Goal: Task Accomplishment & Management: Use online tool/utility

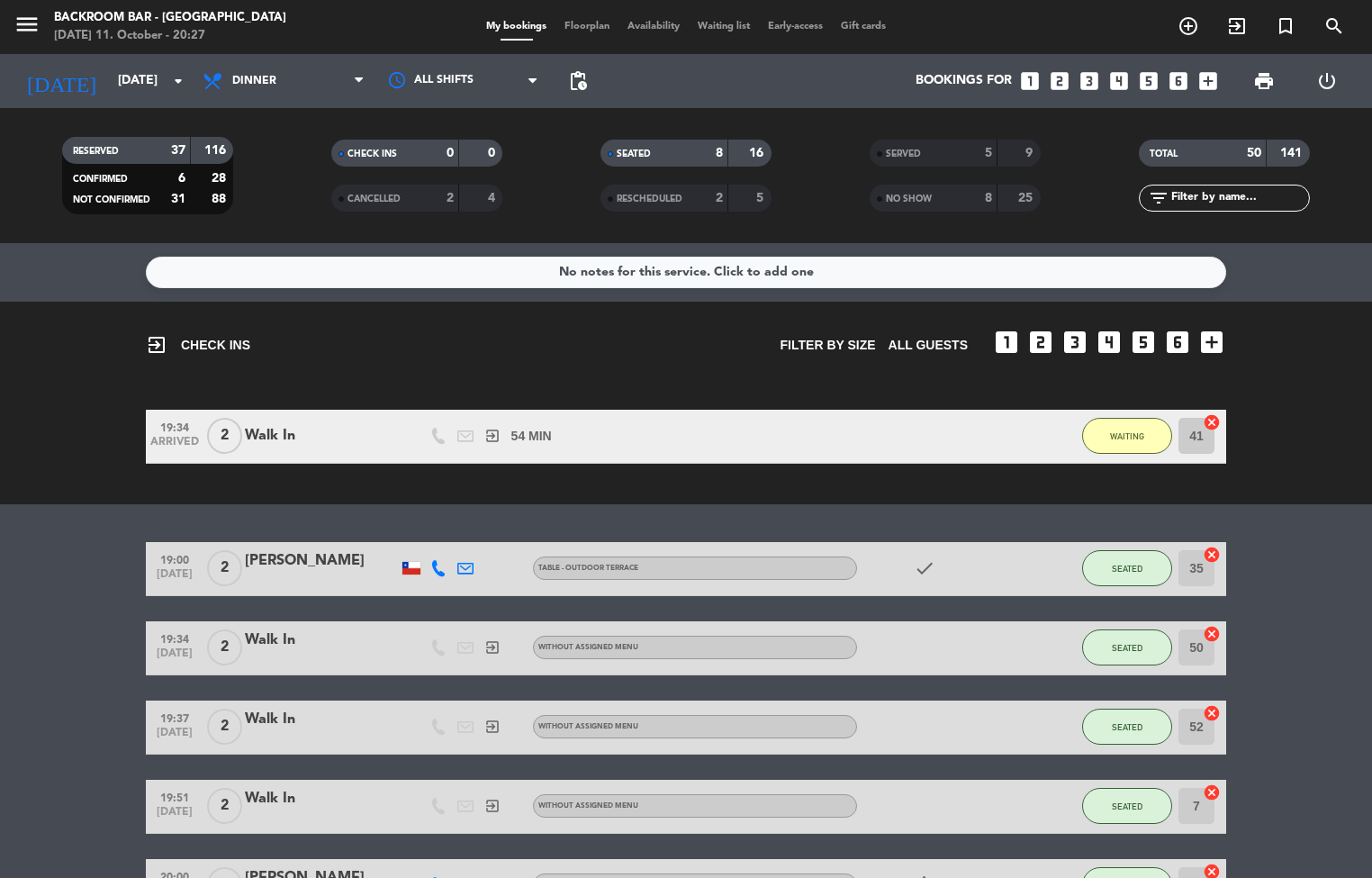
click at [568, 27] on span "Floorplan" at bounding box center [586, 26] width 63 height 10
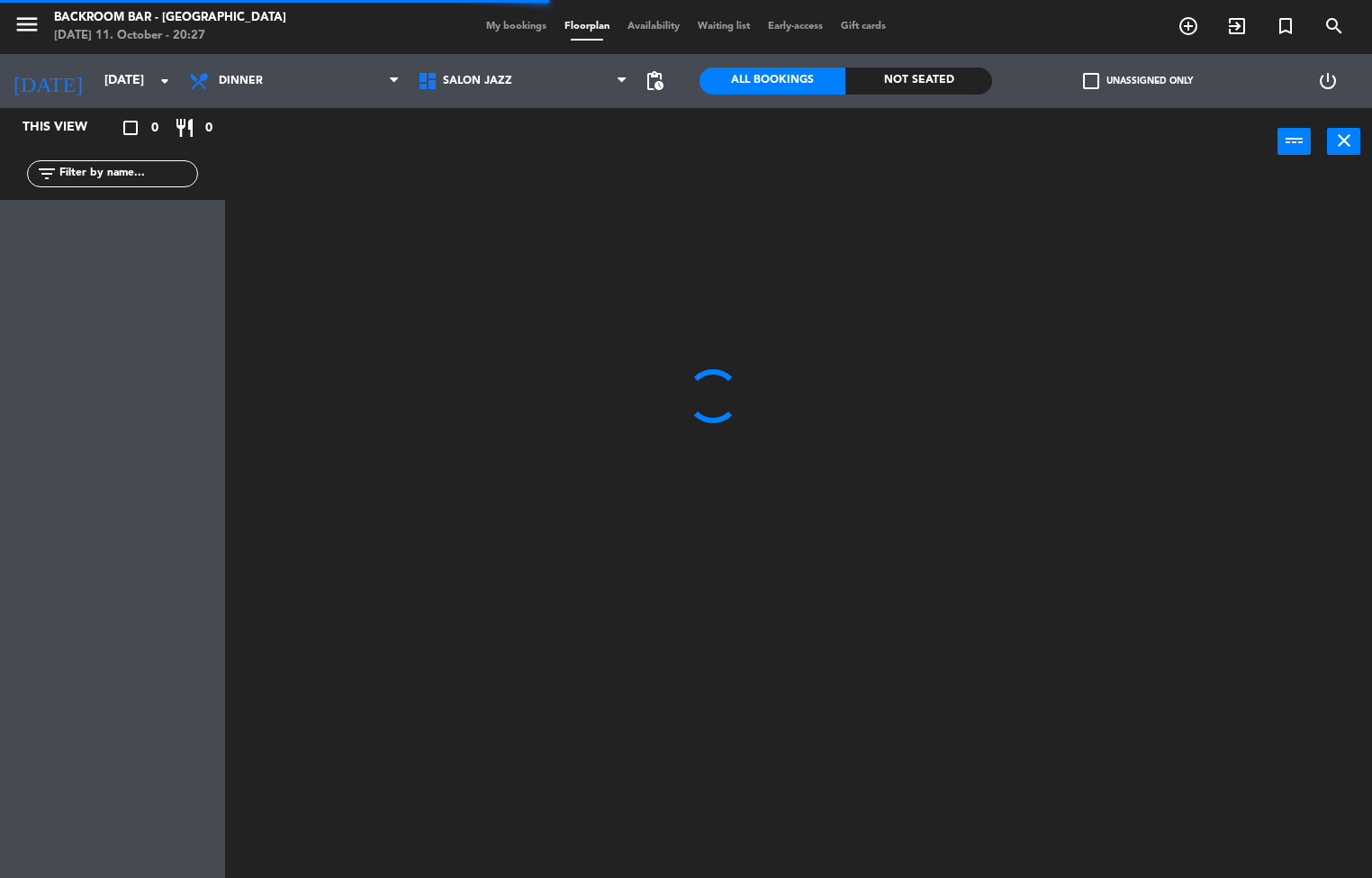
click at [511, 27] on span "My bookings" at bounding box center [516, 26] width 78 height 10
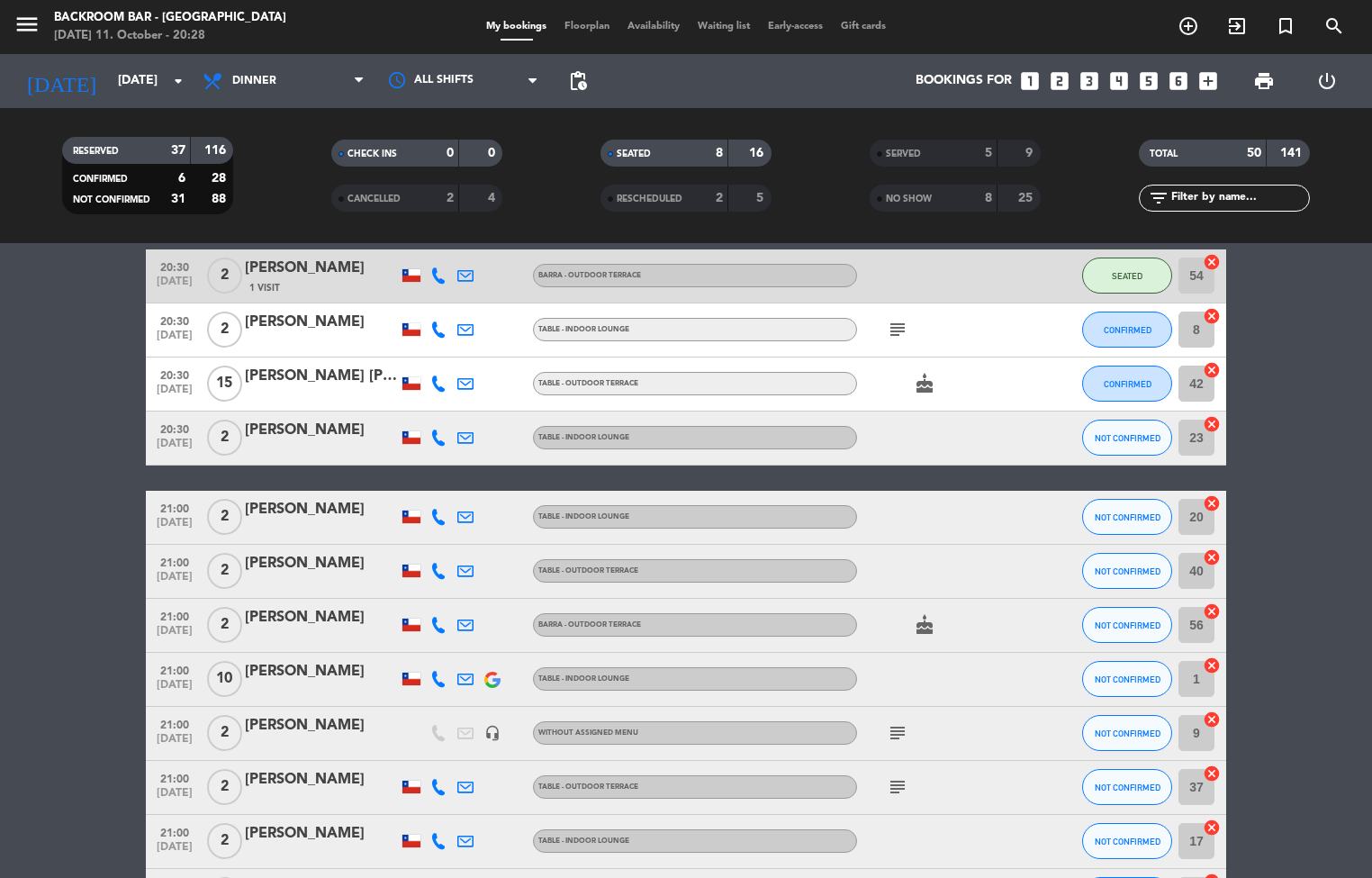
scroll to position [921, 0]
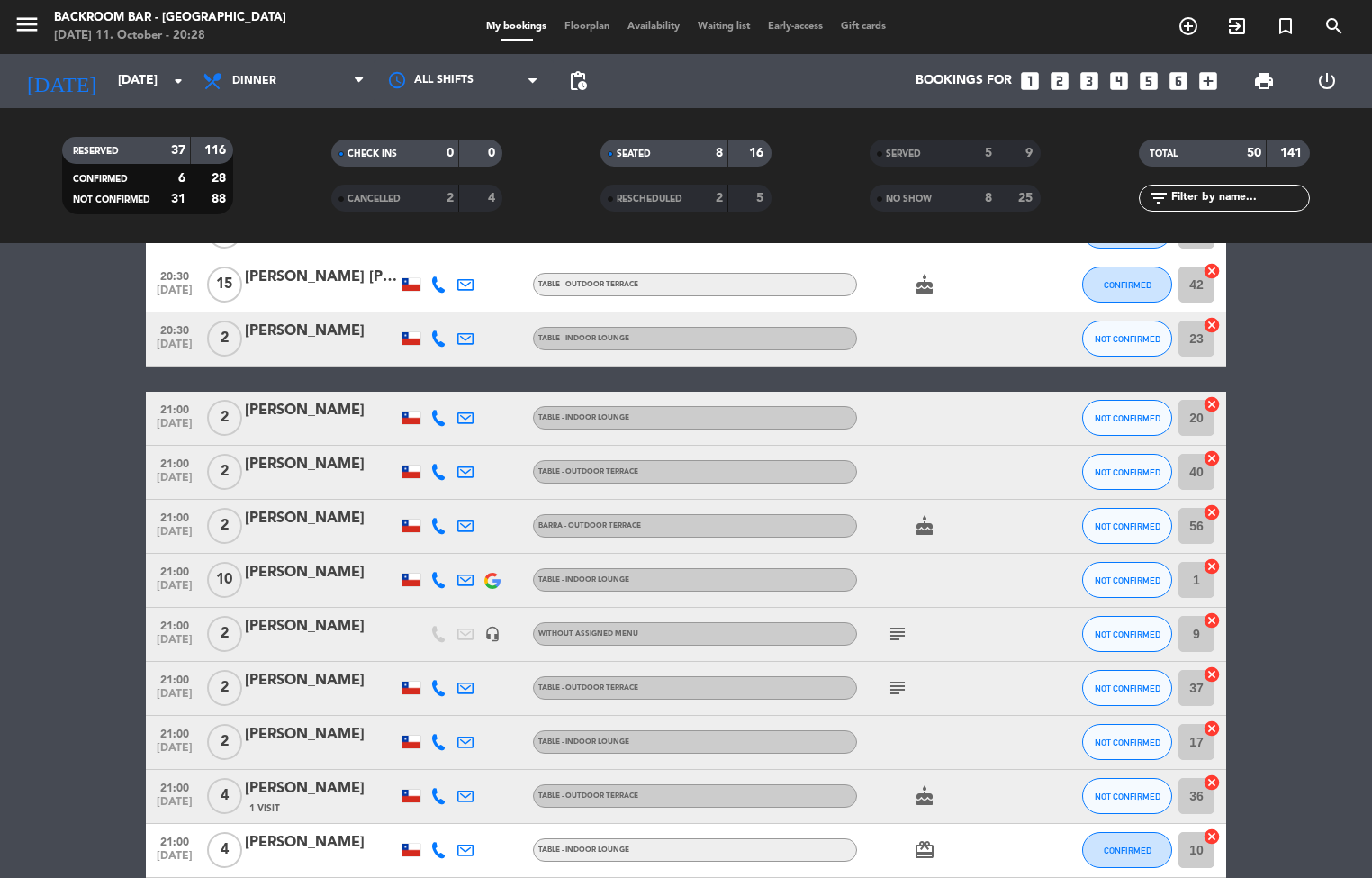
click at [578, 22] on span "Floorplan" at bounding box center [586, 26] width 63 height 10
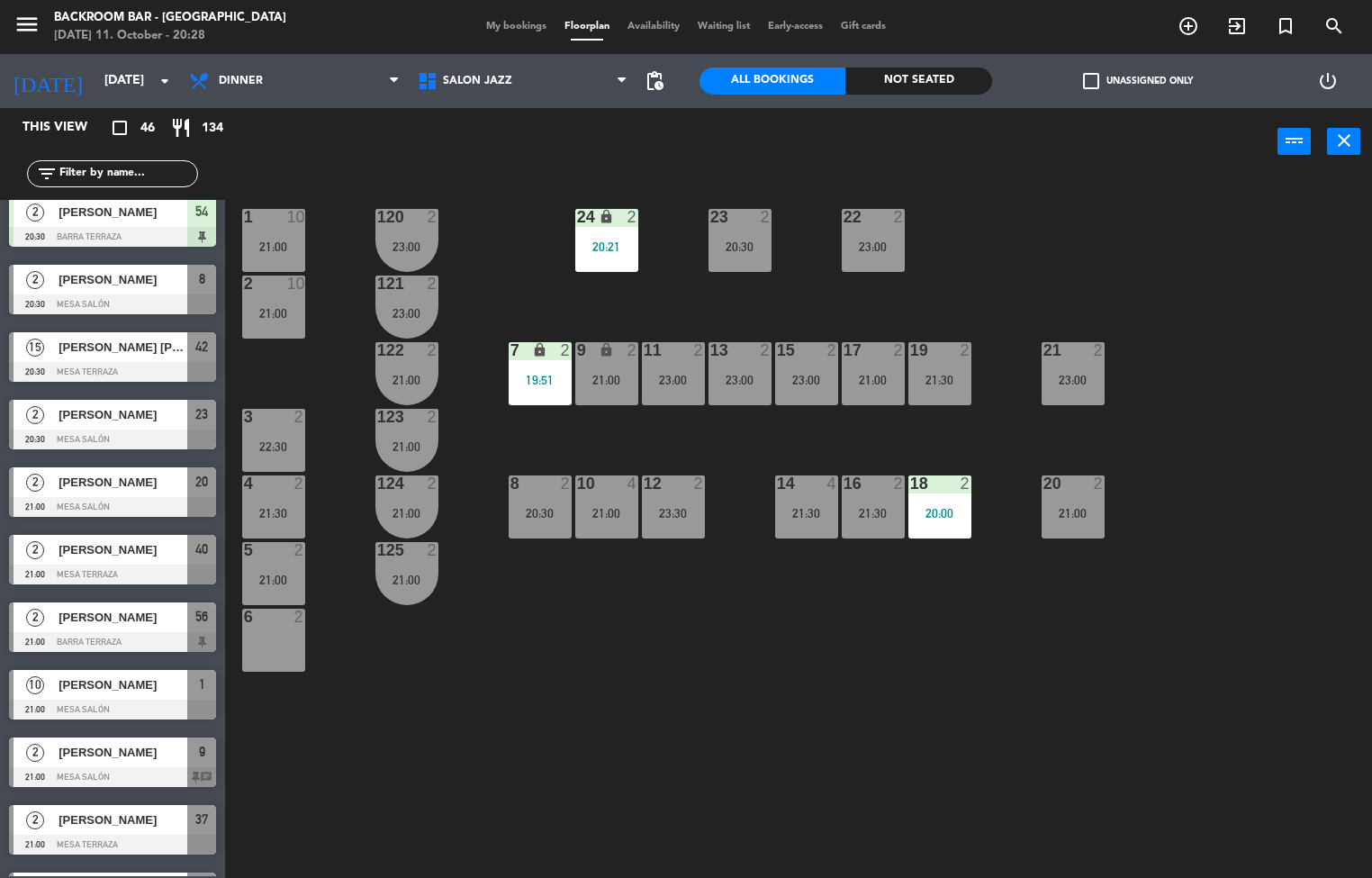
scroll to position [554, 0]
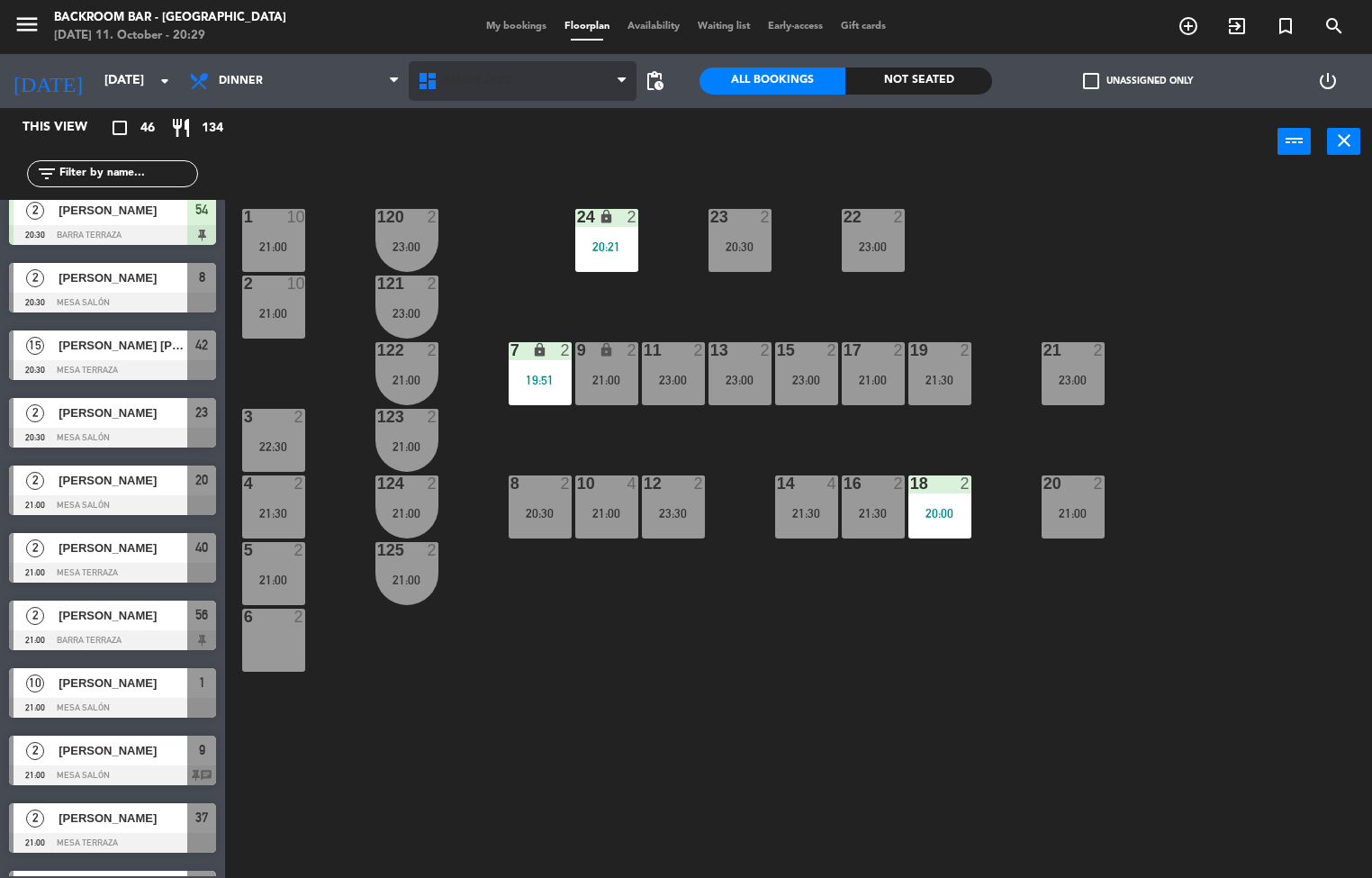
click at [543, 93] on span "Salón jazz" at bounding box center [522, 80] width 229 height 40
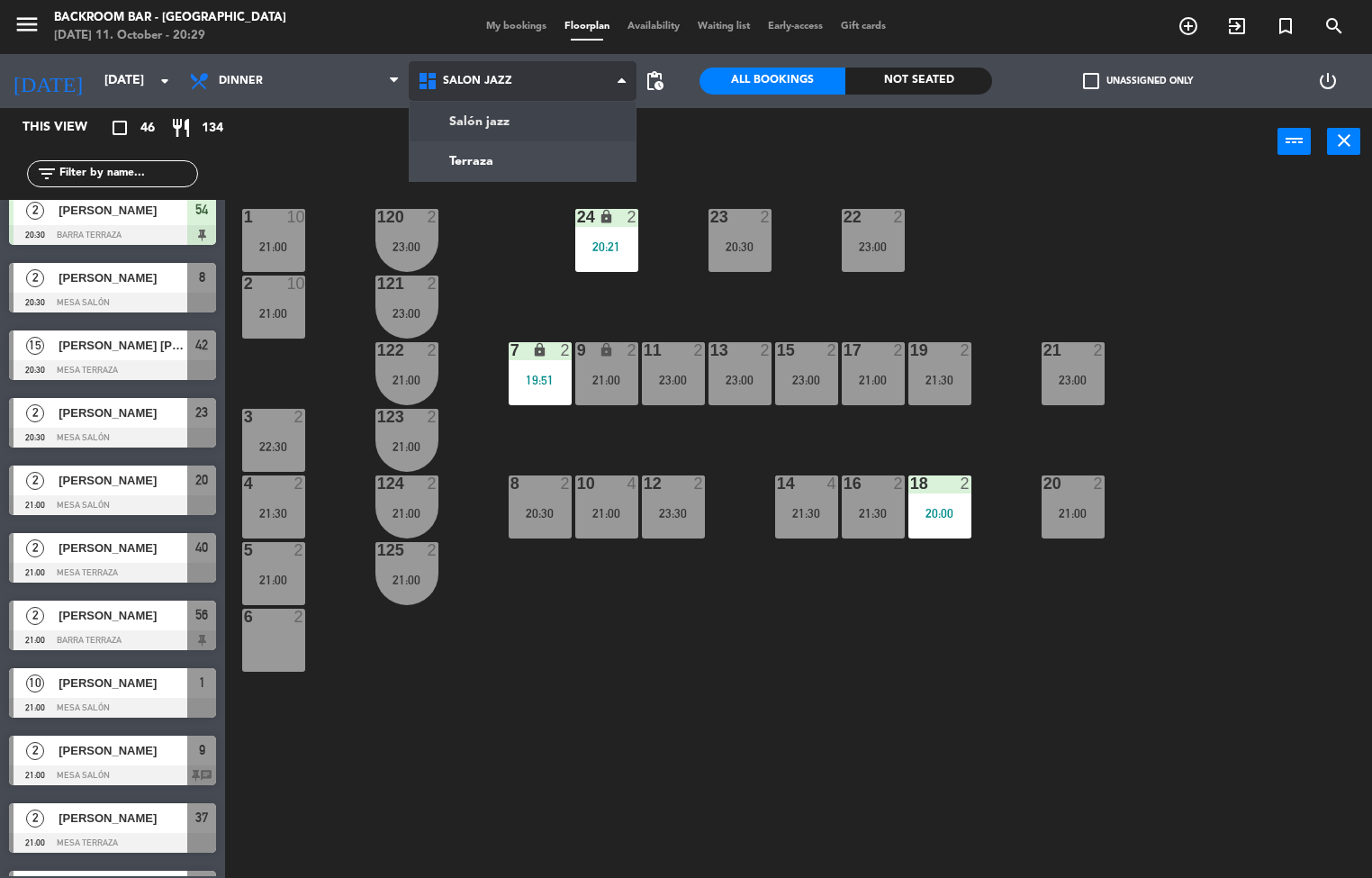
click at [522, 154] on ng-component "menu Backroom Bar - [GEOGRAPHIC_DATA] [DATE] 11. October - 20:29 My bookings Fl…" at bounding box center [686, 439] width 1372 height 879
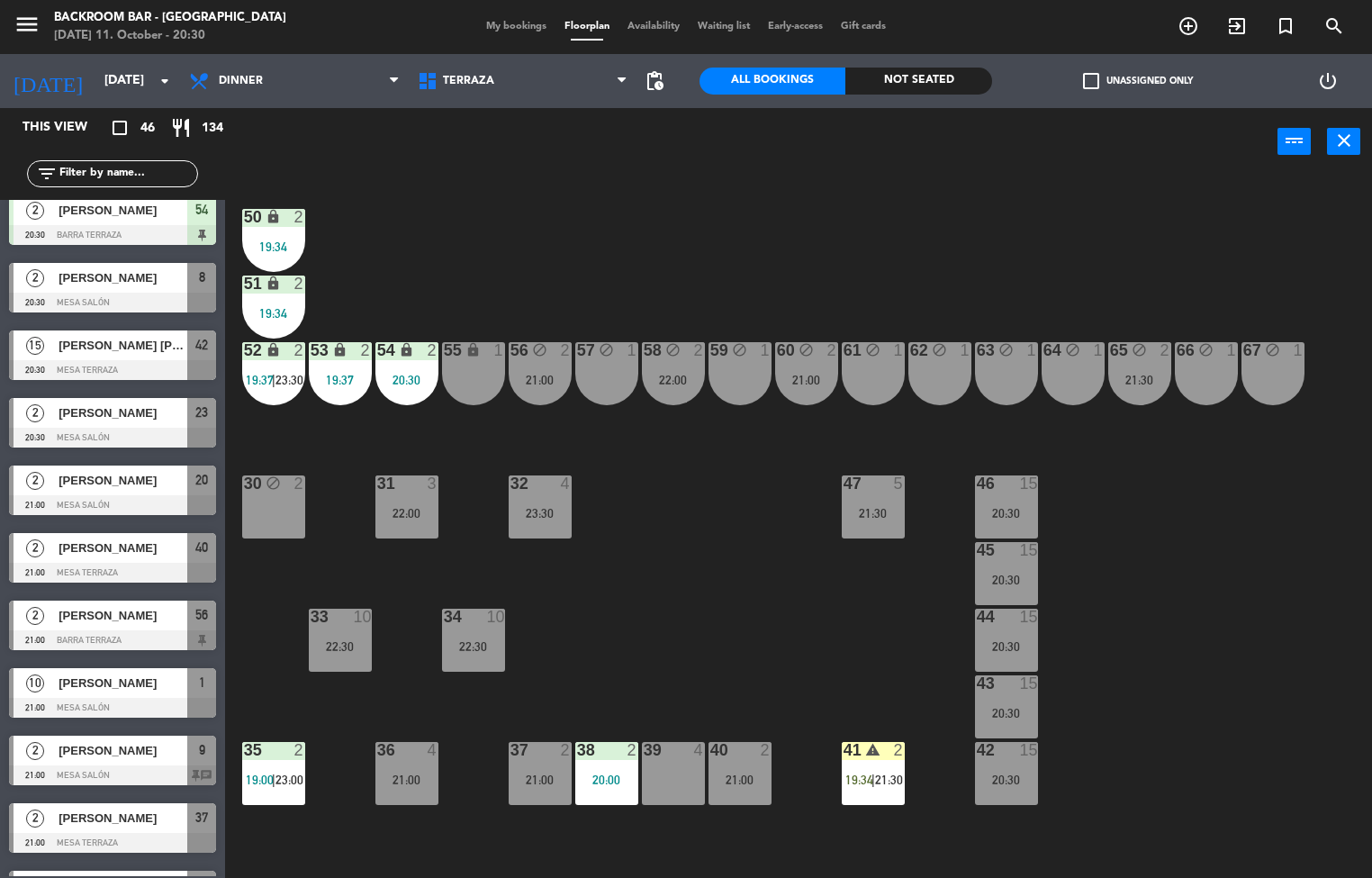
click at [273, 482] on icon "block" at bounding box center [273, 483] width 15 height 15
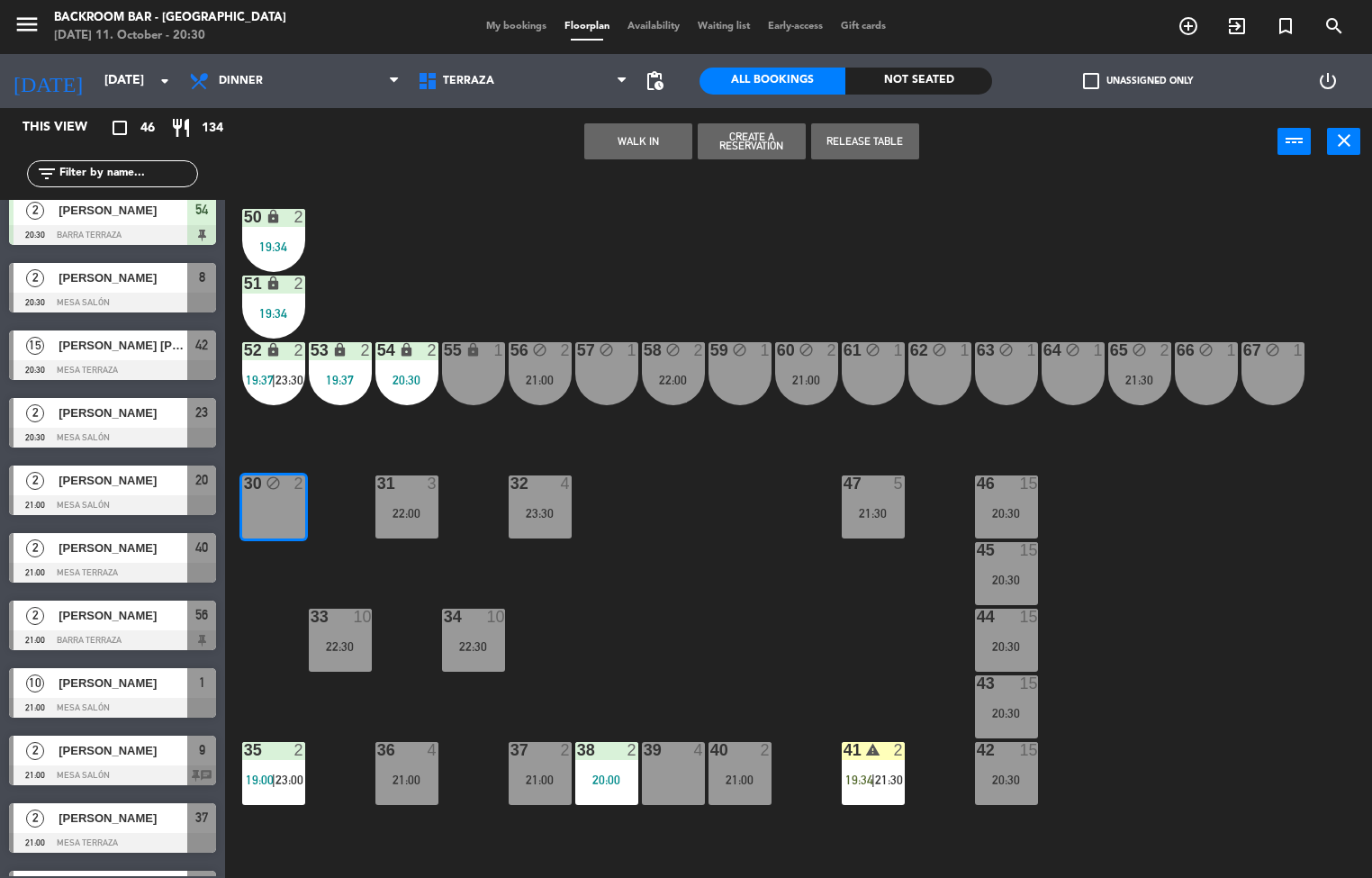
click at [637, 139] on button "WALK IN" at bounding box center [638, 141] width 108 height 36
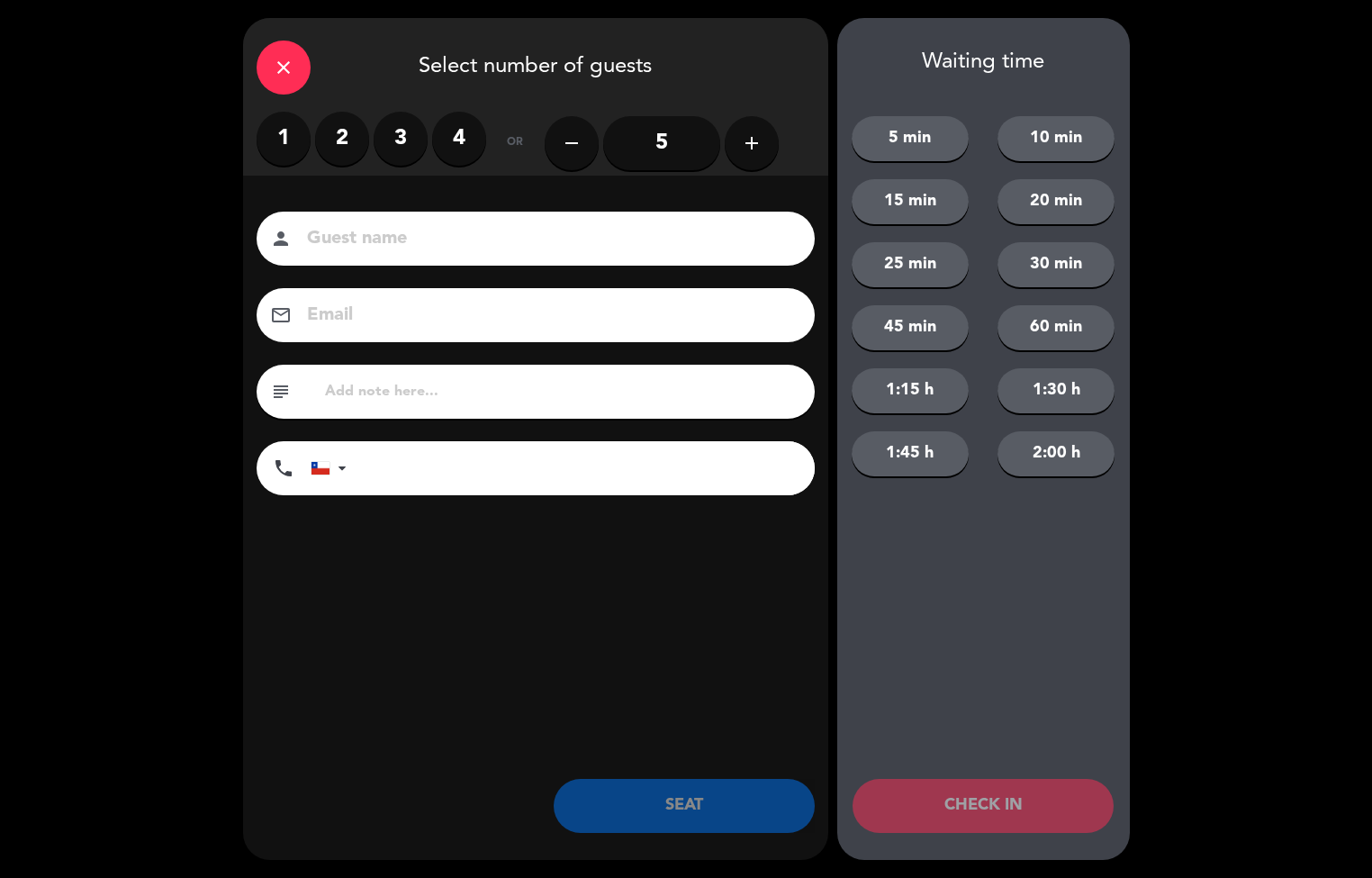
click at [341, 138] on label "2" at bounding box center [342, 139] width 54 height 54
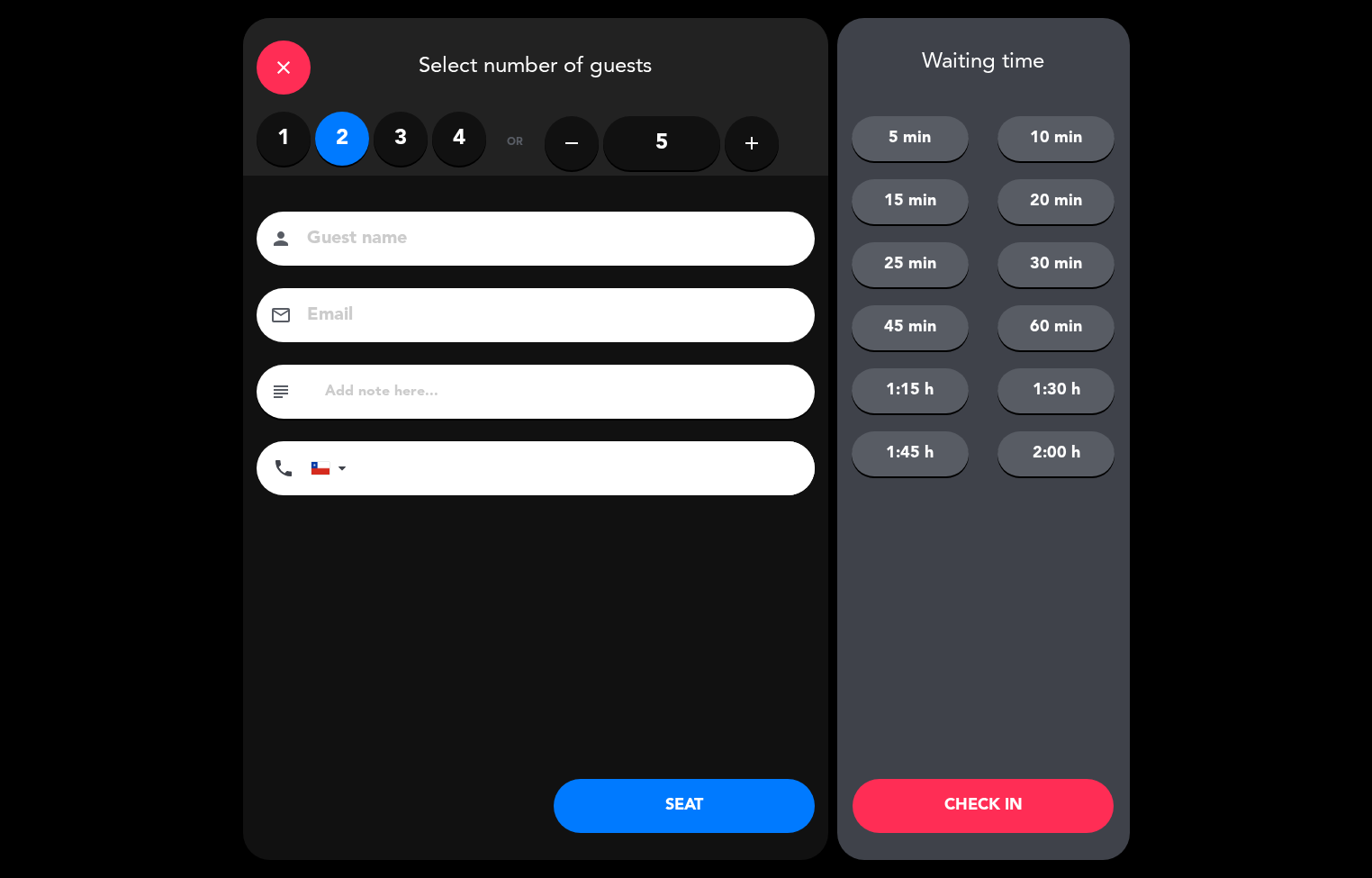
click at [700, 825] on button "SEAT" at bounding box center [685, 807] width 261 height 54
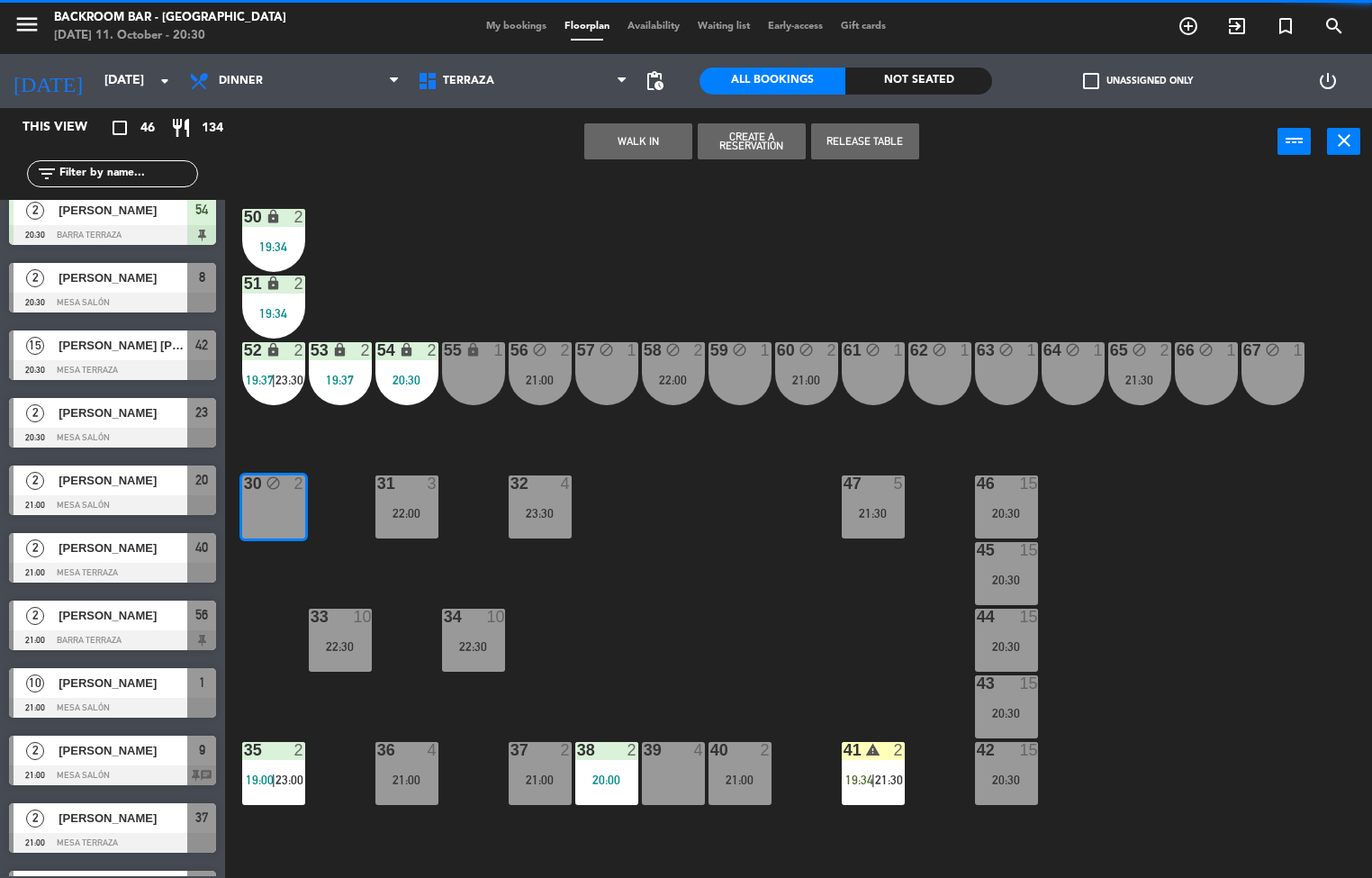
scroll to position [0, 0]
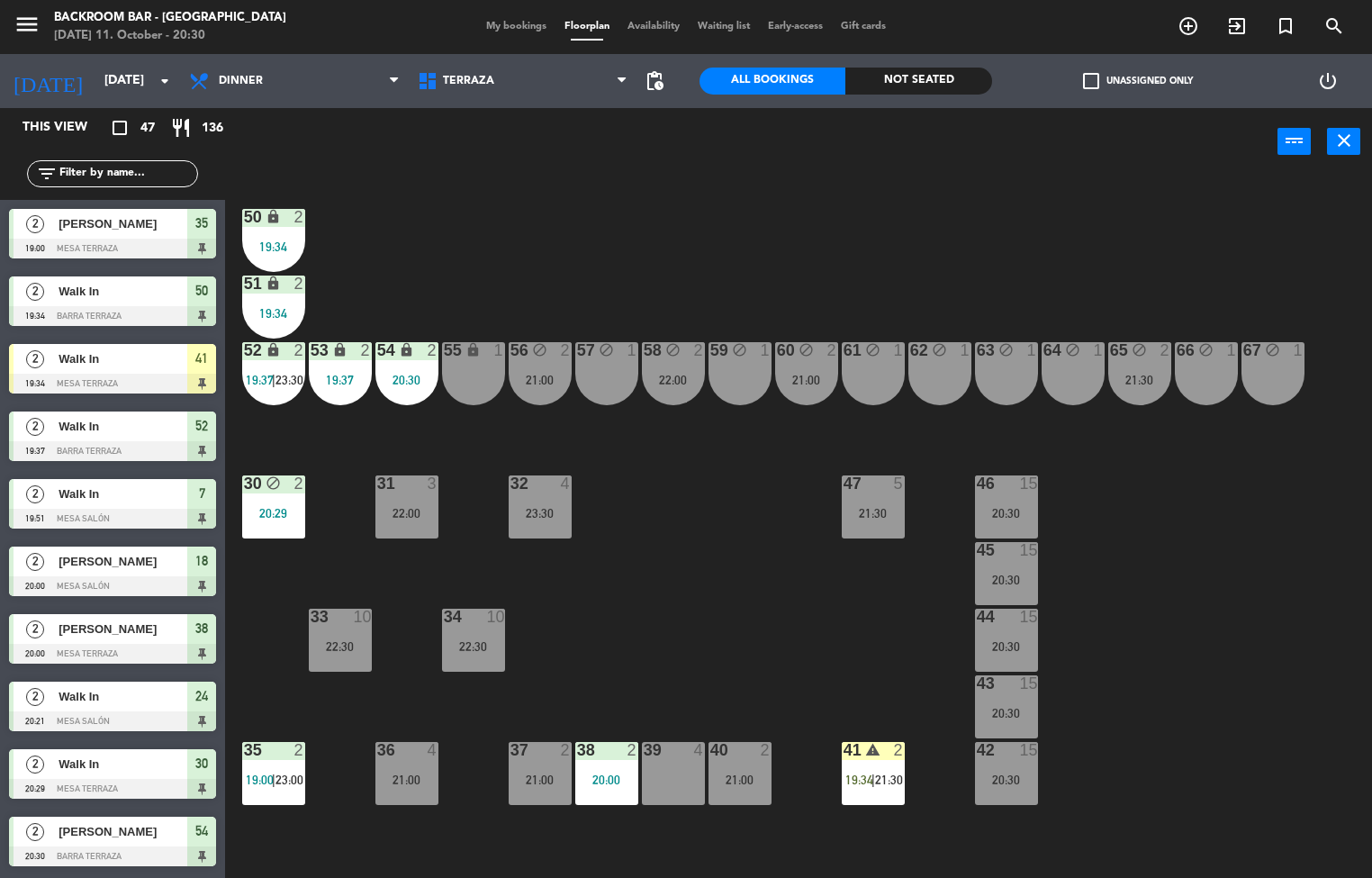
click at [662, 789] on div "39 4" at bounding box center [673, 773] width 63 height 63
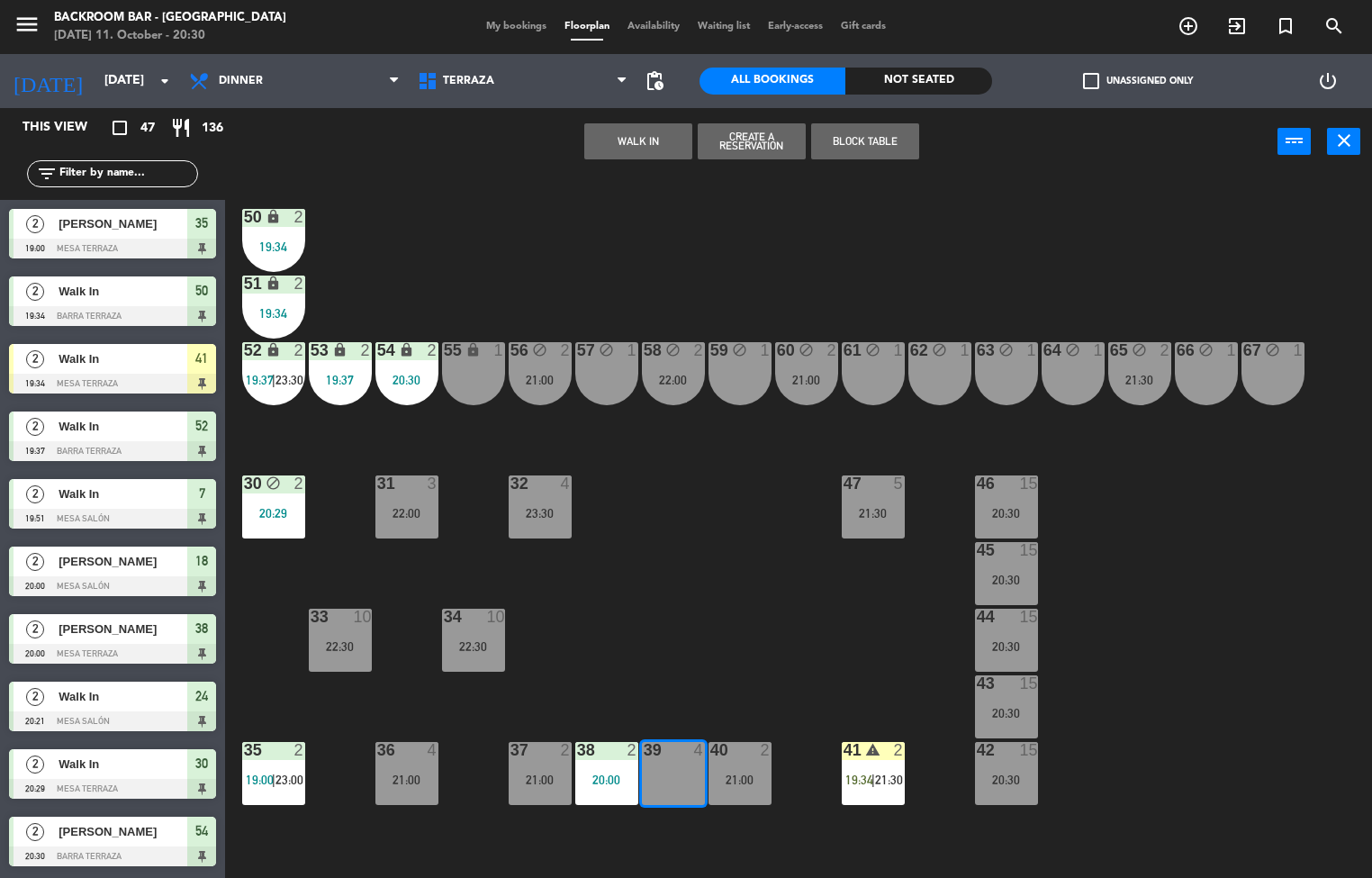
click at [736, 568] on div "50 lock 2 19:34 51 lock 2 19:34 52 lock 2 19:37 | 23:30 53 lock 2 19:37 54 lock…" at bounding box center [805, 527] width 1134 height 702
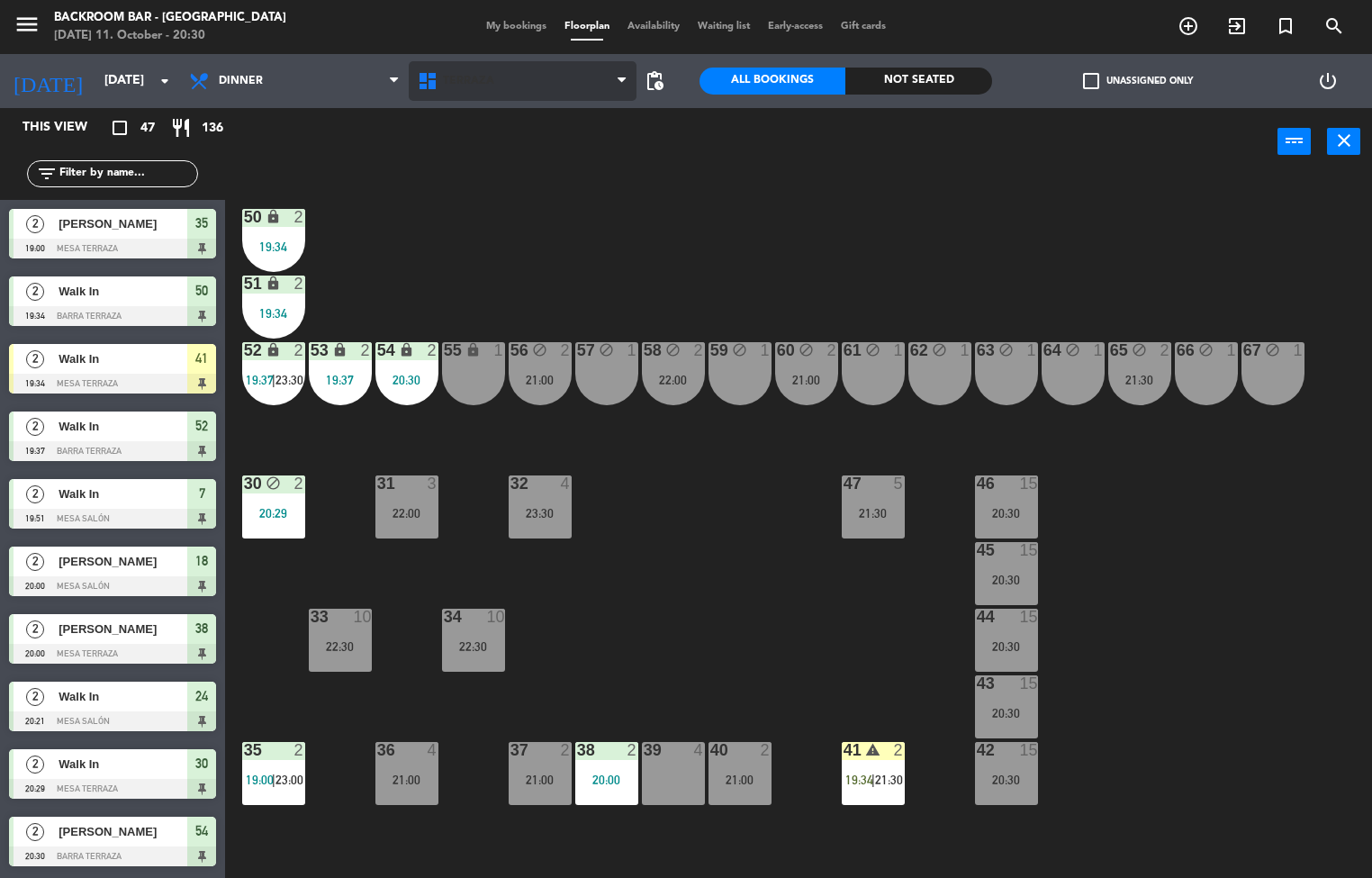
click at [541, 90] on span "Terraza" at bounding box center [522, 80] width 229 height 40
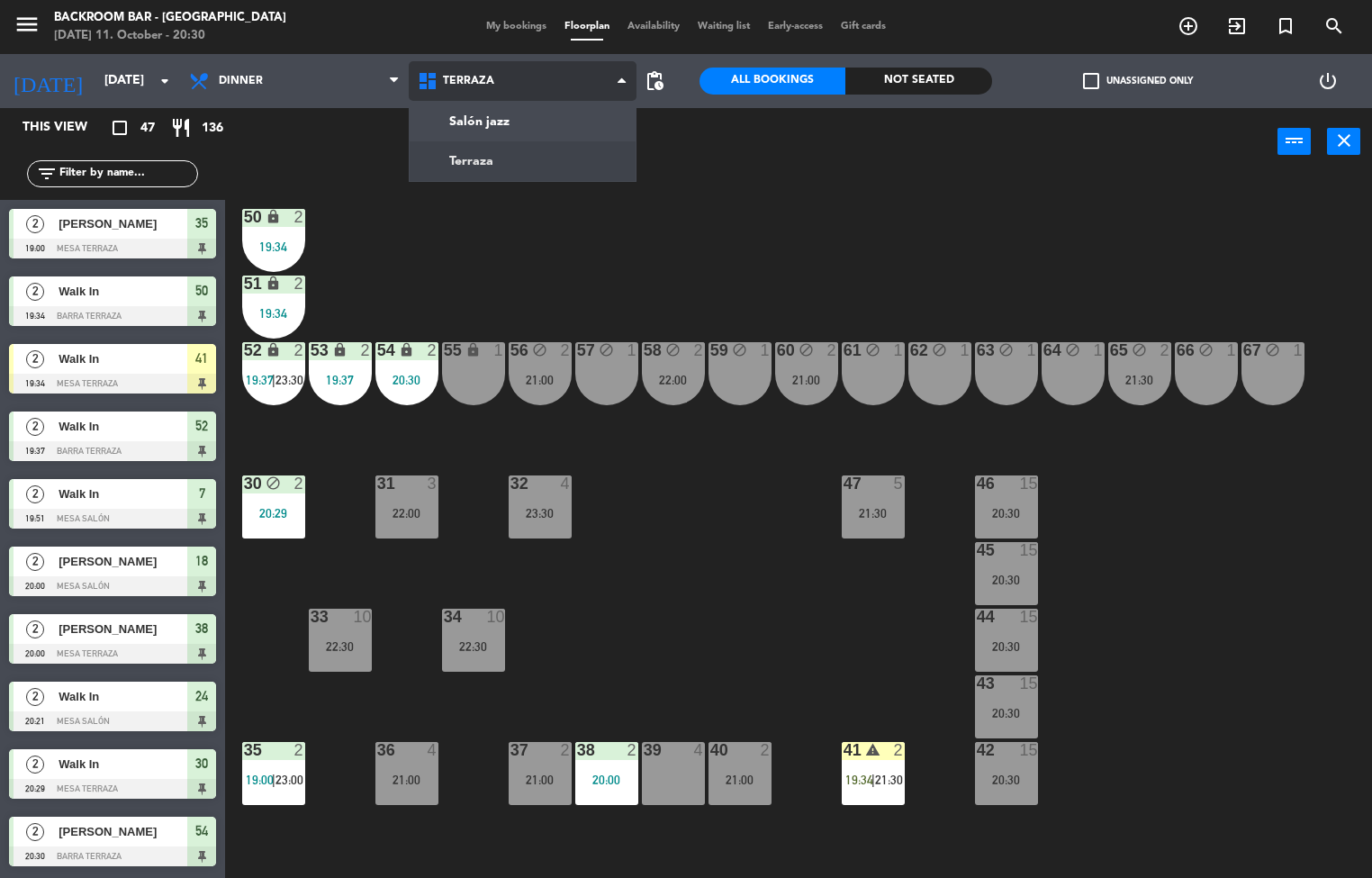
click at [525, 123] on ng-component "menu Backroom Bar - [GEOGRAPHIC_DATA] [DATE] 11. October - 20:30 My bookings Fl…" at bounding box center [686, 439] width 1372 height 879
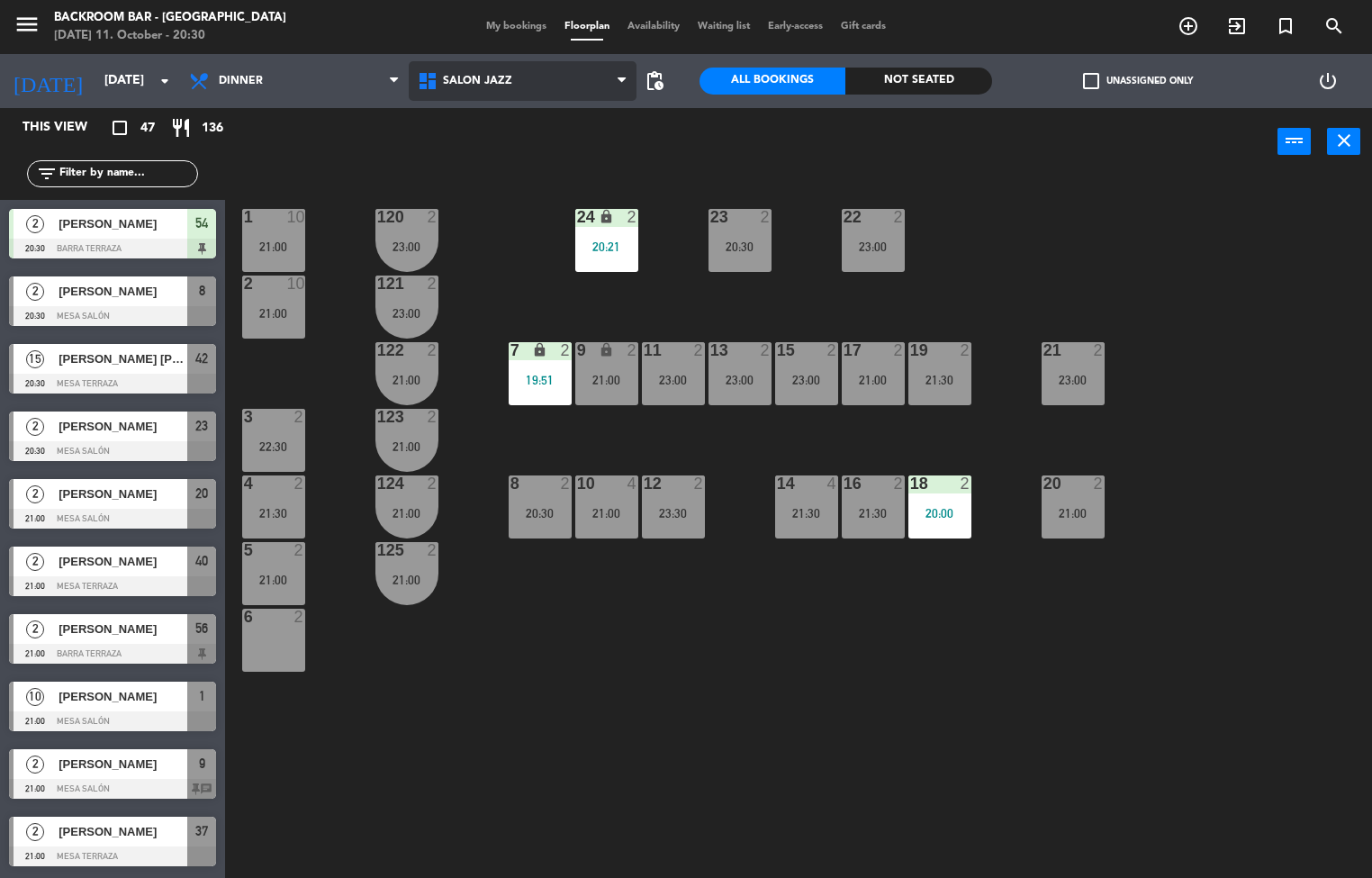
scroll to position [611, 0]
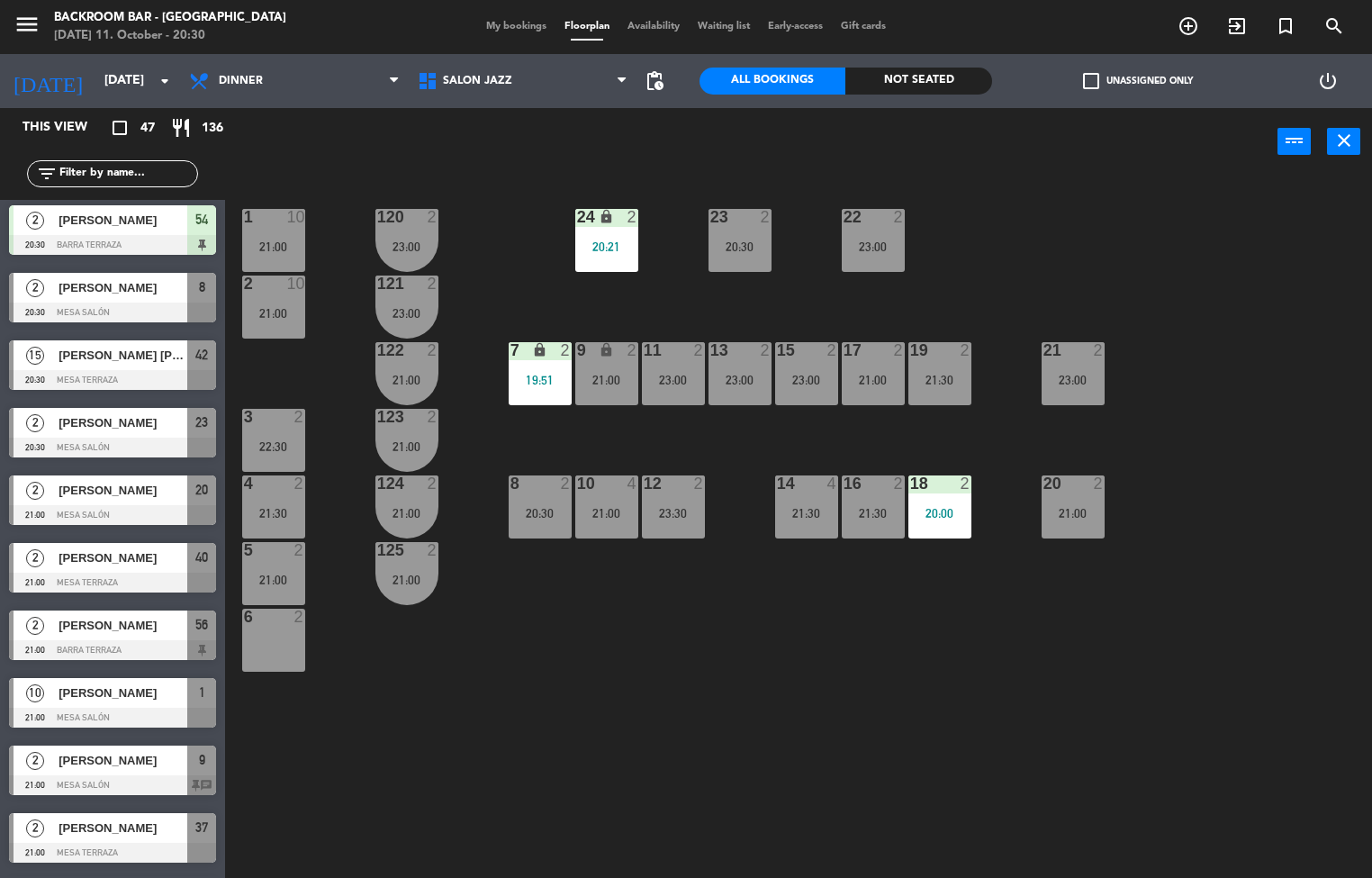
click at [116, 367] on div "[PERSON_NAME] [PERSON_NAME]" at bounding box center [122, 355] width 130 height 30
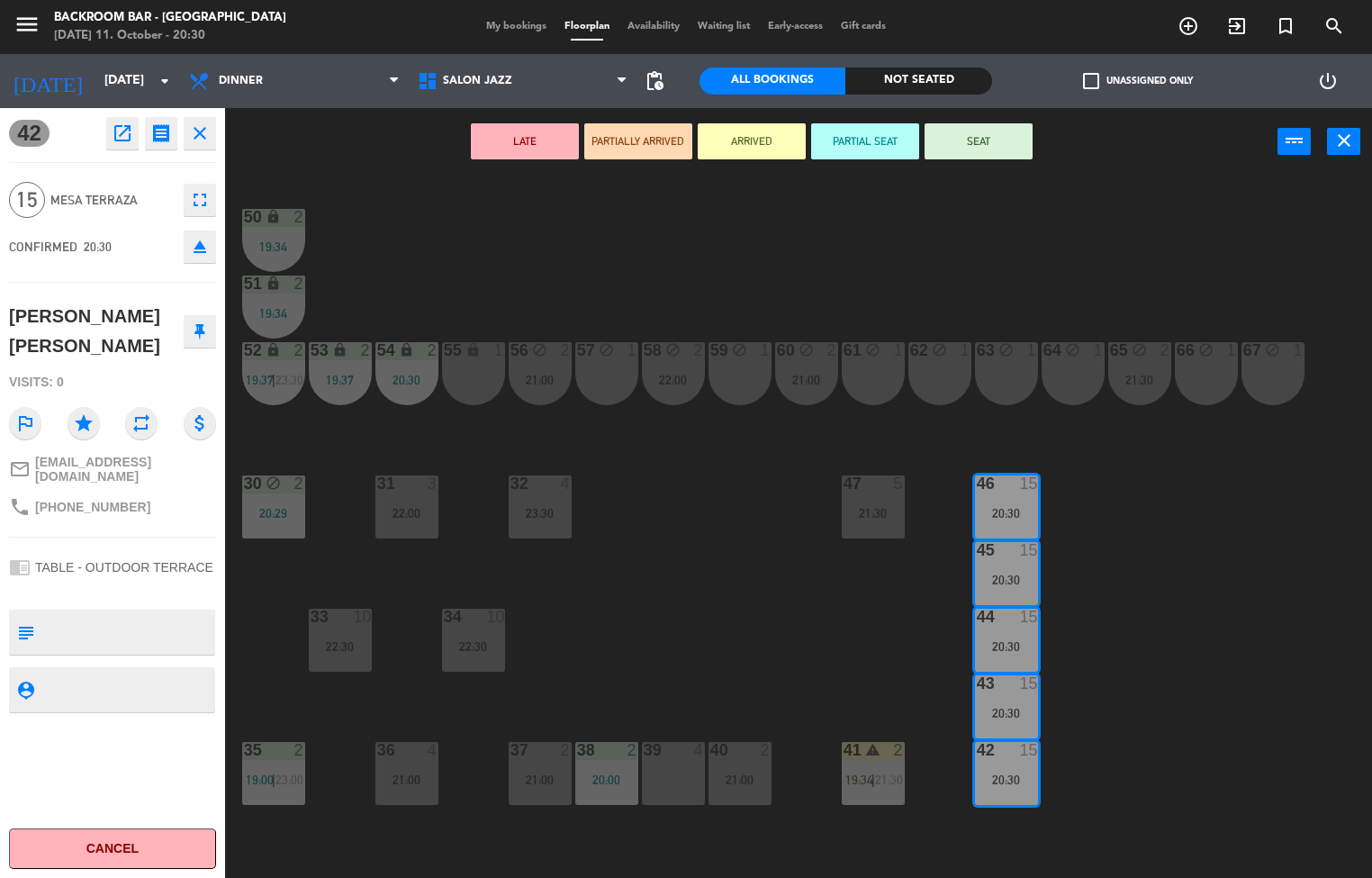
click at [820, 255] on div "50 lock 2 19:34 51 lock 2 19:34 52 lock 2 19:37 | 23:30 53 lock 2 19:37 54 lock…" at bounding box center [805, 527] width 1134 height 702
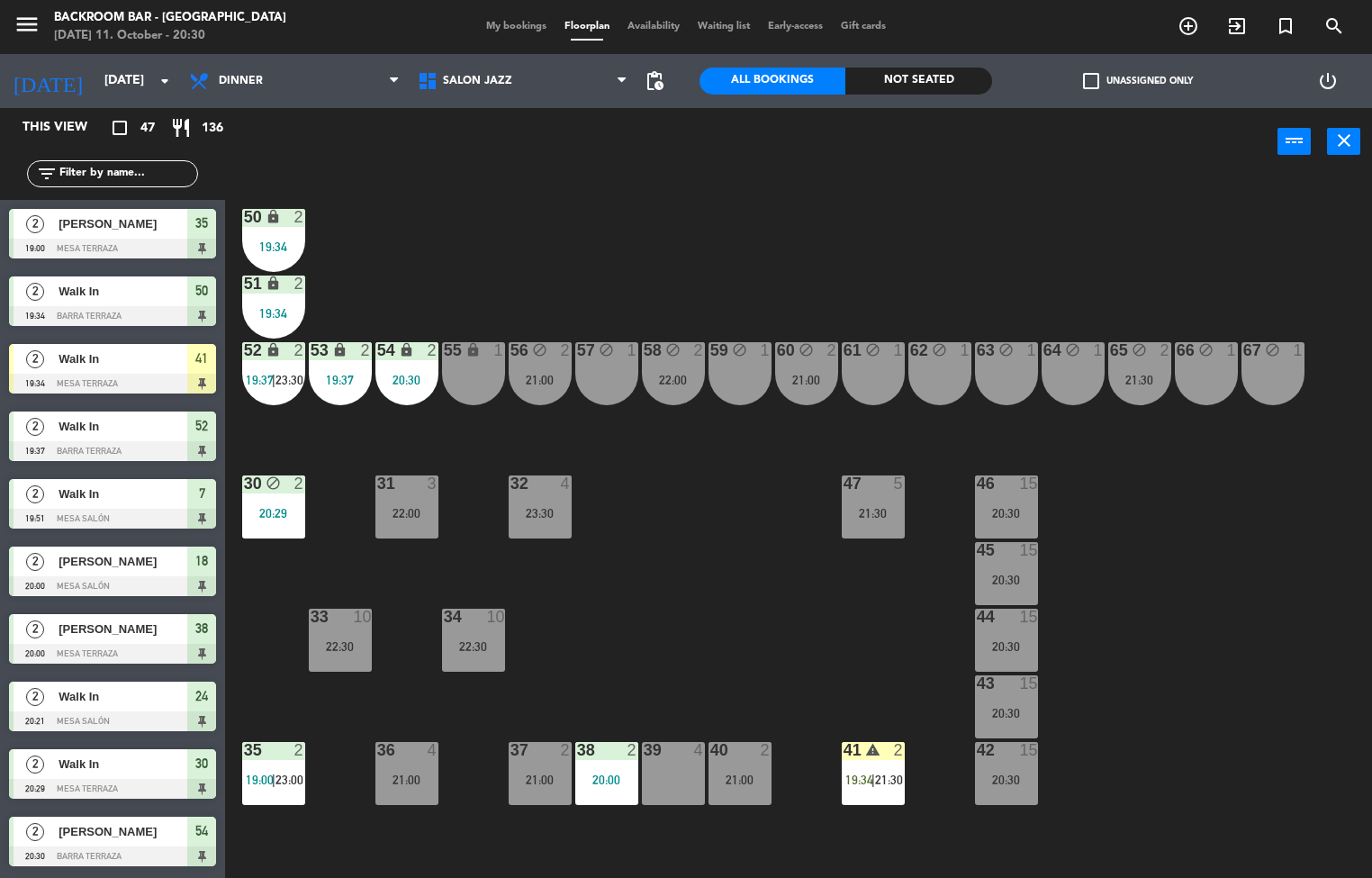
scroll to position [1, 0]
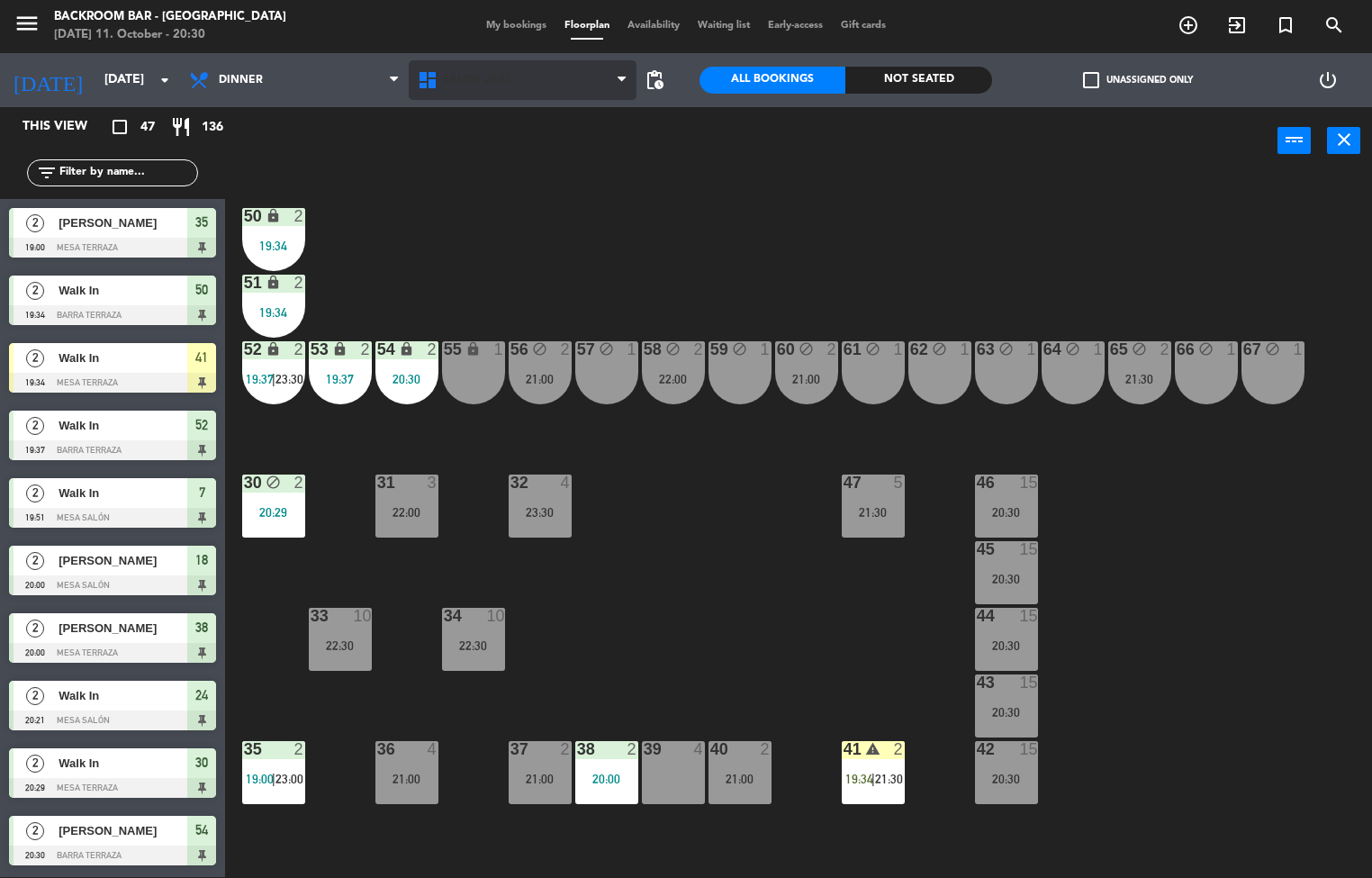
click at [509, 90] on span "Salón jazz" at bounding box center [522, 79] width 229 height 40
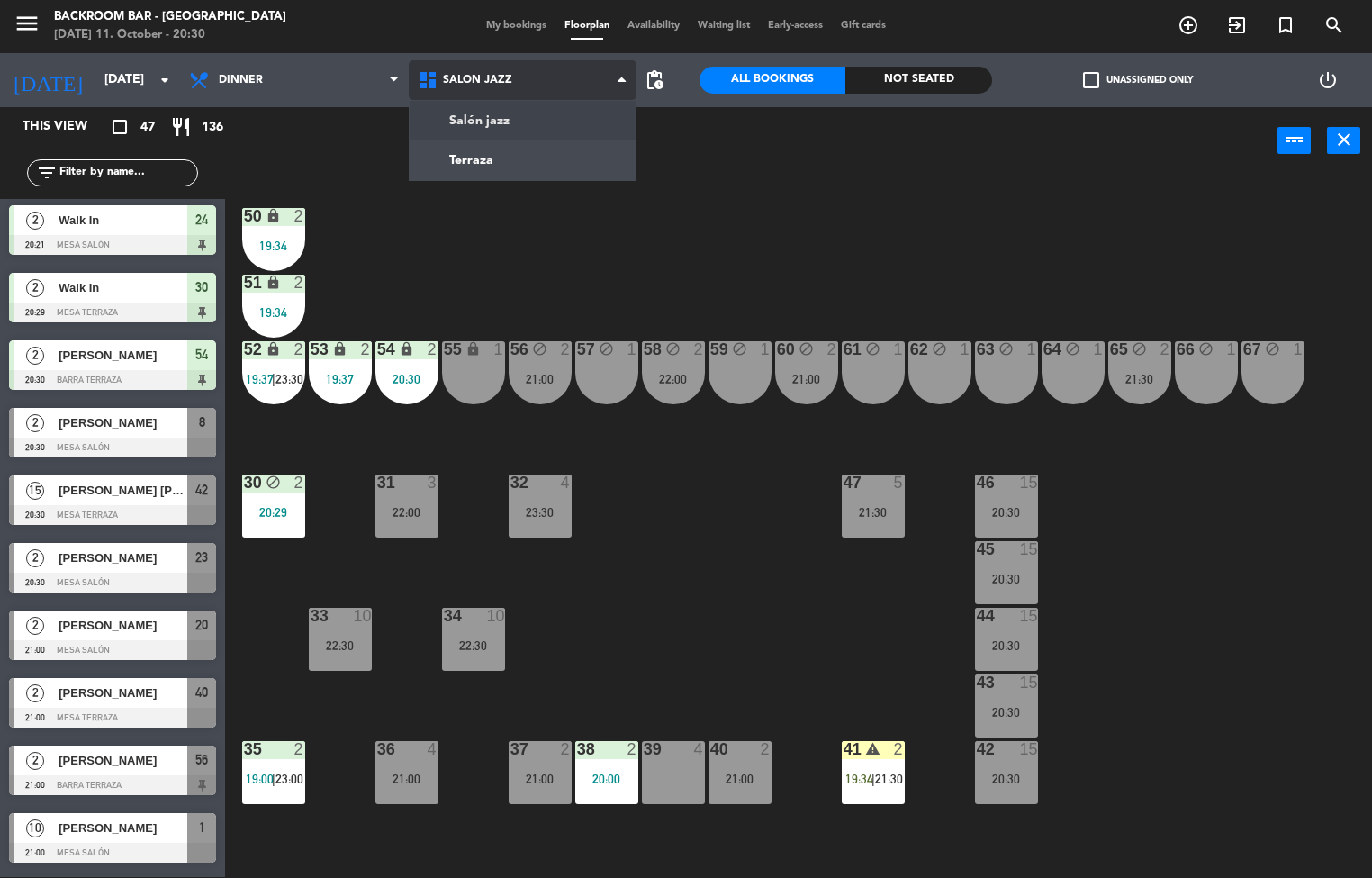
scroll to position [509, 0]
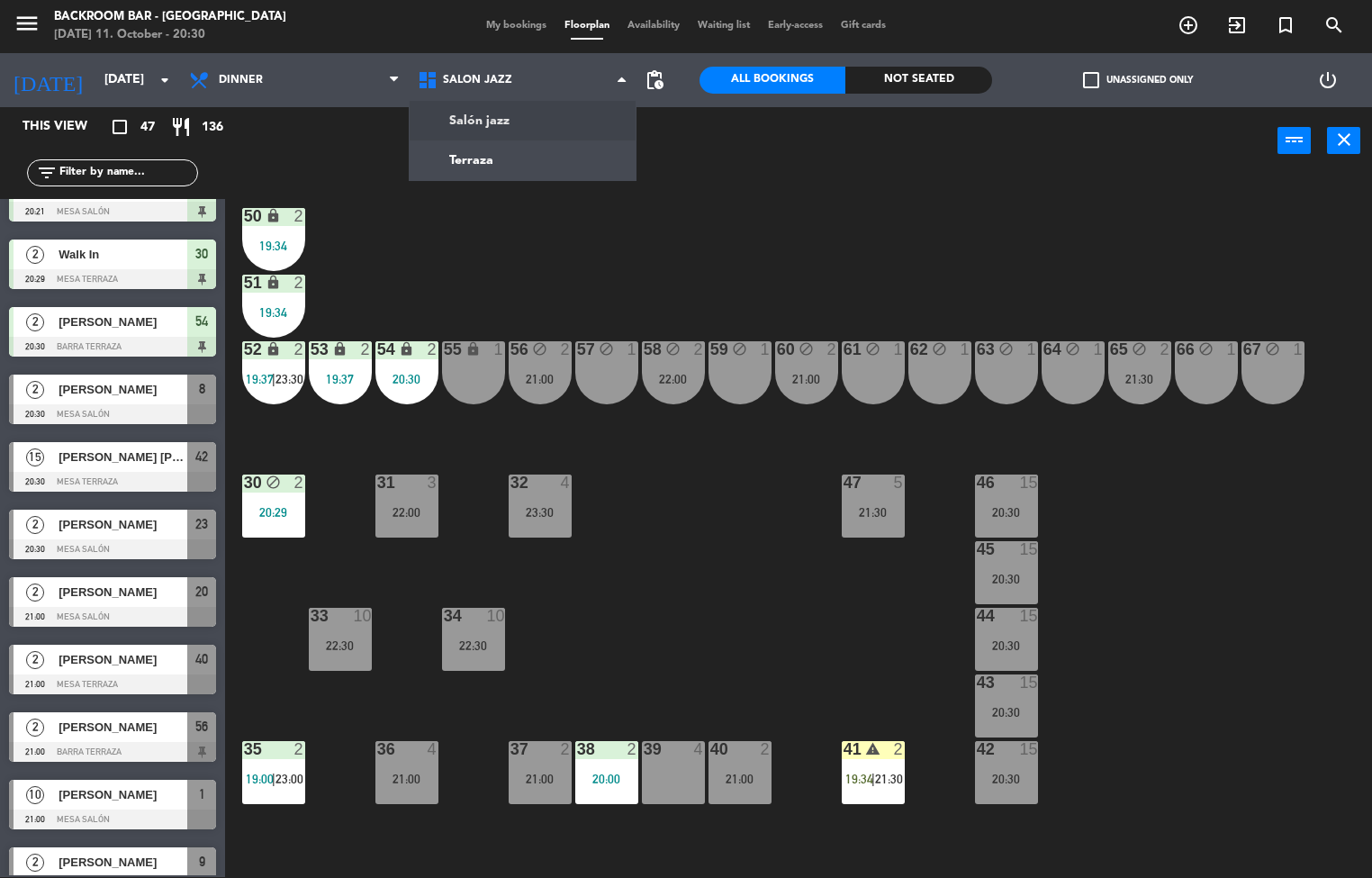
click at [114, 476] on div at bounding box center [112, 482] width 207 height 20
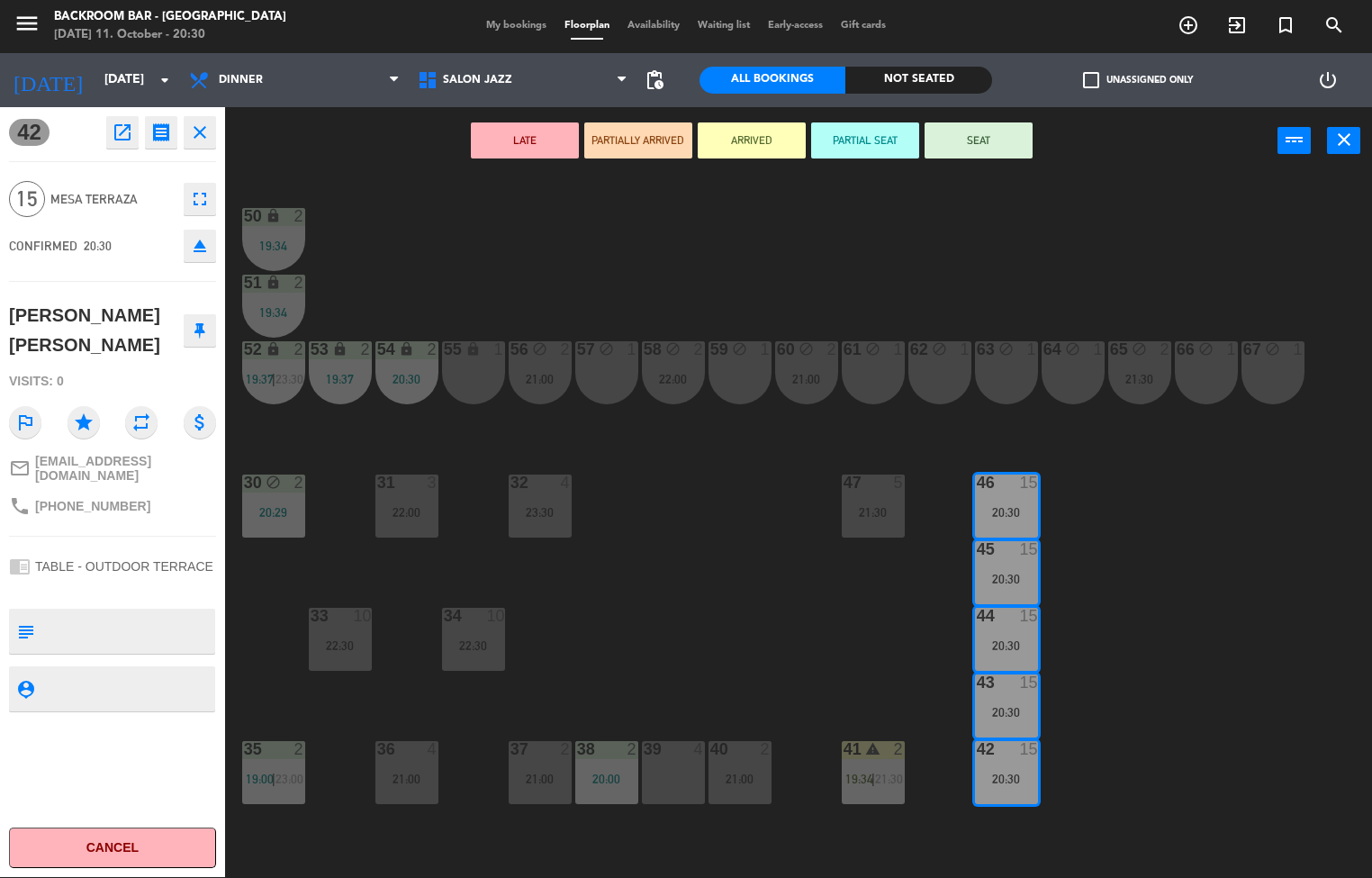
click at [861, 136] on button "PARTIAL SEAT" at bounding box center [865, 140] width 108 height 36
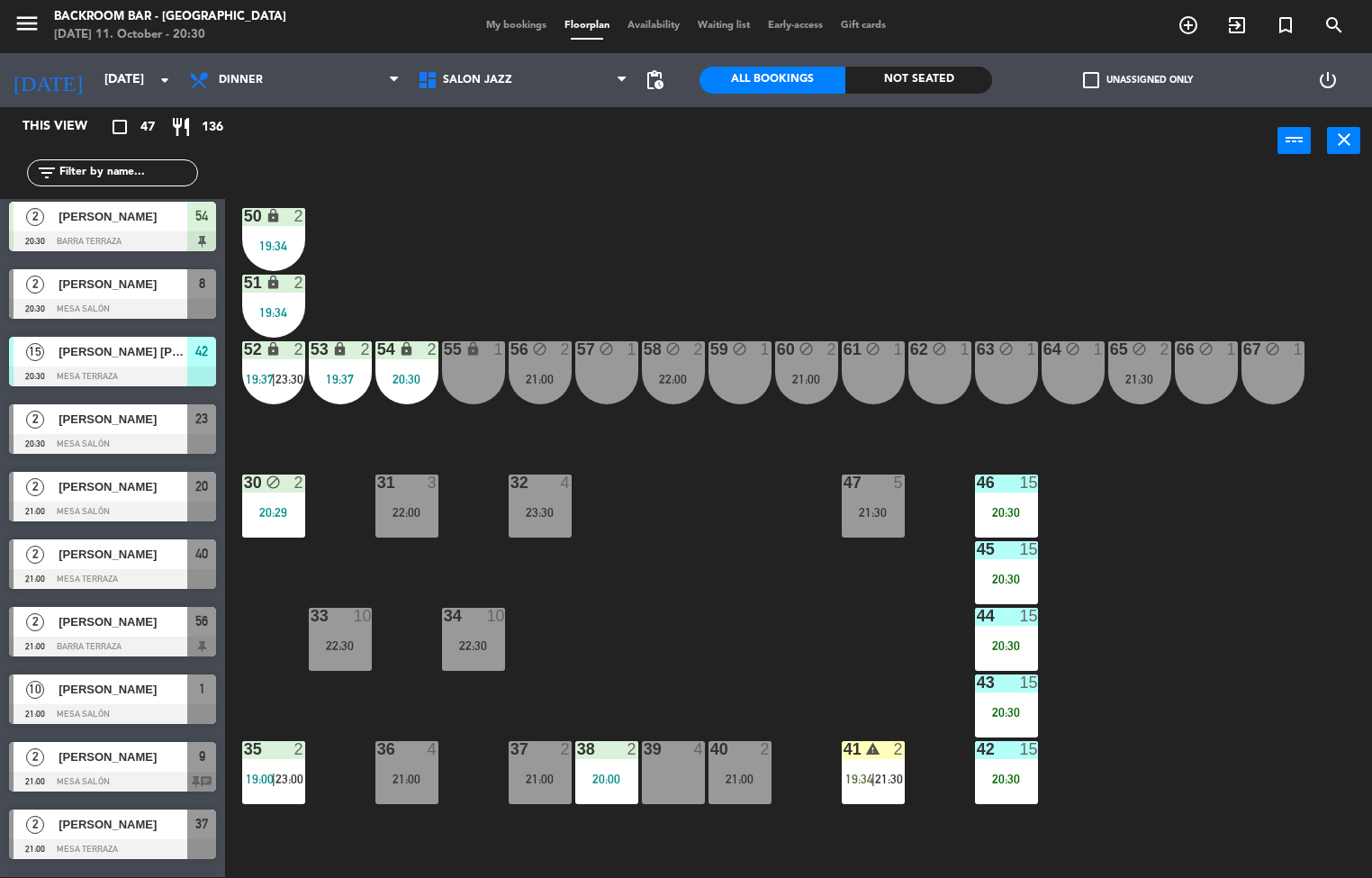
scroll to position [609, 0]
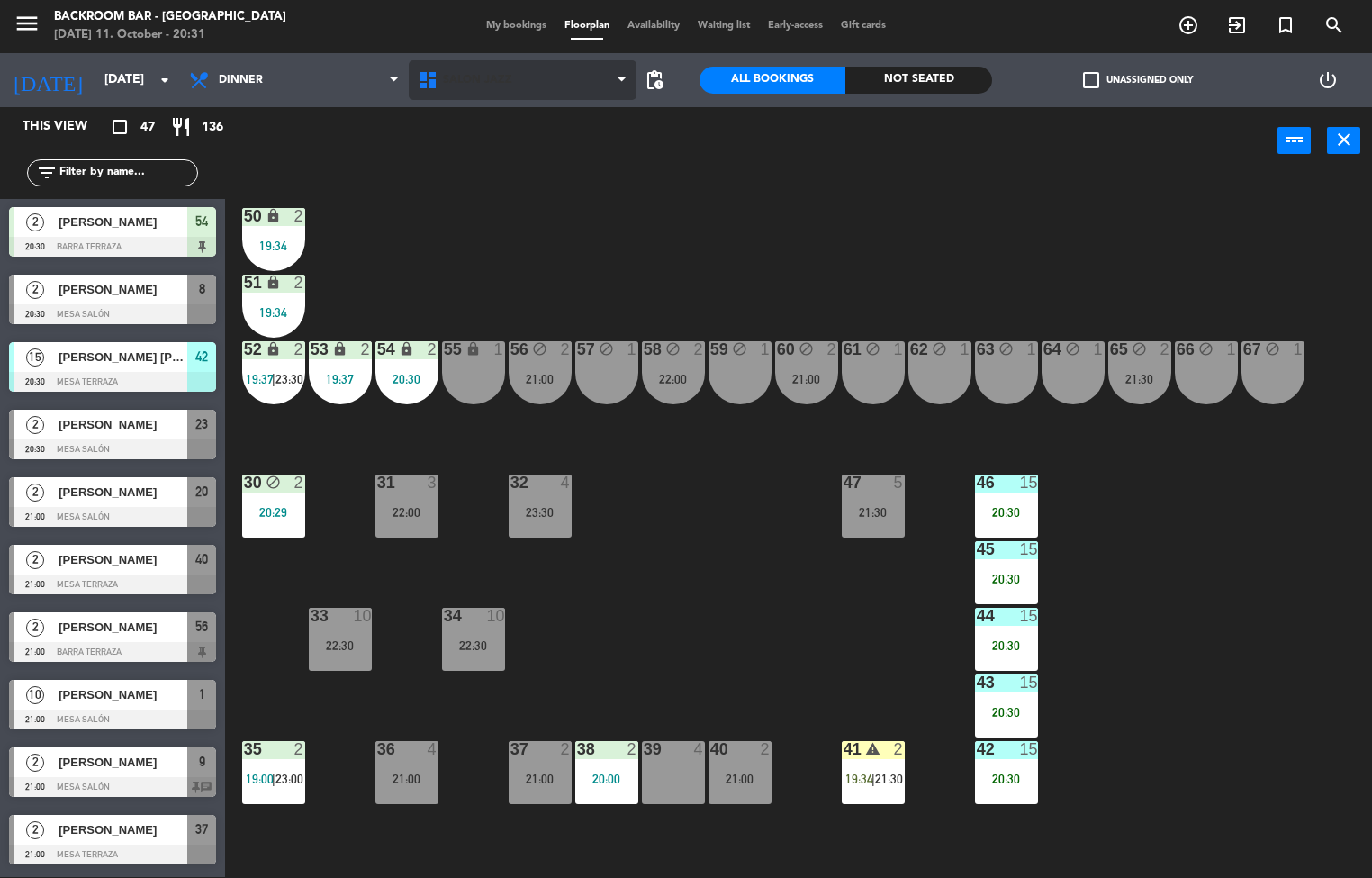
click at [530, 84] on span "Salón jazz" at bounding box center [522, 79] width 229 height 40
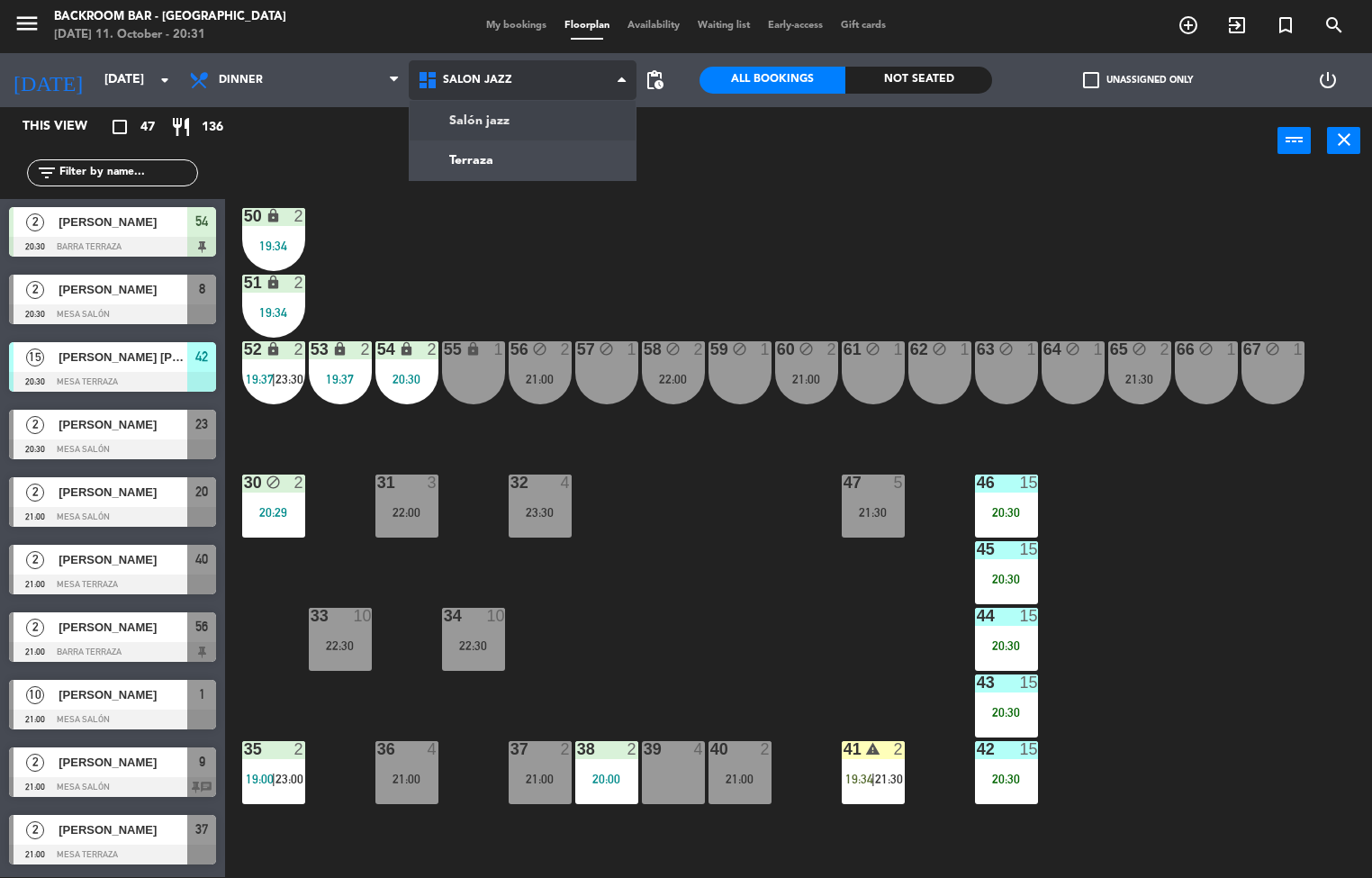
click at [514, 165] on ng-component "menu Backroom Bar - [GEOGRAPHIC_DATA] [DATE] 11. October - 20:31 My bookings Fl…" at bounding box center [686, 439] width 1372 height 879
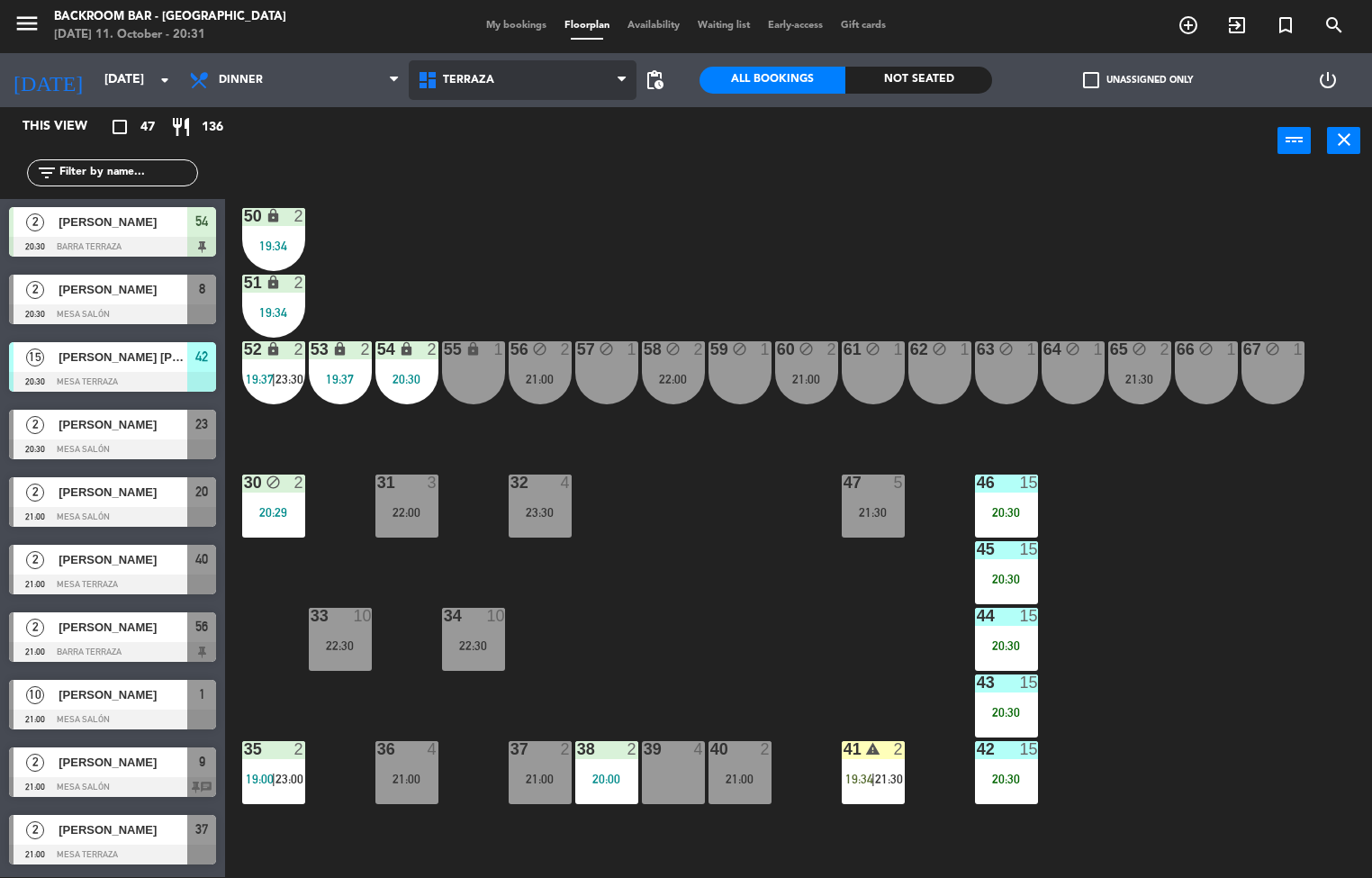
click at [546, 75] on span "Terraza" at bounding box center [522, 79] width 229 height 40
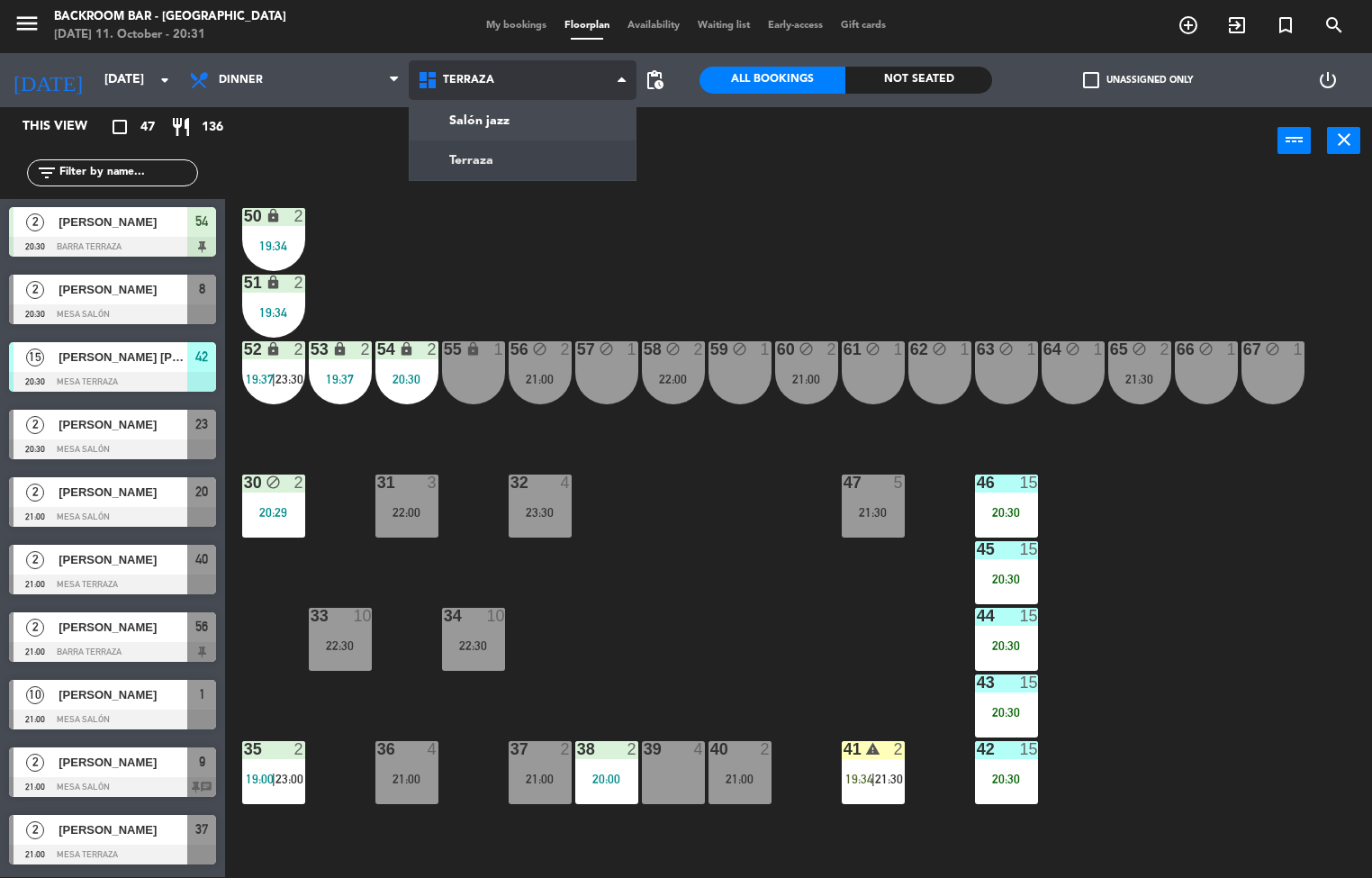
click at [559, 127] on ng-component "menu Backroom Bar - [GEOGRAPHIC_DATA] [DATE] 11. October - 20:31 My bookings Fl…" at bounding box center [686, 439] width 1372 height 879
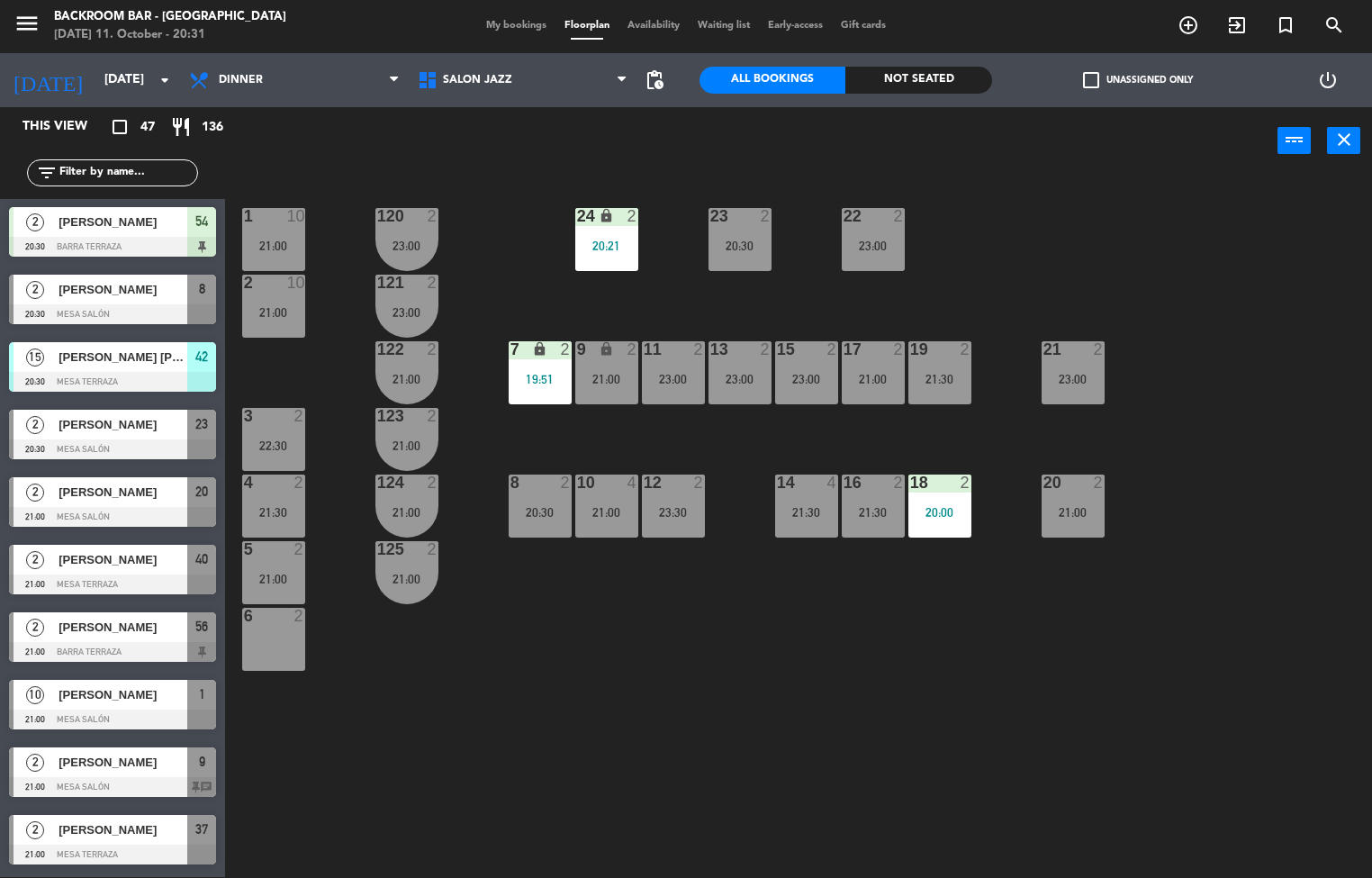
click at [278, 583] on div "21:00" at bounding box center [273, 579] width 63 height 13
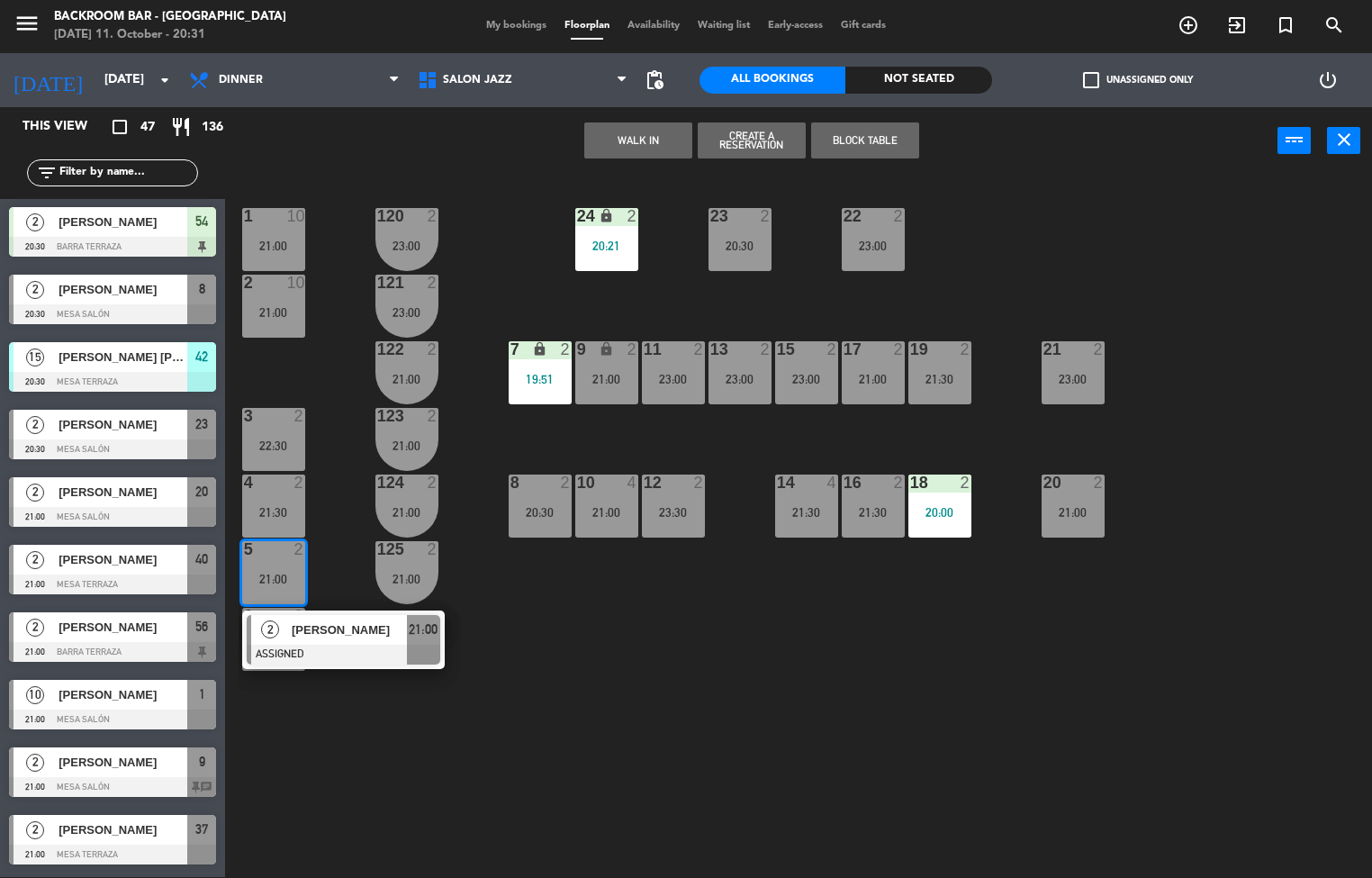
click at [300, 774] on div "1 10 21:00 24 lock 2 20:21 23 2 20:30 22 2 23:00 120 2 23:00 2 10 21:00 121 2 2…" at bounding box center [805, 526] width 1134 height 702
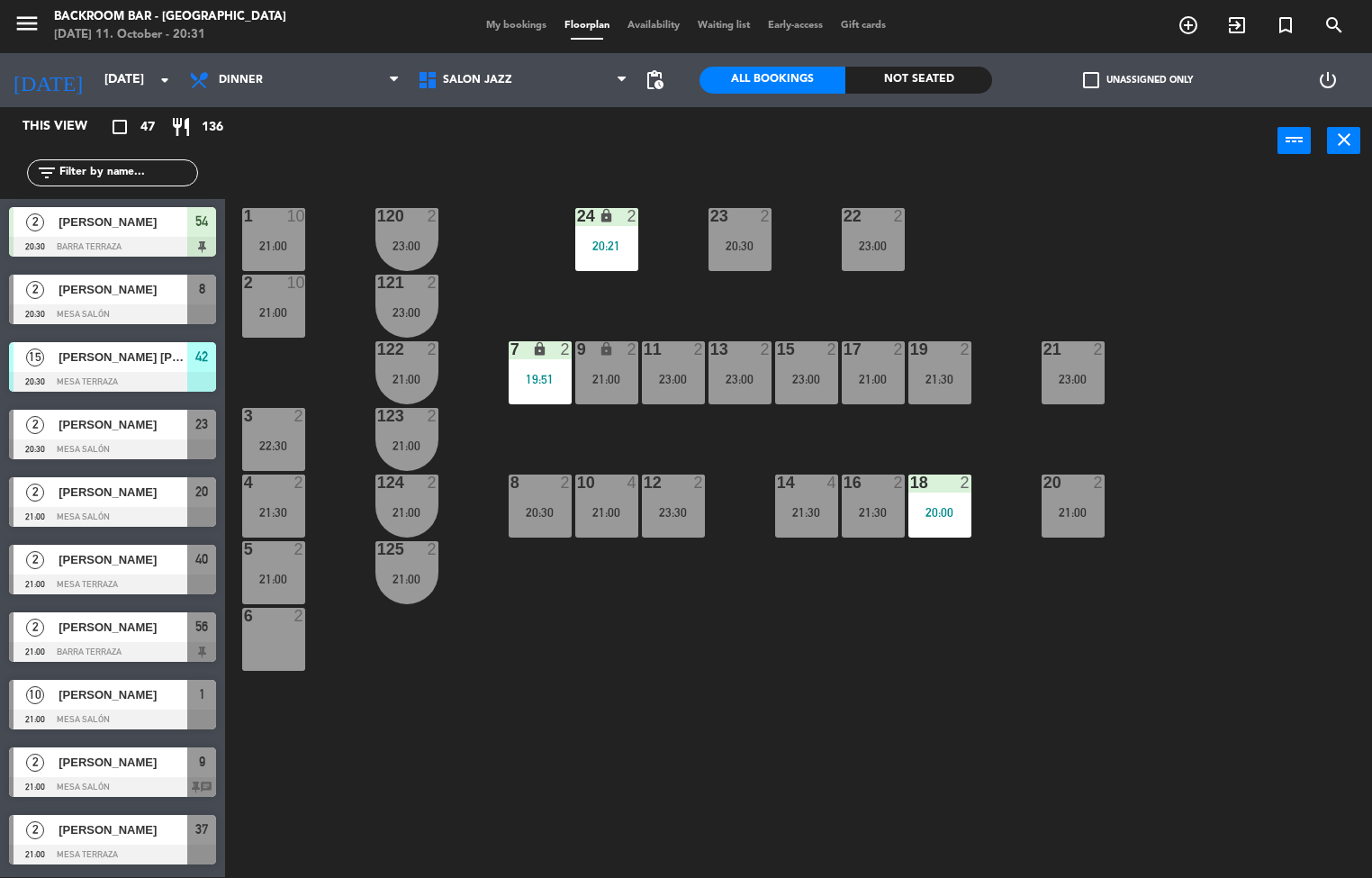
click at [603, 574] on div "1 10 21:00 24 lock 2 20:21 23 2 20:30 22 2 23:00 120 2 23:00 2 10 21:00 121 2 2…" at bounding box center [805, 526] width 1134 height 702
click at [784, 609] on div "1 10 21:00 24 lock 2 20:21 23 2 20:30 22 2 23:00 120 2 23:00 2 10 21:00 121 2 2…" at bounding box center [805, 526] width 1134 height 702
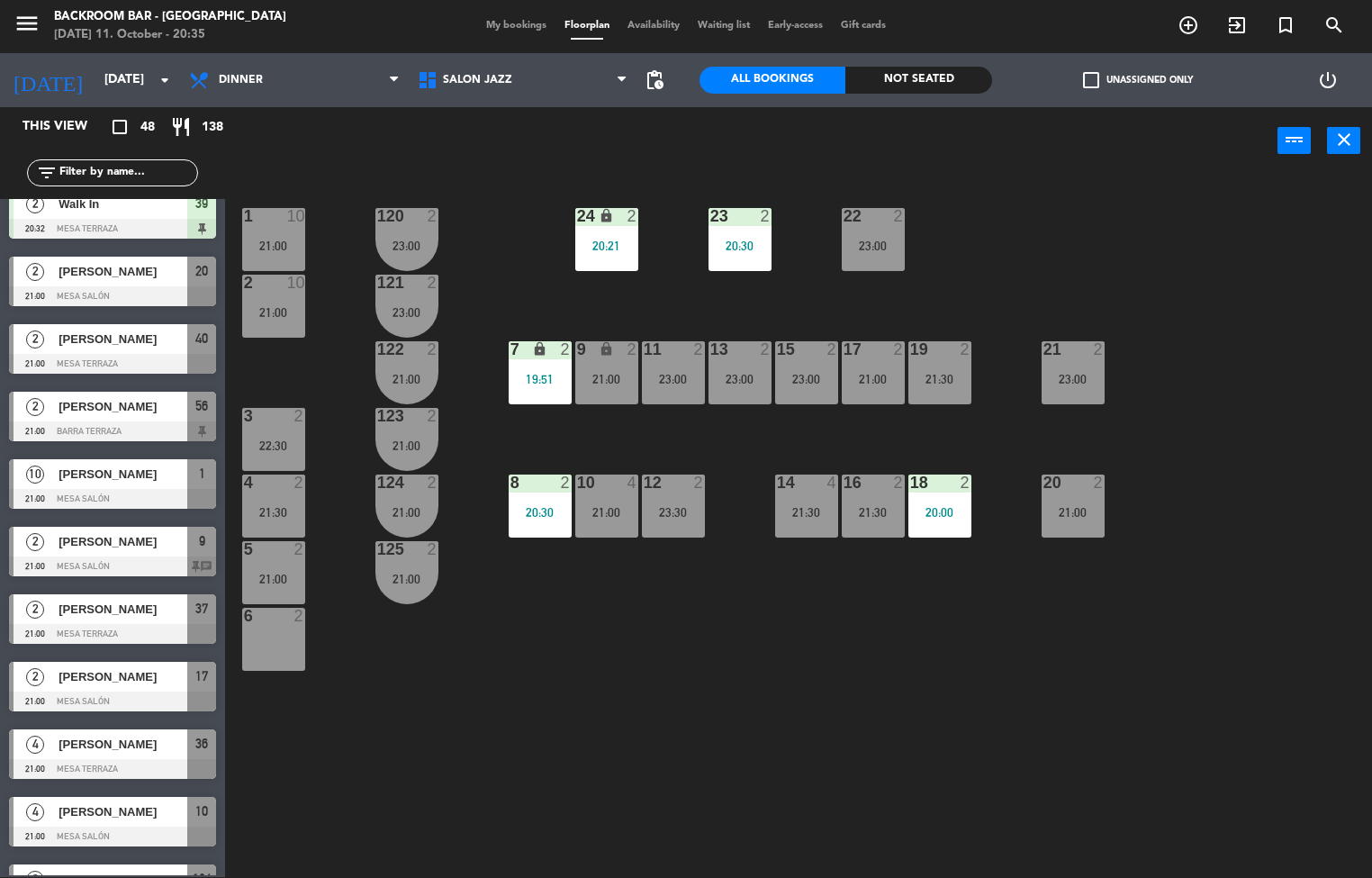
scroll to position [738, 0]
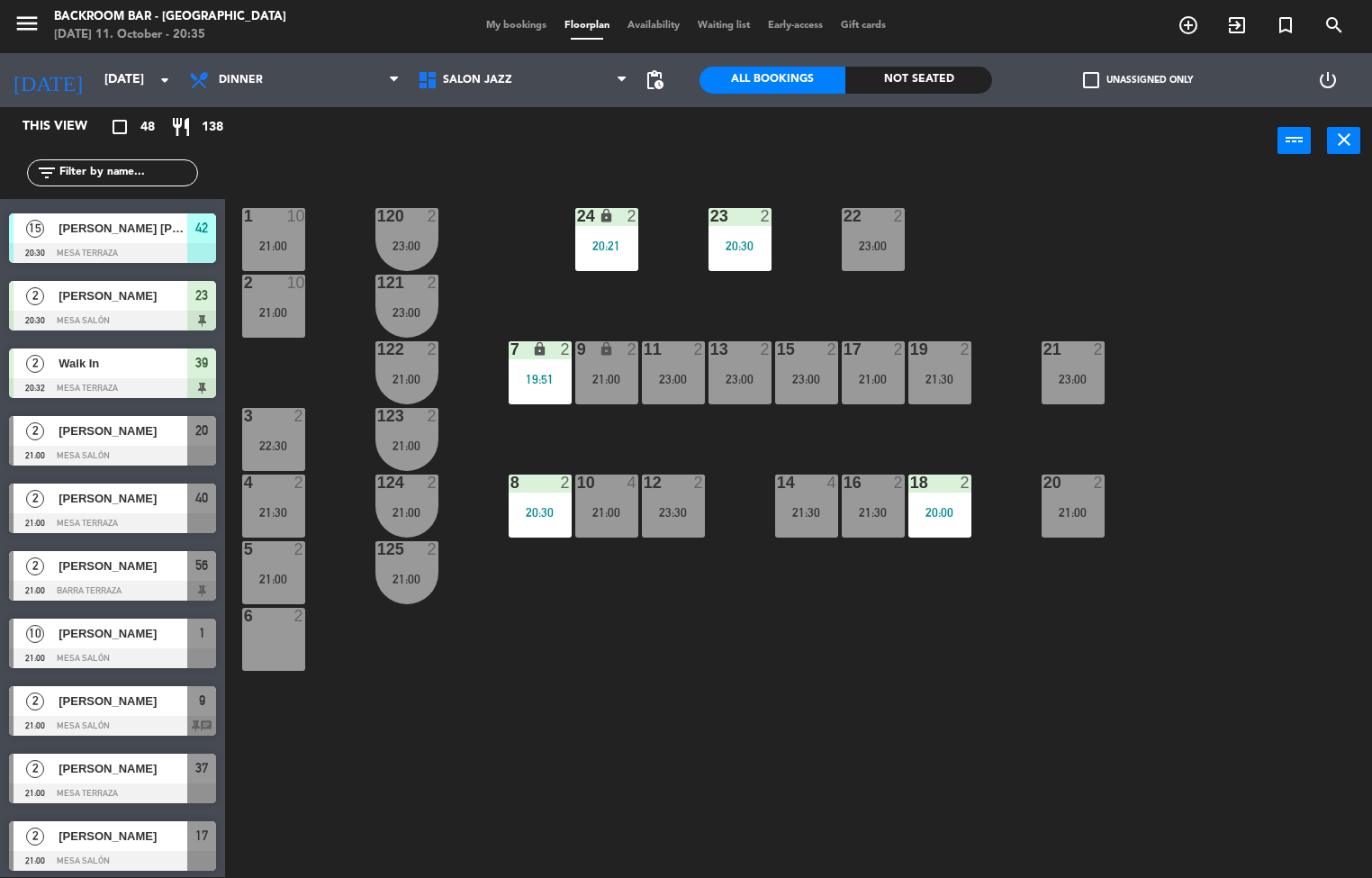
click at [276, 501] on div "4 2 21:30" at bounding box center [273, 505] width 63 height 63
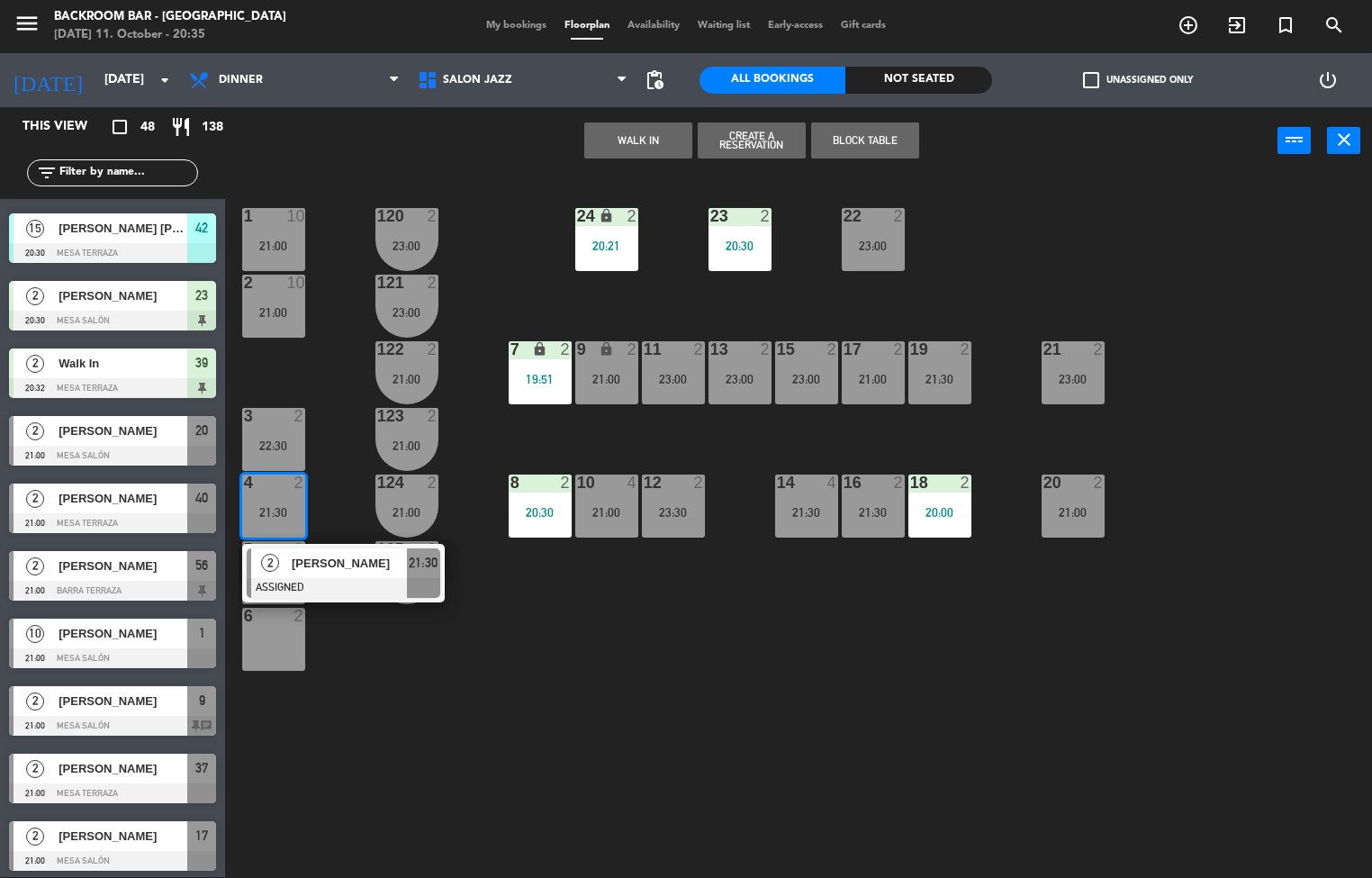
click at [271, 579] on div at bounding box center [344, 588] width 194 height 20
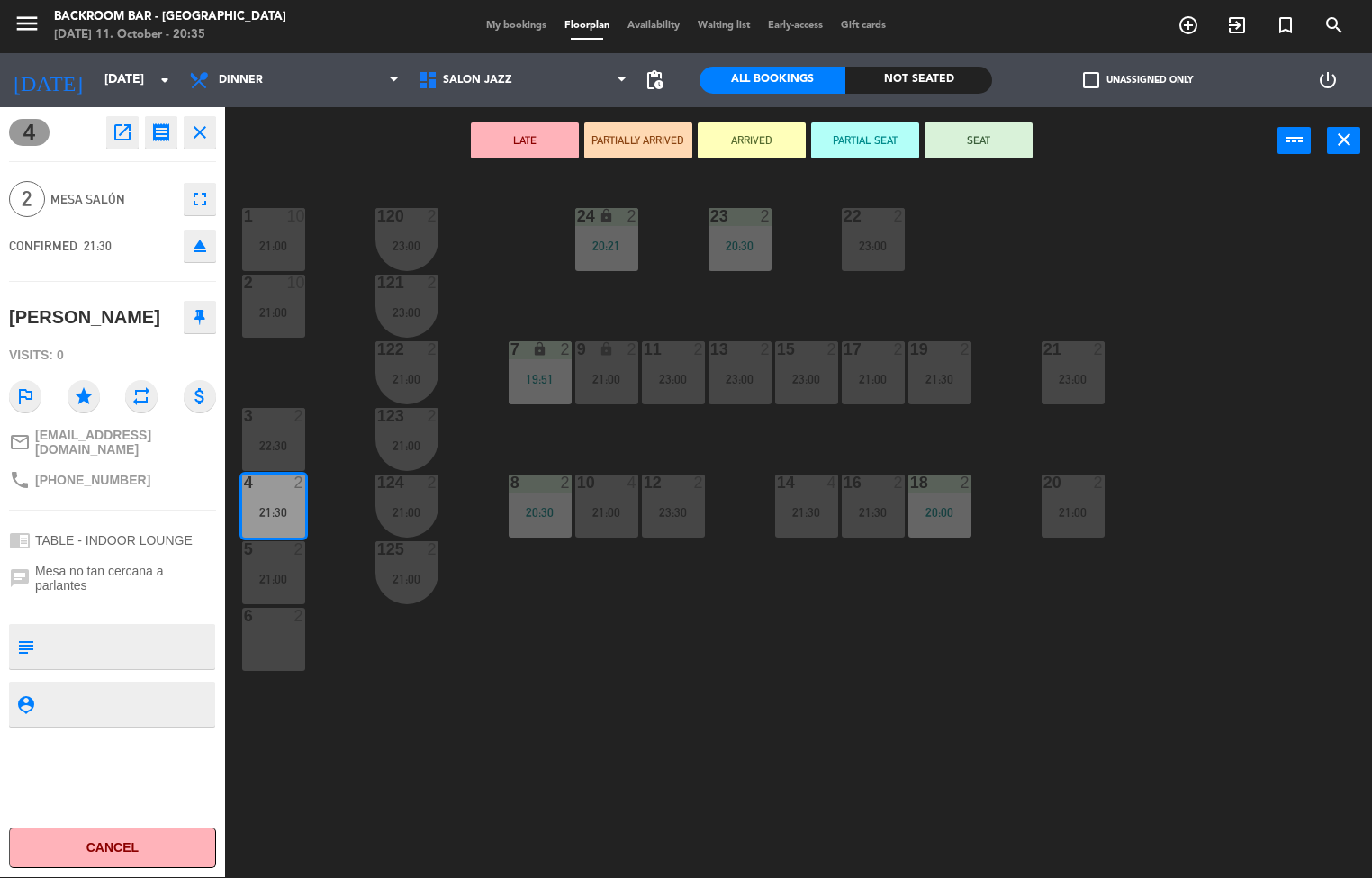
click at [417, 722] on div "1 10 21:00 24 lock 2 20:21 23 2 20:30 22 2 23:00 120 2 23:00 2 10 21:00 121 2 2…" at bounding box center [805, 526] width 1134 height 702
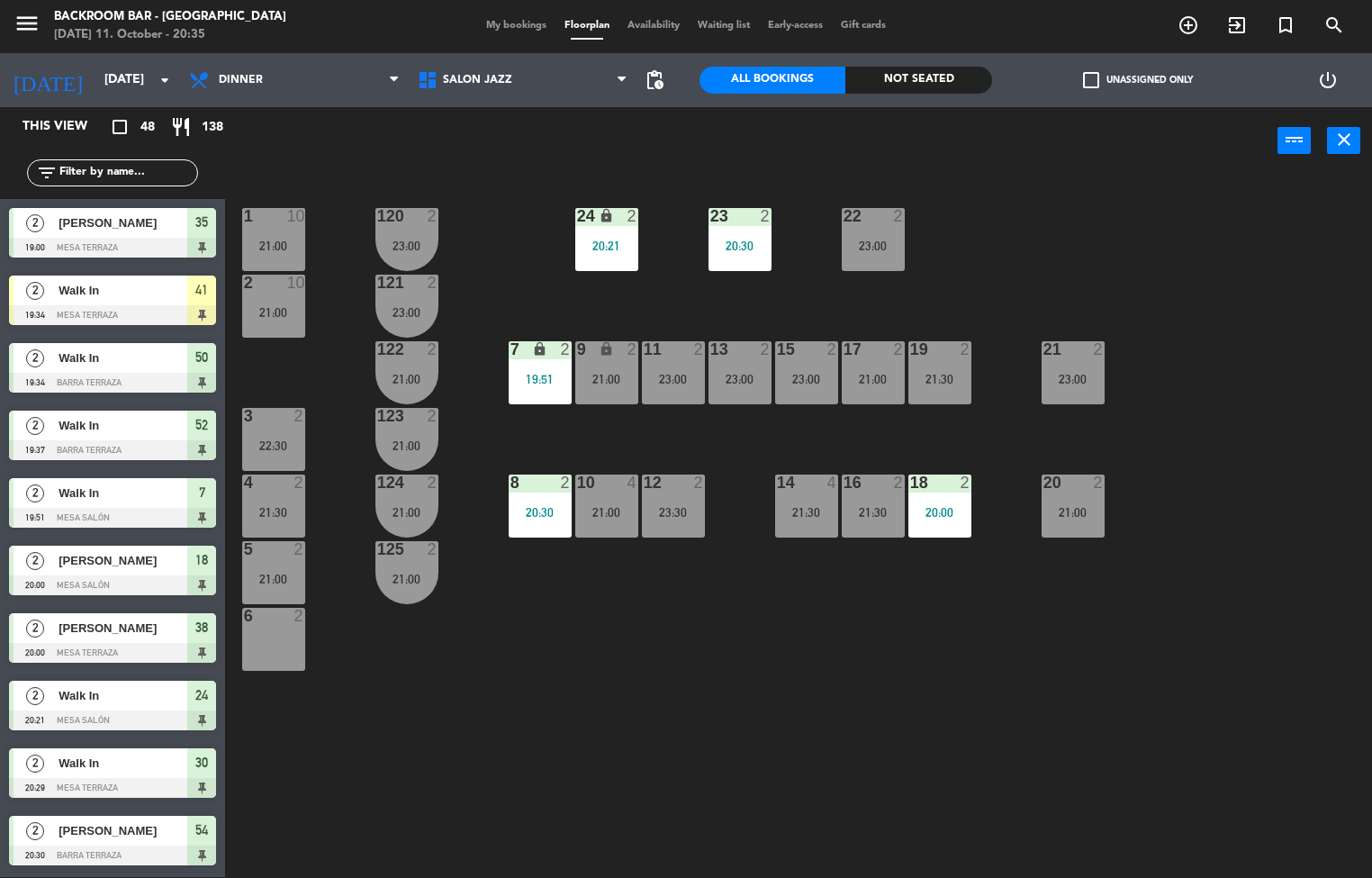
scroll to position [1, 0]
click at [282, 508] on div "21:30" at bounding box center [273, 512] width 63 height 13
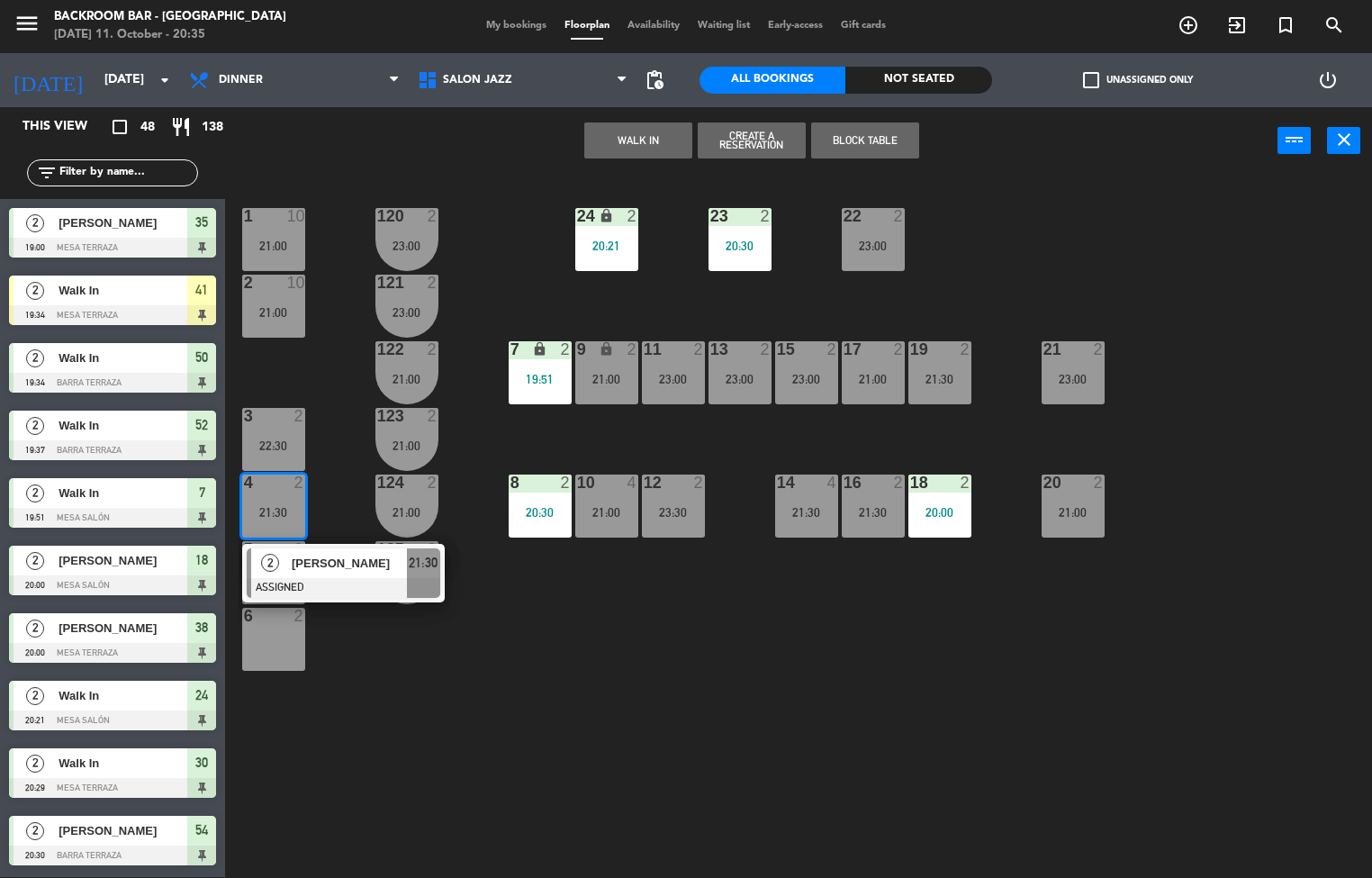
click at [275, 583] on div at bounding box center [344, 588] width 194 height 20
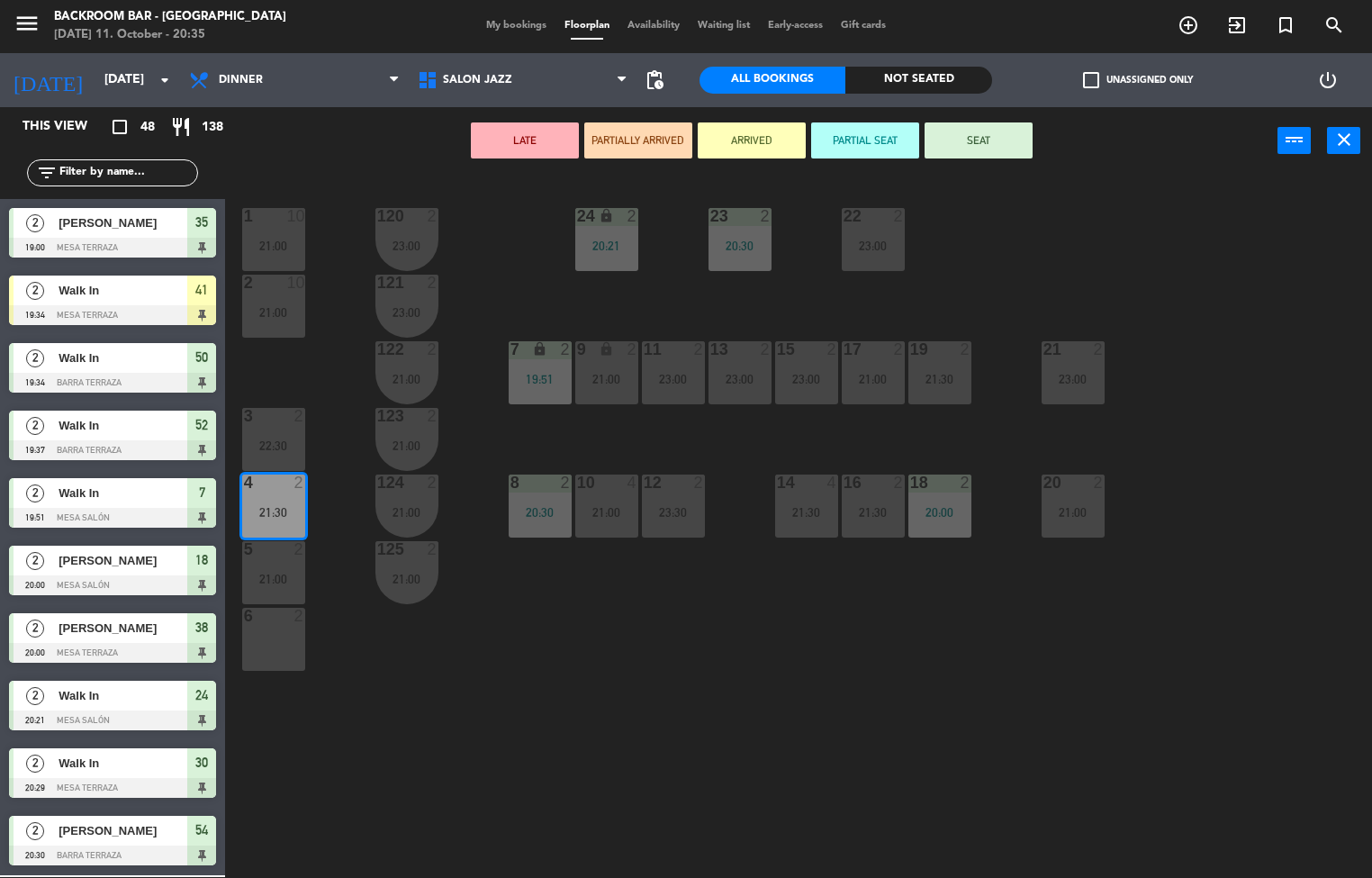
click at [434, 701] on div "1 10 21:00 24 lock 2 20:21 23 2 20:30 22 2 23:00 120 2 23:00 2 10 21:00 121 2 2…" at bounding box center [805, 526] width 1134 height 702
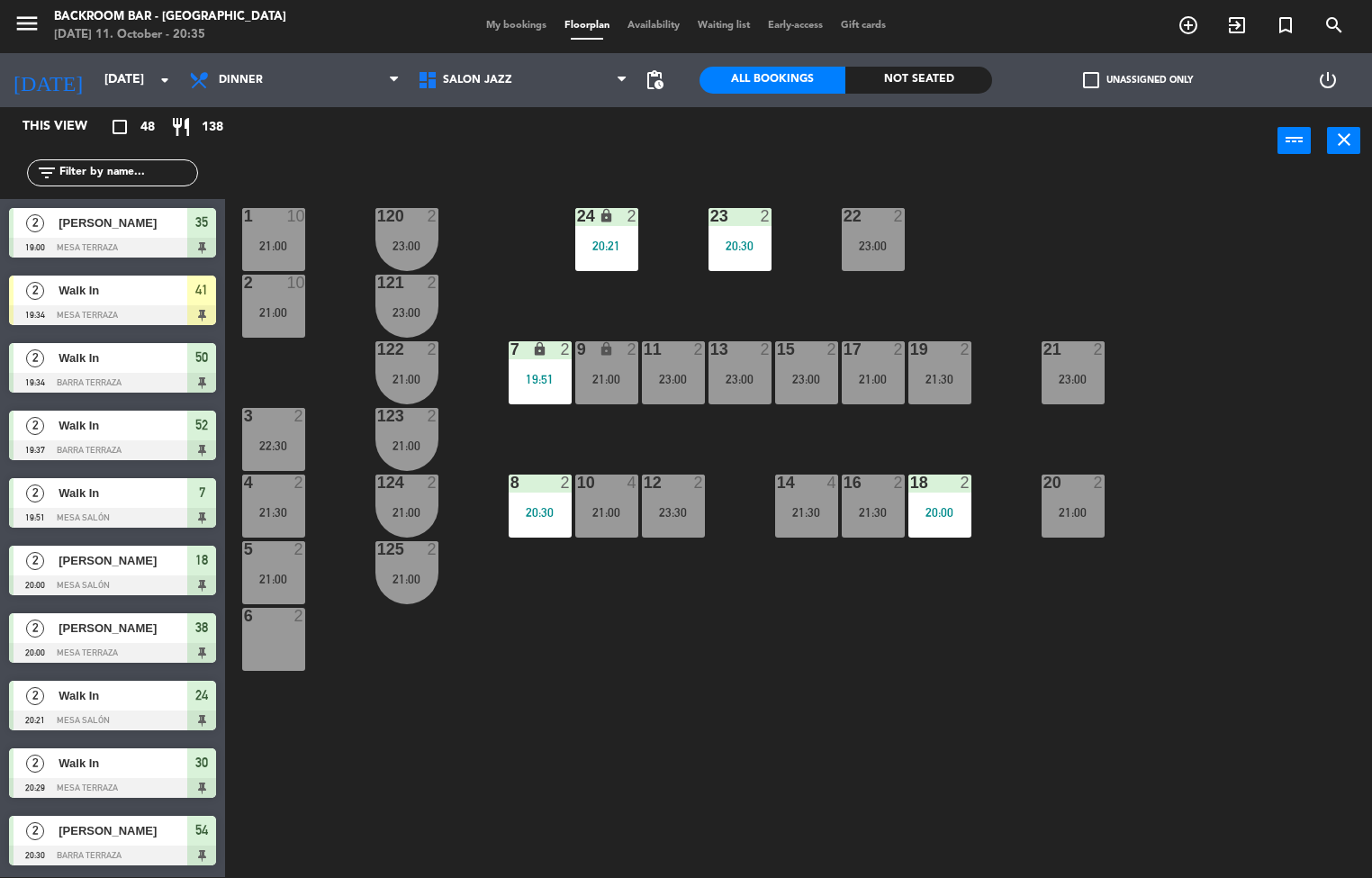
click at [271, 487] on div at bounding box center [273, 482] width 30 height 16
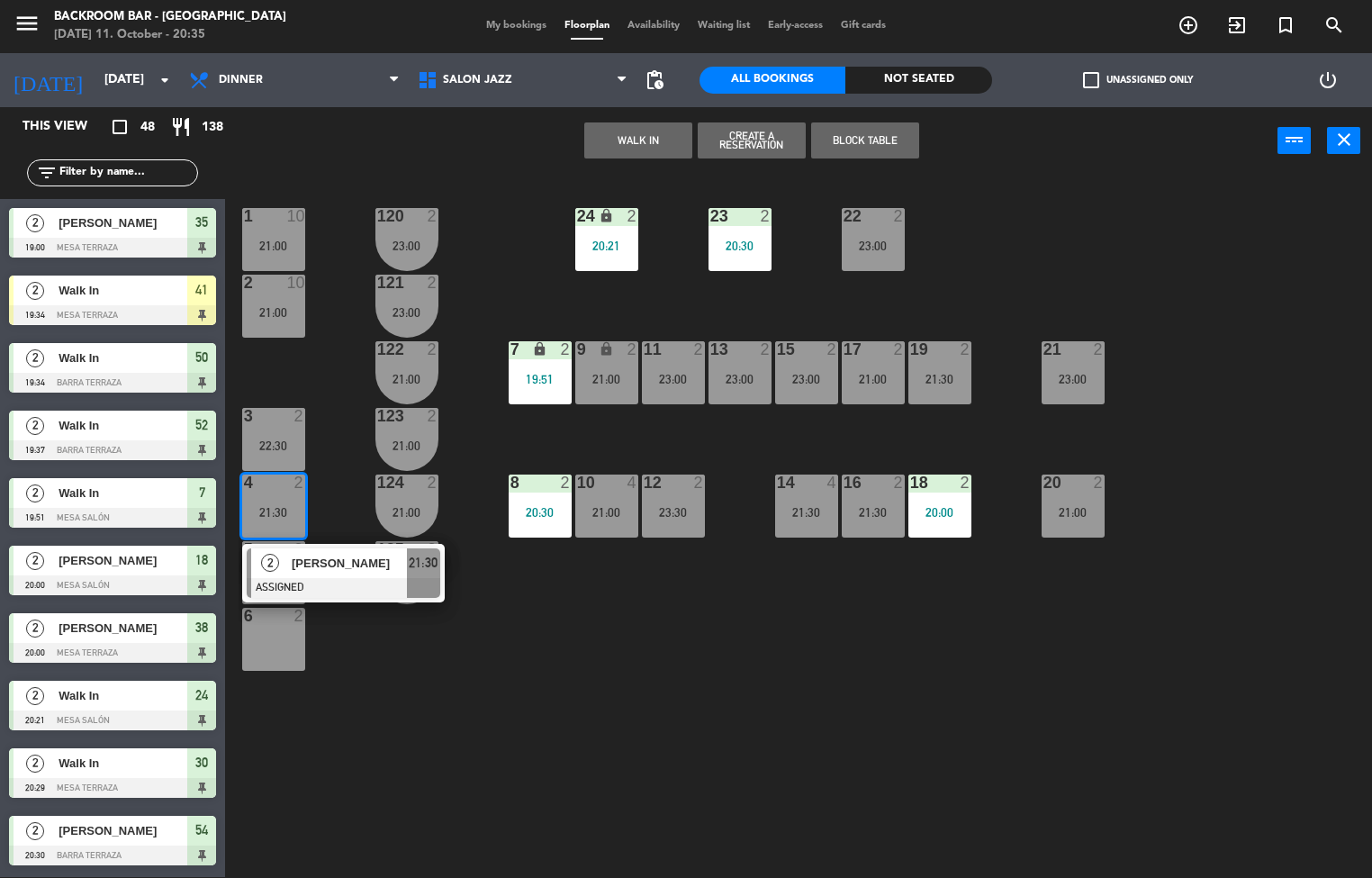
click at [398, 722] on div "1 10 21:00 24 lock 2 20:21 23 2 20:30 22 2 23:00 120 2 23:00 2 10 21:00 121 2 2…" at bounding box center [805, 526] width 1134 height 702
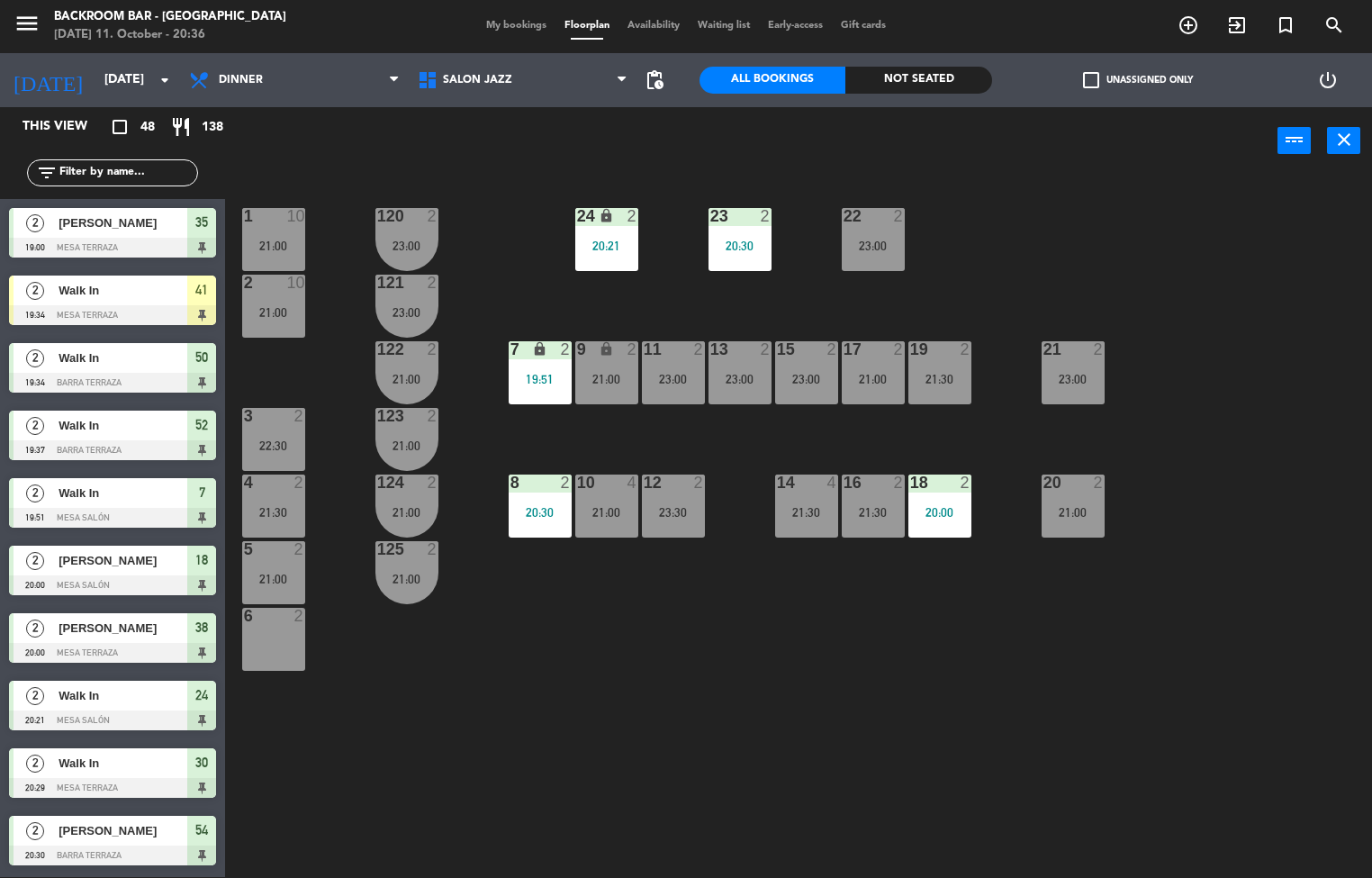
click at [276, 580] on div "21:00" at bounding box center [273, 579] width 63 height 13
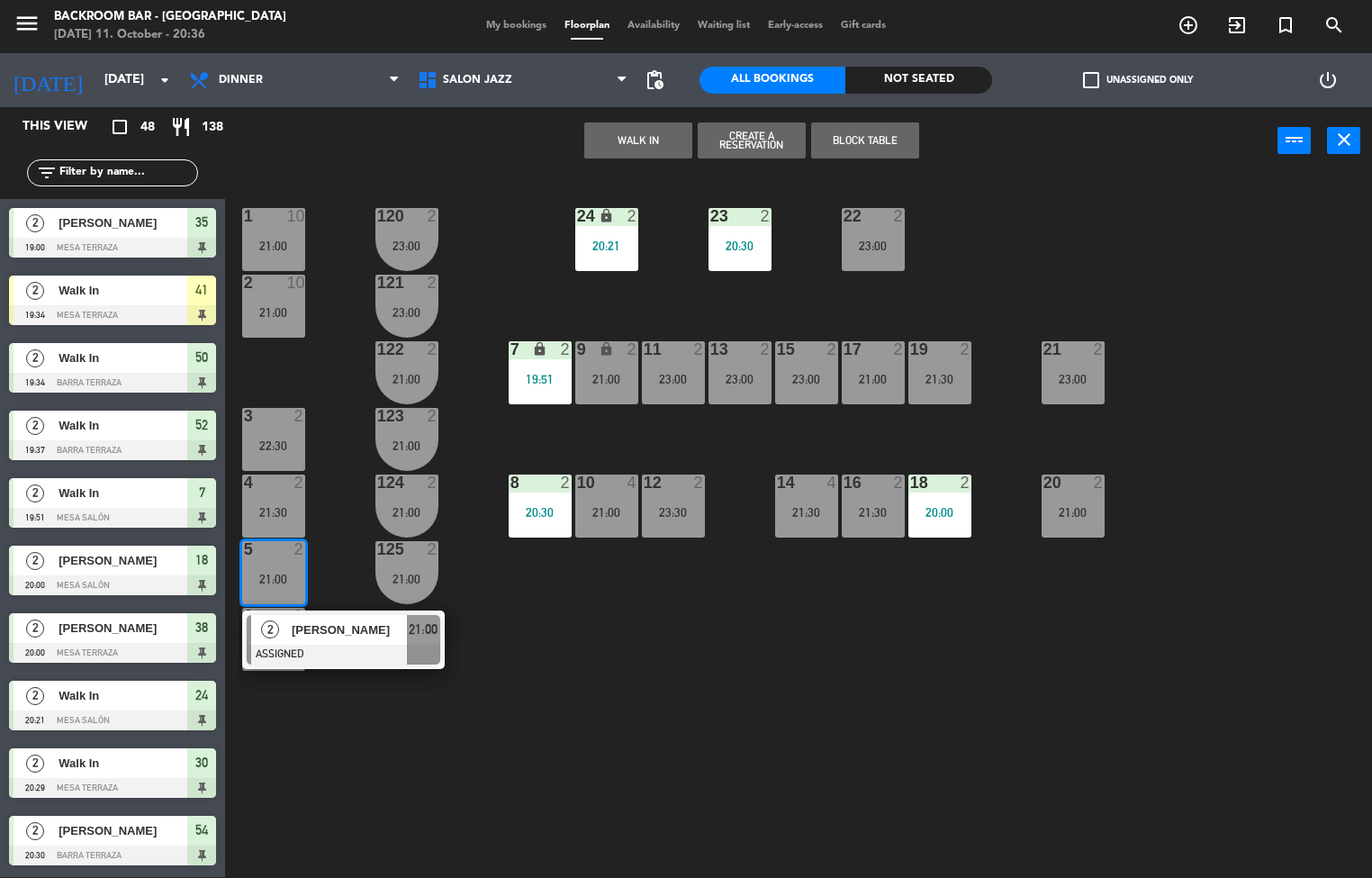
click at [249, 506] on div "21:30" at bounding box center [273, 512] width 63 height 13
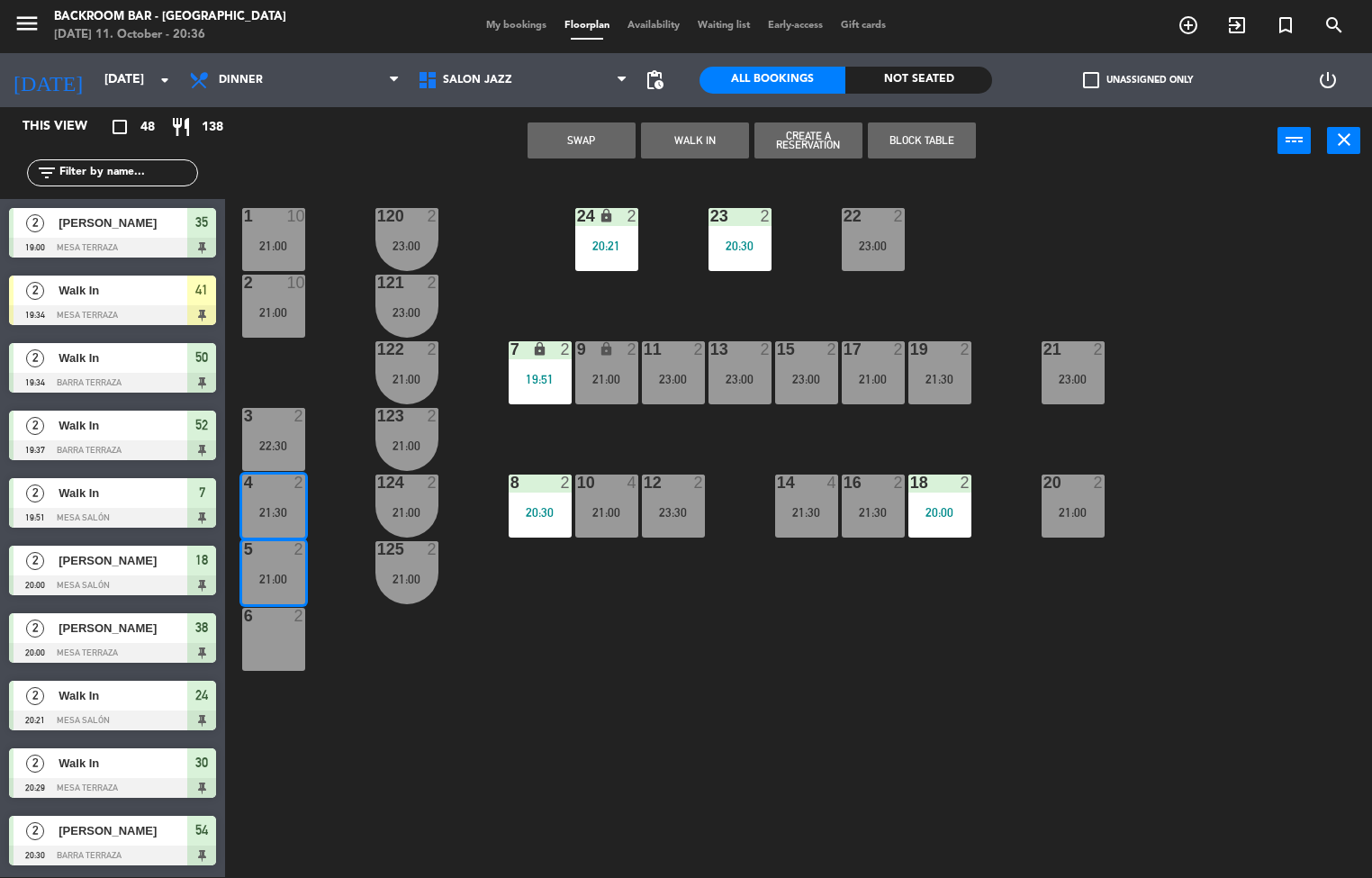
click at [581, 138] on button "Swap" at bounding box center [581, 140] width 108 height 36
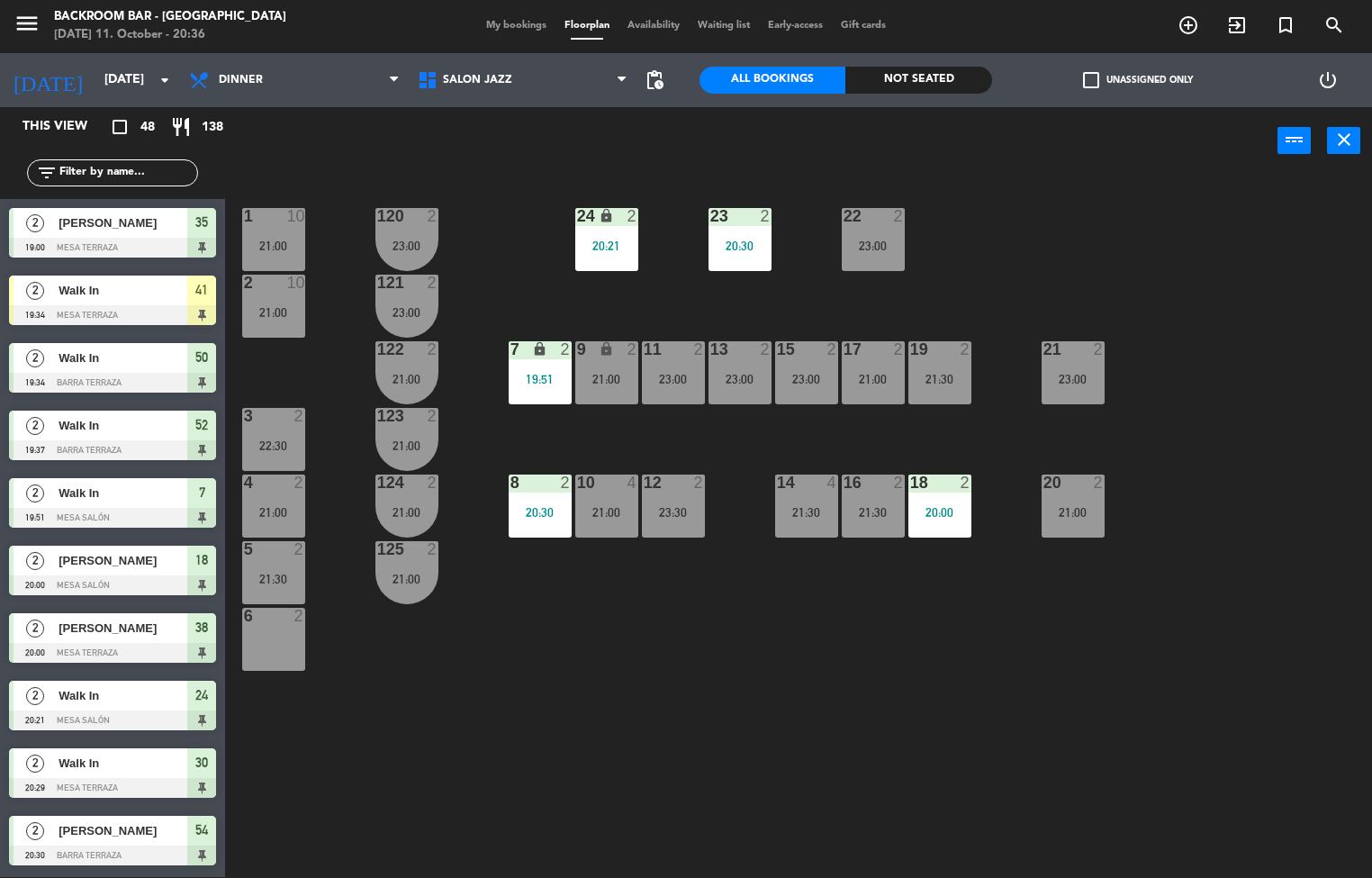
click at [679, 514] on div "23:30" at bounding box center [673, 512] width 63 height 13
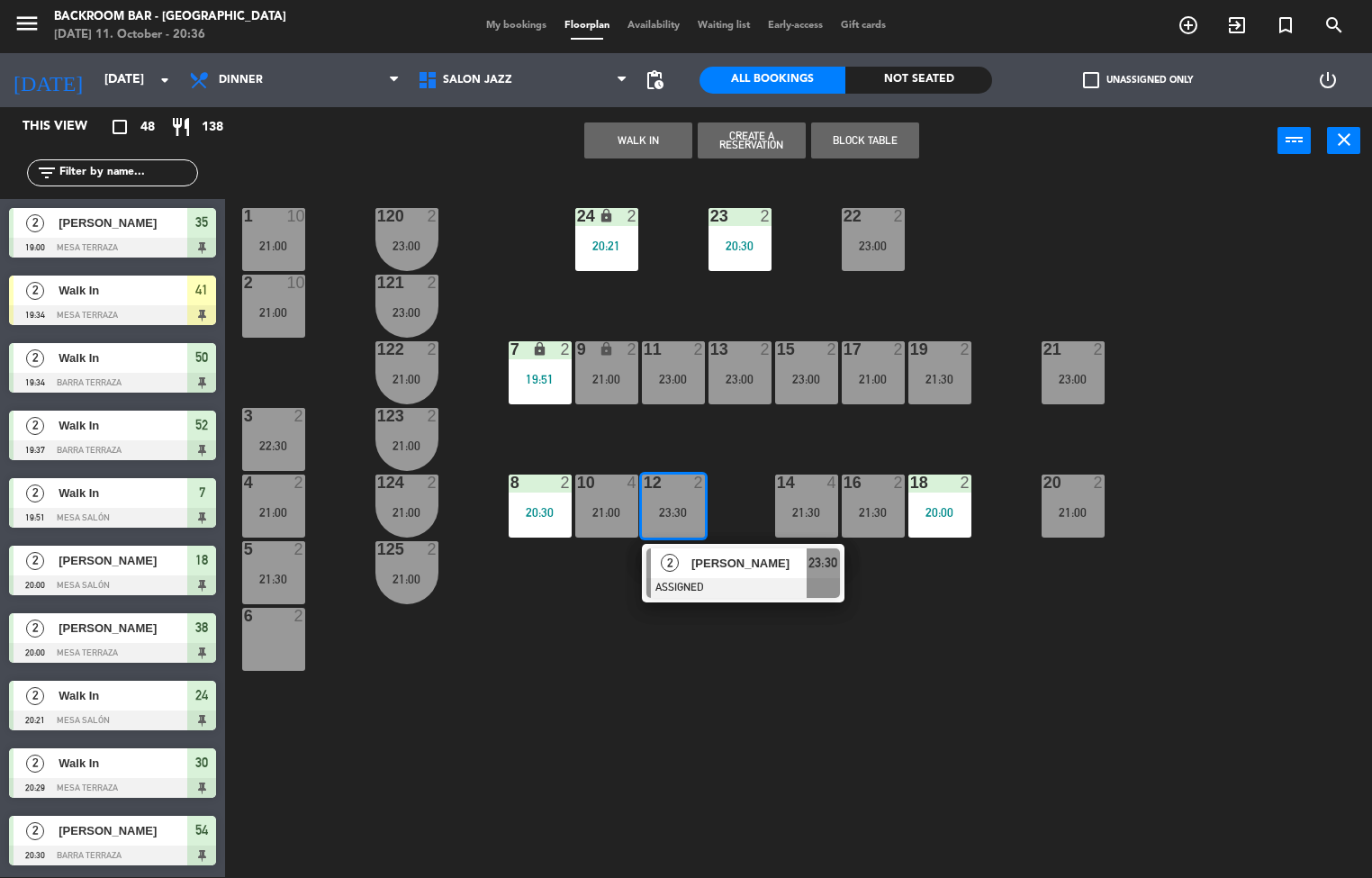
click at [285, 579] on div "21:30" at bounding box center [273, 579] width 63 height 13
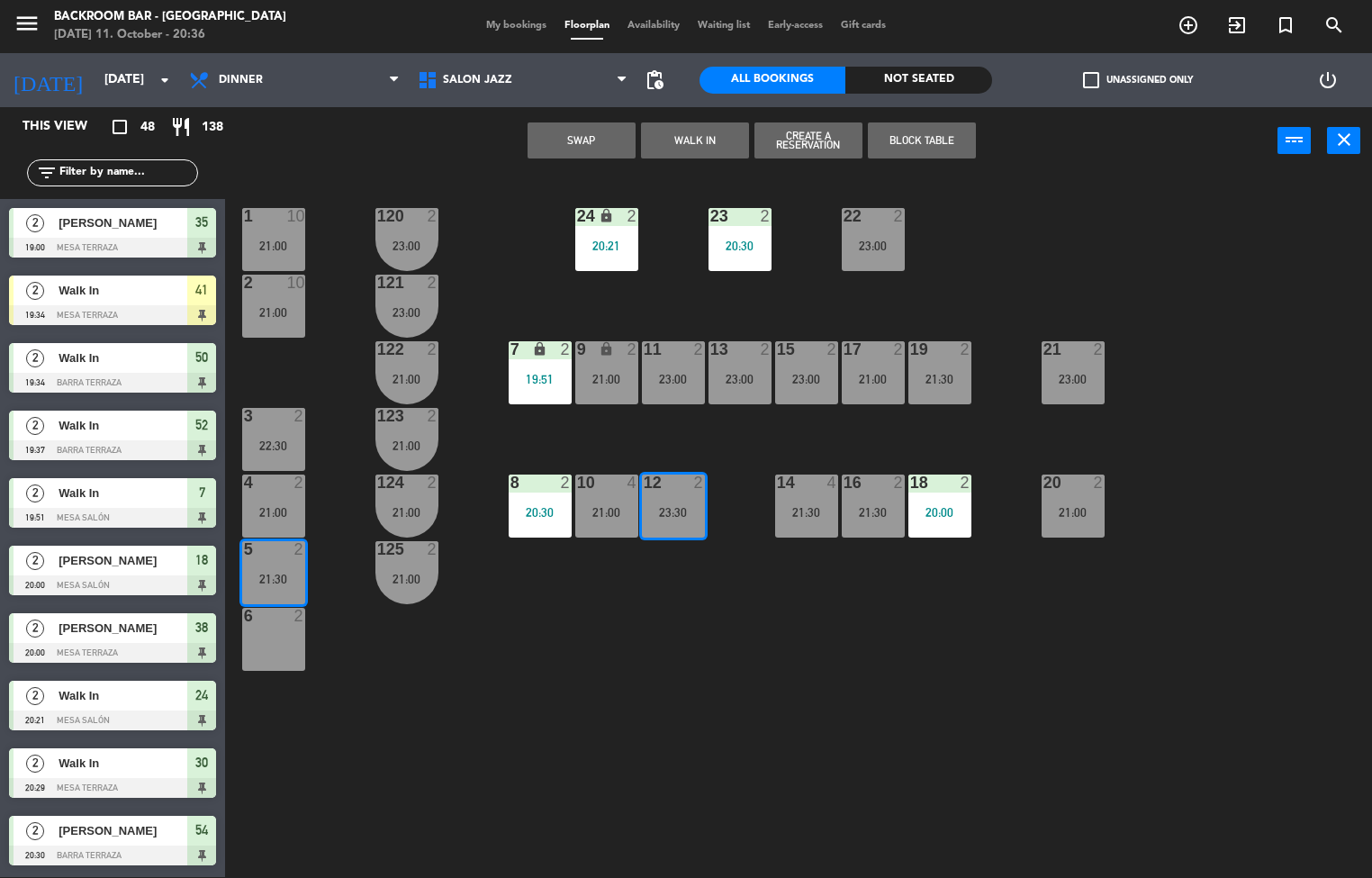
click at [600, 136] on button "Swap" at bounding box center [581, 140] width 108 height 36
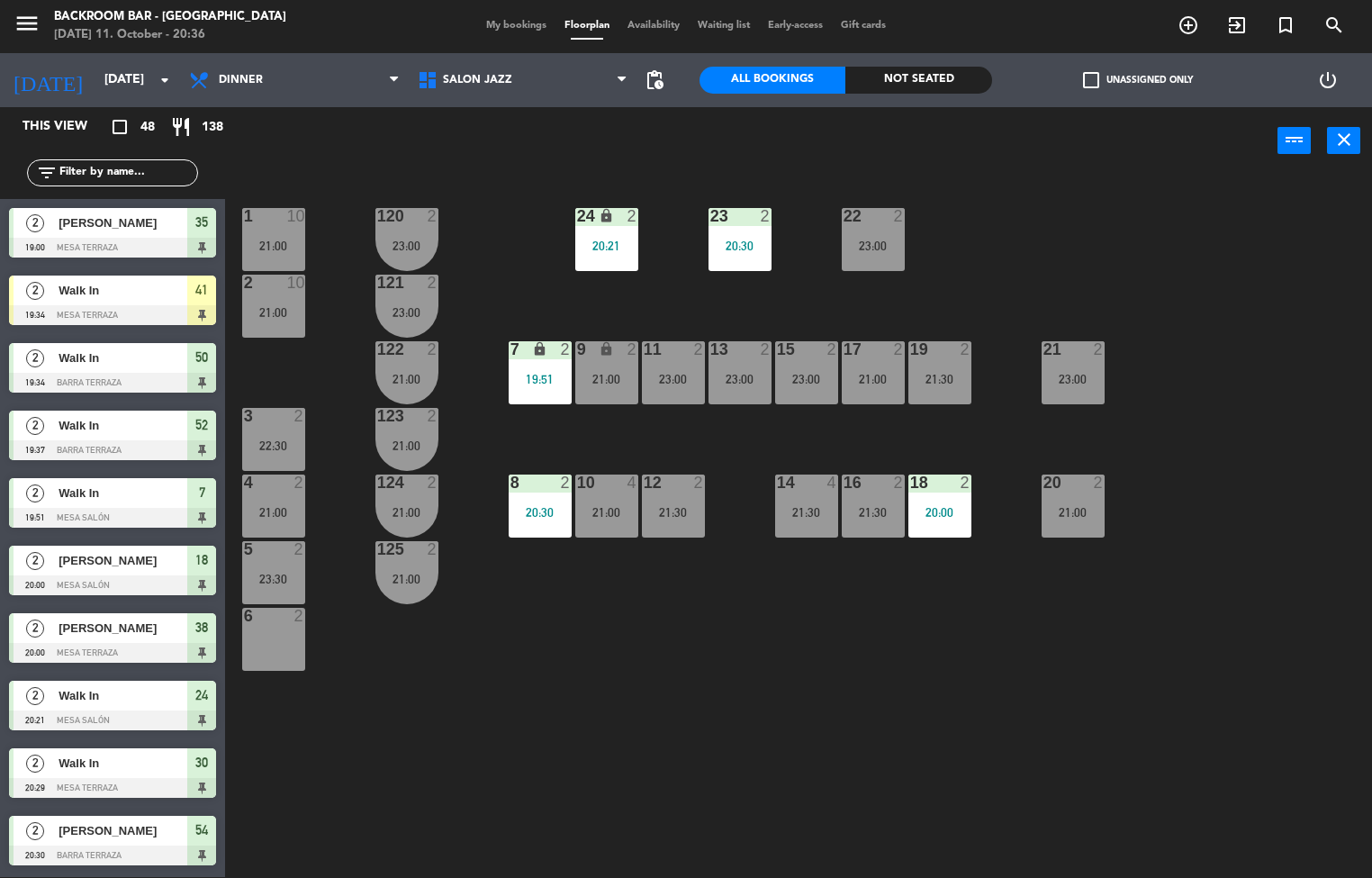
click at [554, 774] on div "1 10 21:00 24 lock 2 20:21 23 2 20:30 22 2 23:00 120 2 23:00 2 10 21:00 121 2 2…" at bounding box center [805, 526] width 1134 height 702
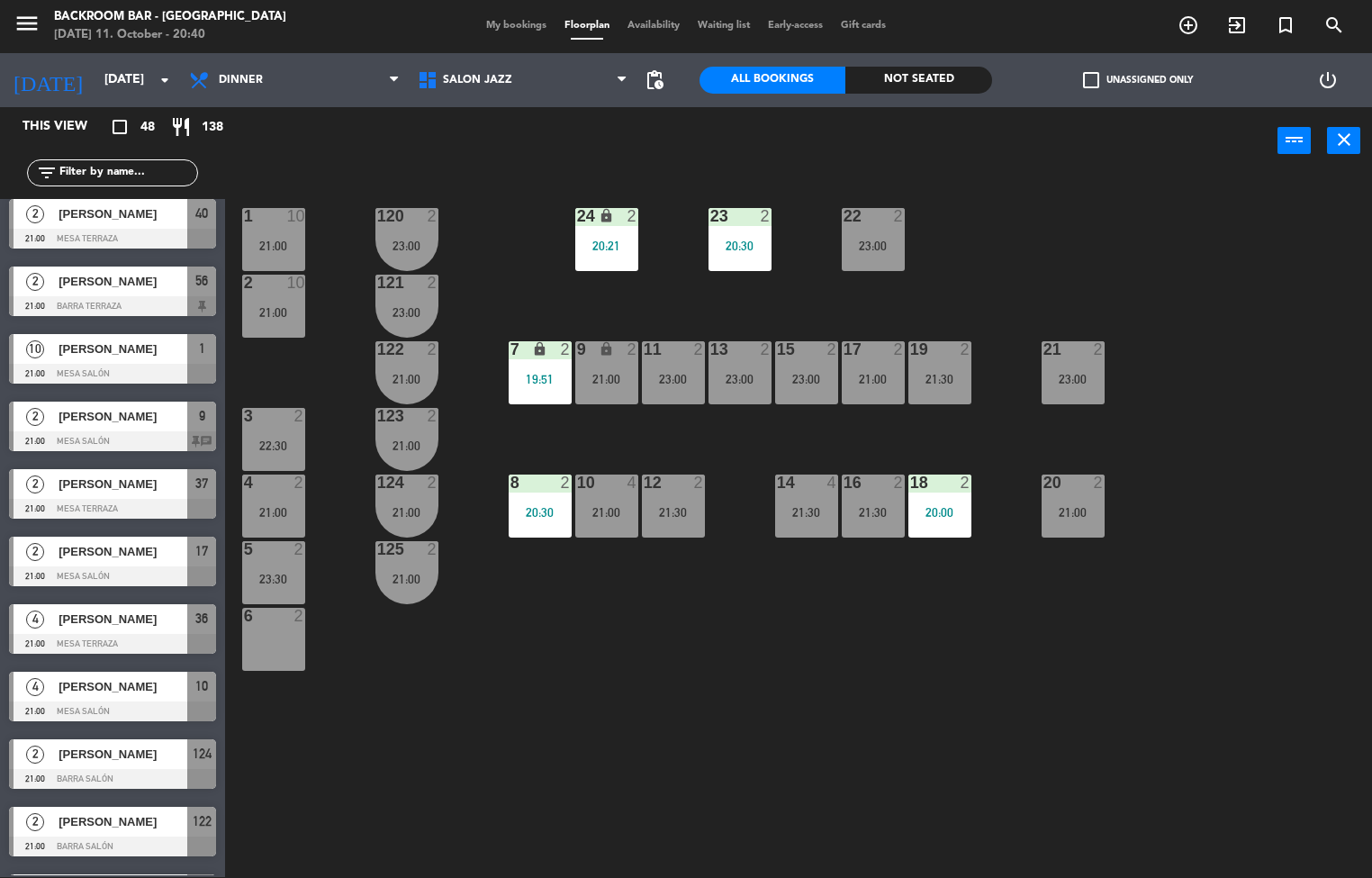
scroll to position [1024, 0]
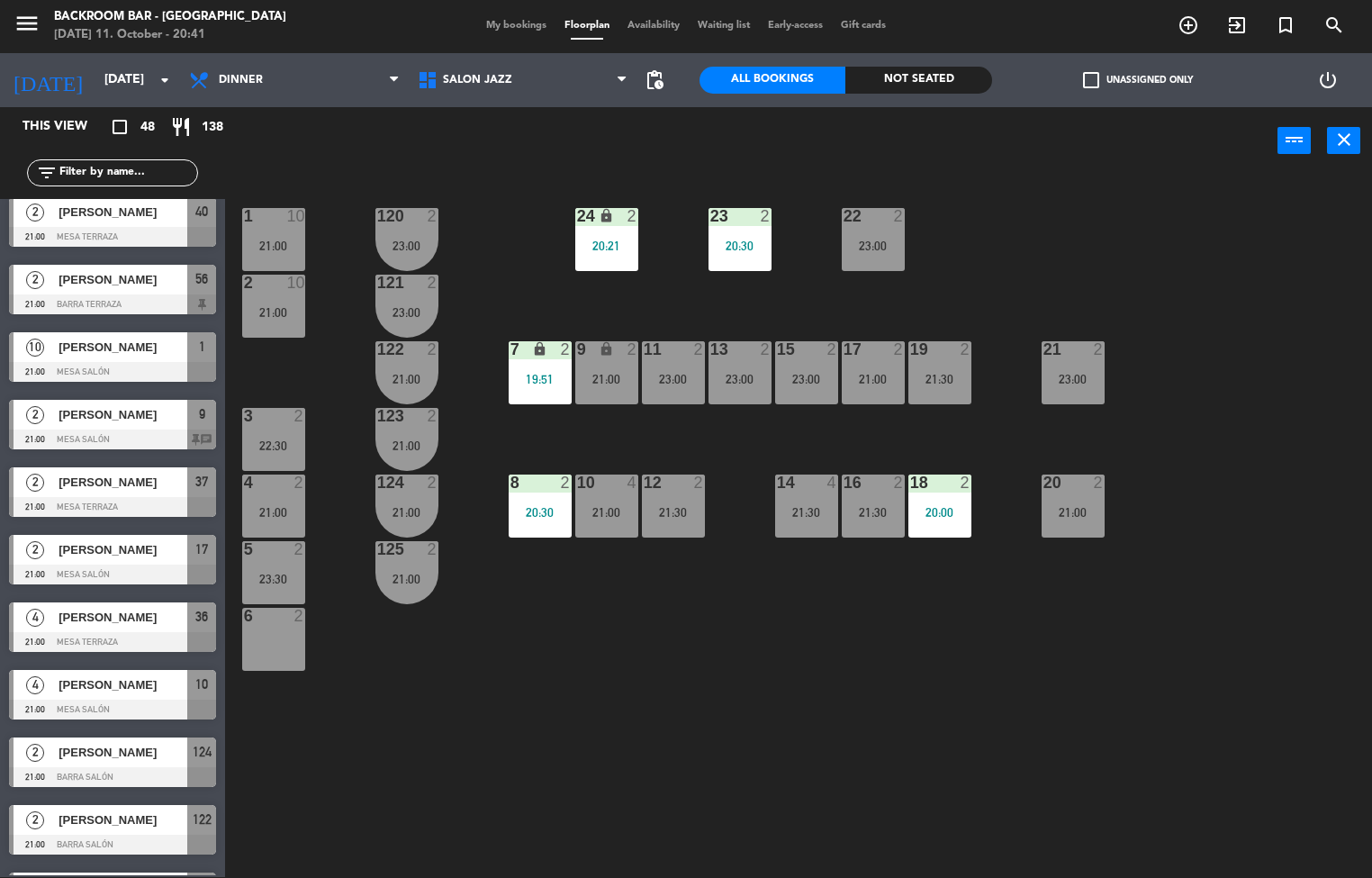
click at [433, 414] on div "2" at bounding box center [432, 415] width 11 height 16
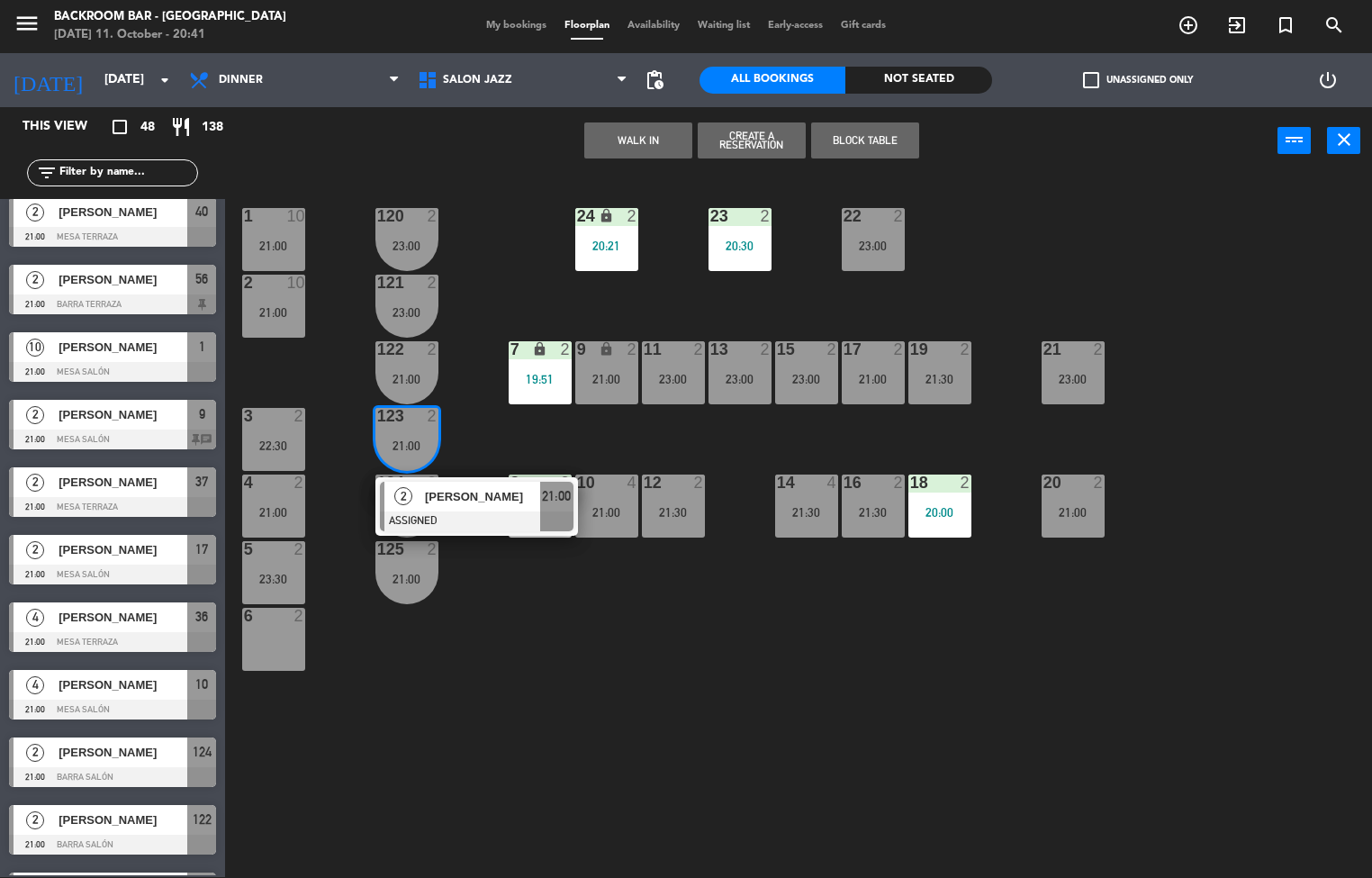
click at [514, 724] on div "1 10 21:00 24 lock 2 20:21 23 2 20:30 22 2 23:00 120 2 23:00 2 10 21:00 121 2 2…" at bounding box center [805, 526] width 1134 height 702
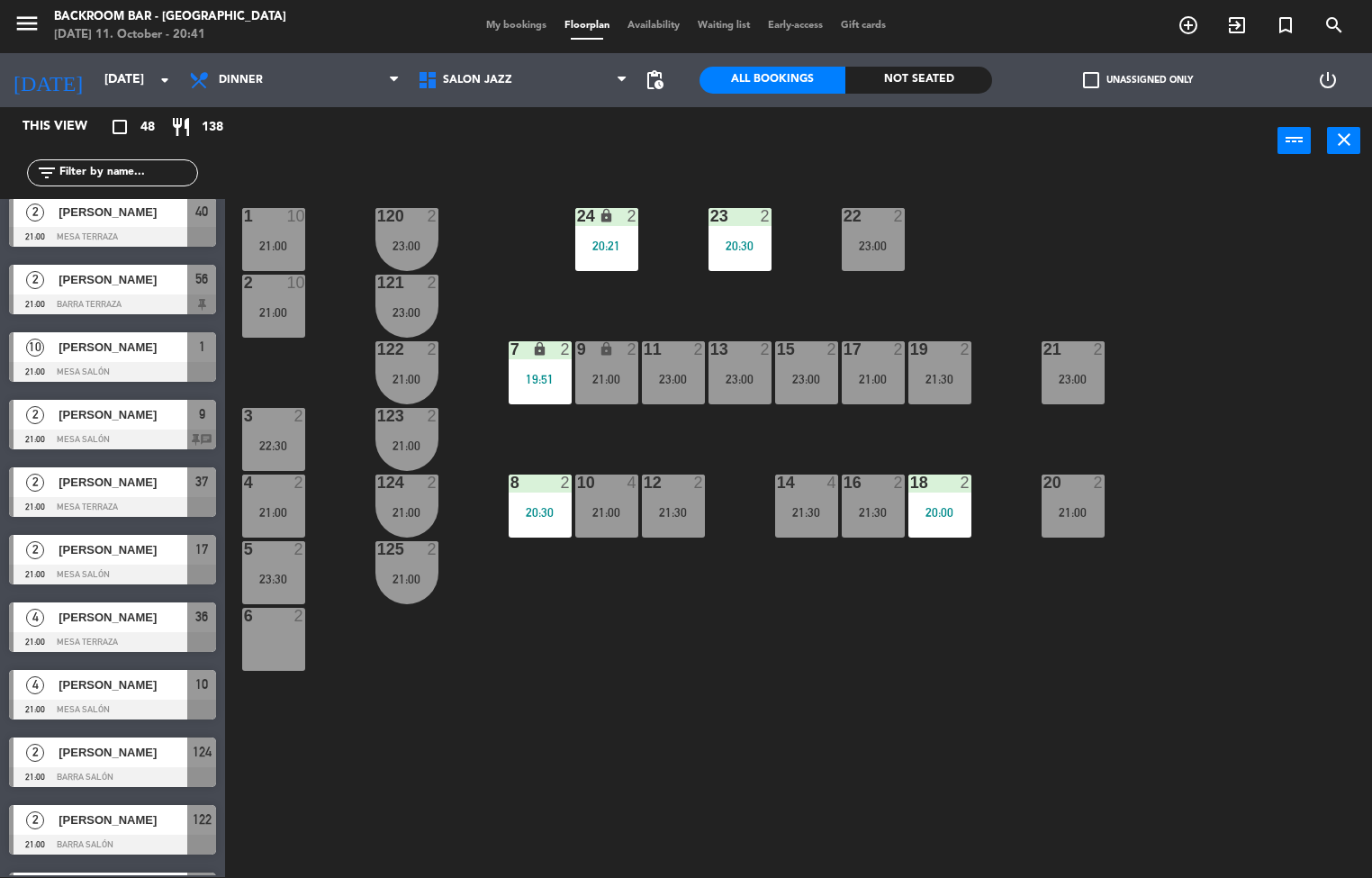
click at [843, 673] on div "1 10 21:00 24 lock 2 20:21 23 2 20:30 22 2 23:00 120 2 23:00 2 10 21:00 121 2 2…" at bounding box center [805, 526] width 1134 height 702
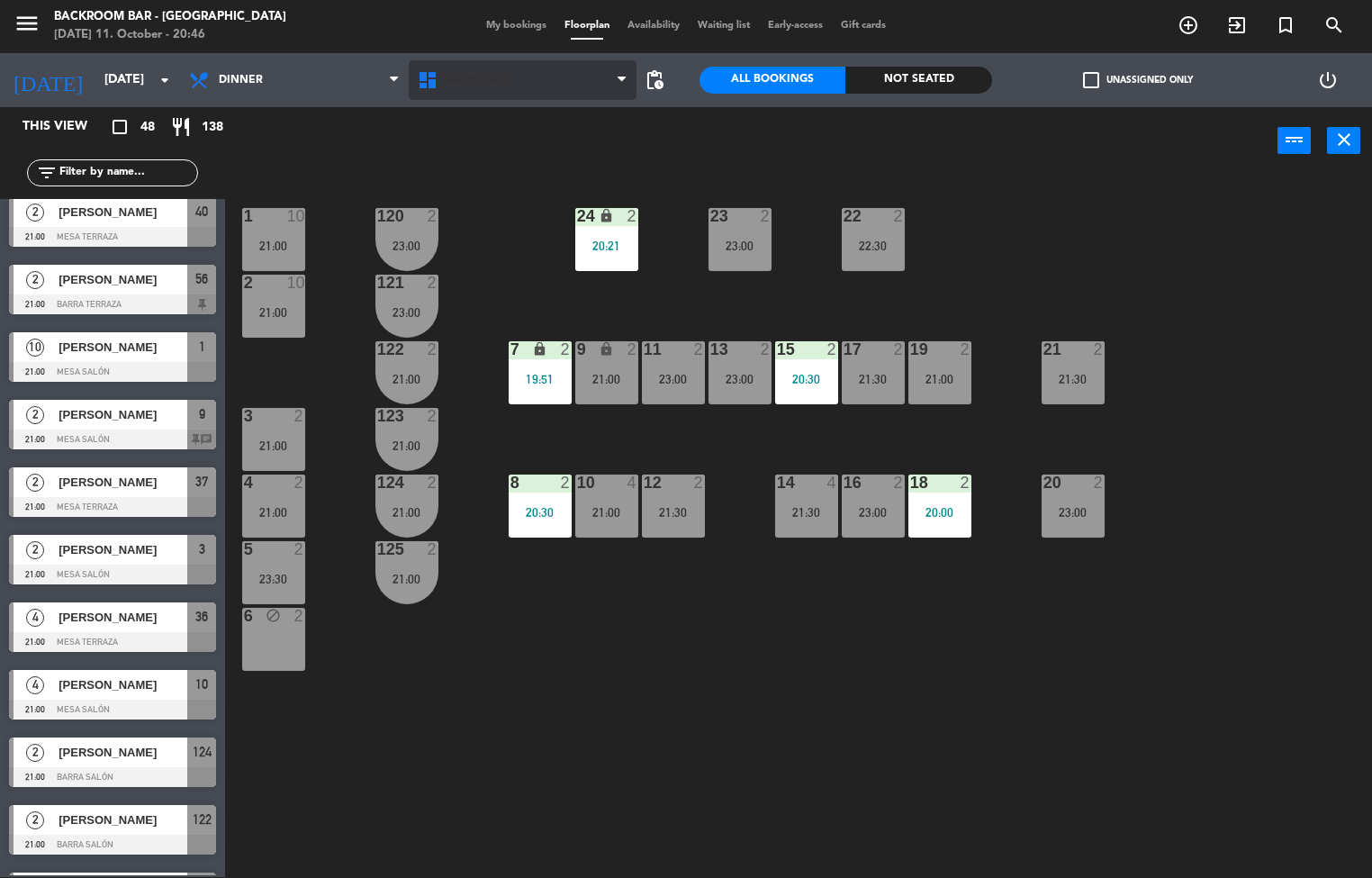
click at [485, 79] on span "Salón jazz" at bounding box center [478, 79] width 70 height 13
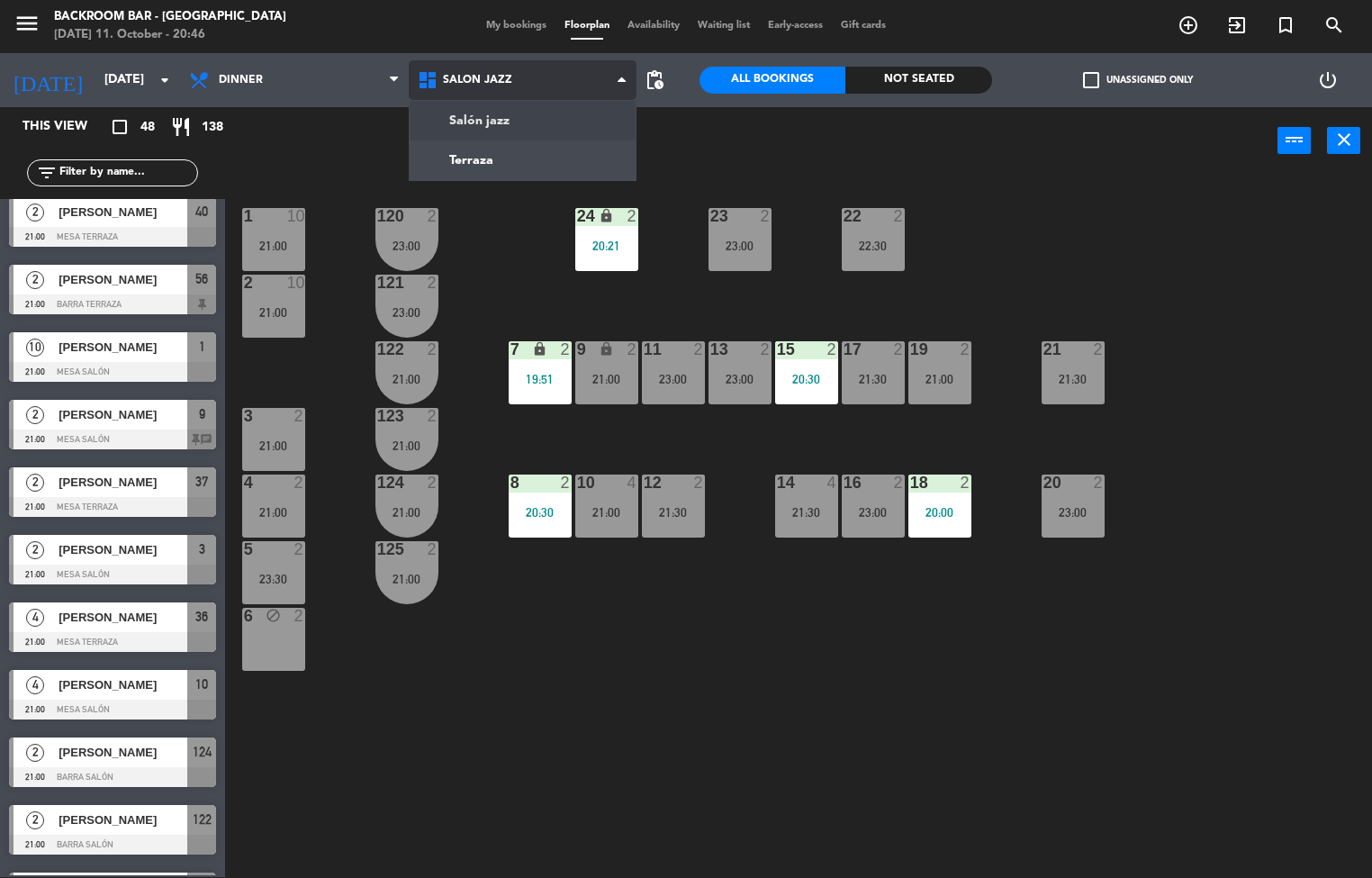
click at [494, 171] on ng-component "menu Backroom Bar - [GEOGRAPHIC_DATA] [DATE] 11. October - 20:46 My bookings Fl…" at bounding box center [686, 439] width 1372 height 879
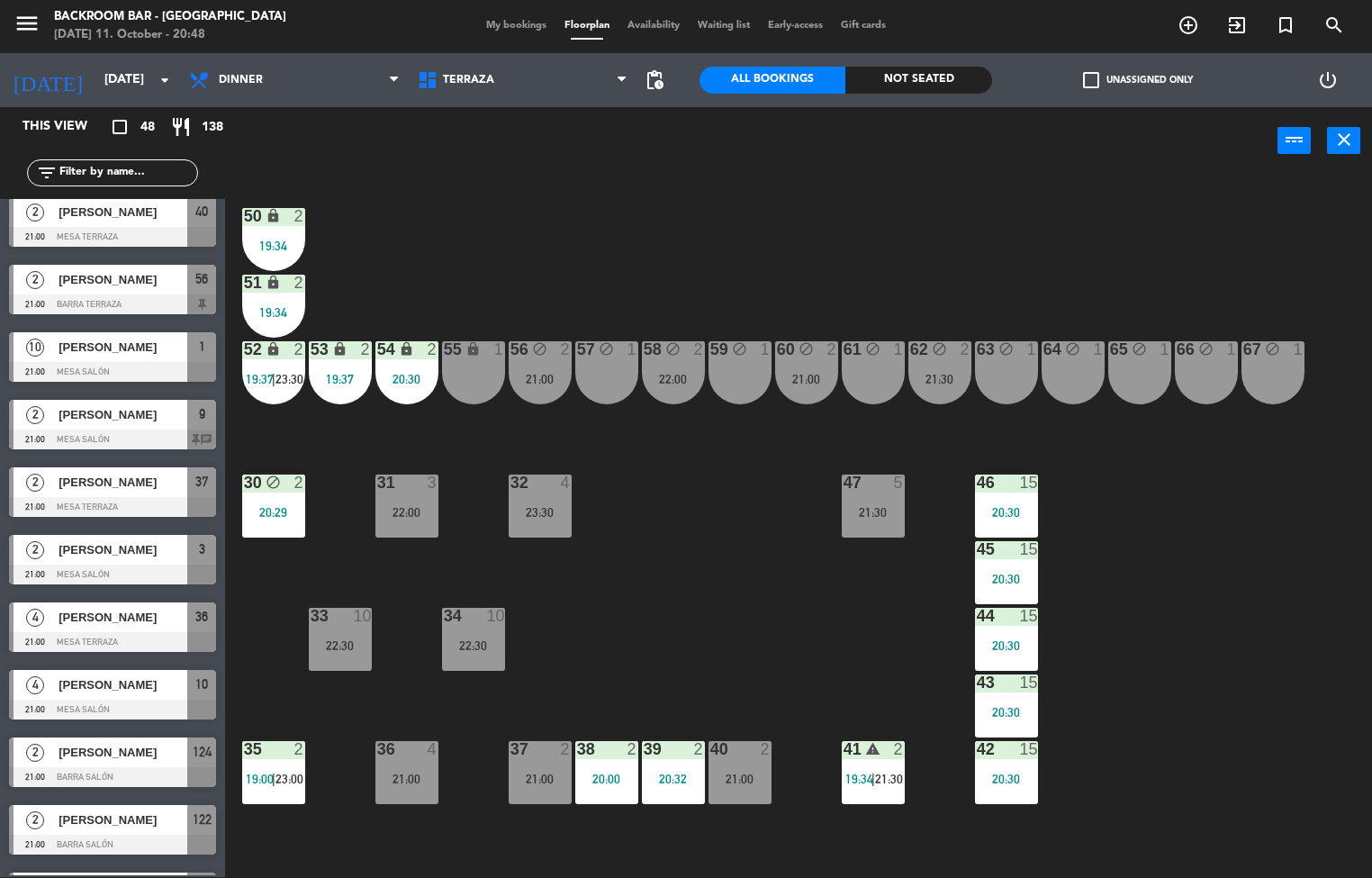
click at [1271, 362] on div "67 block 1" at bounding box center [1273, 372] width 63 height 63
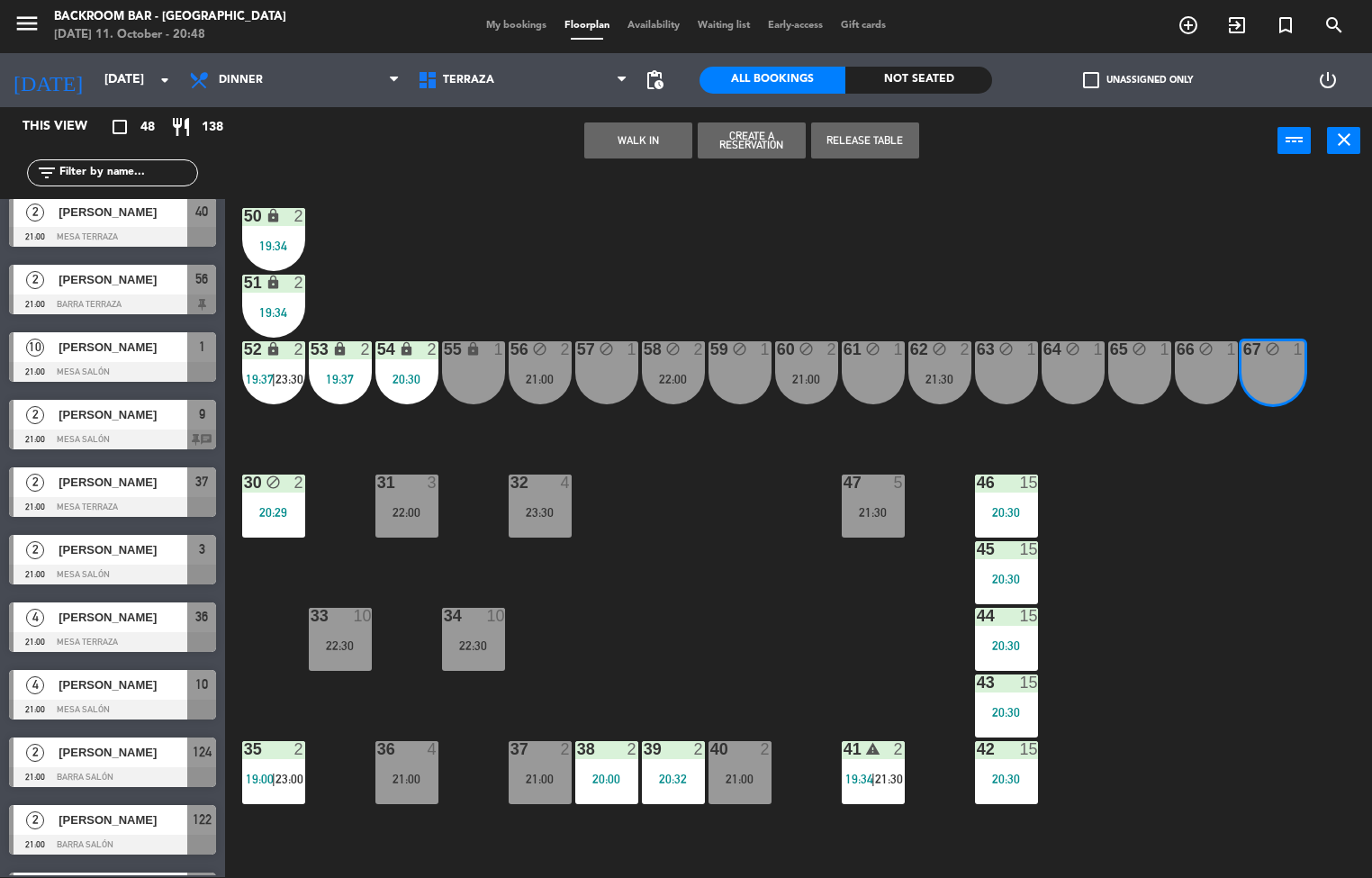
click at [1191, 365] on div "66 block 1" at bounding box center [1206, 372] width 63 height 63
click at [1125, 384] on div "65 block 1" at bounding box center [1139, 372] width 63 height 63
click at [1070, 363] on div "64 block 1" at bounding box center [1073, 372] width 63 height 63
click at [601, 150] on button "WALK IN" at bounding box center [638, 140] width 108 height 36
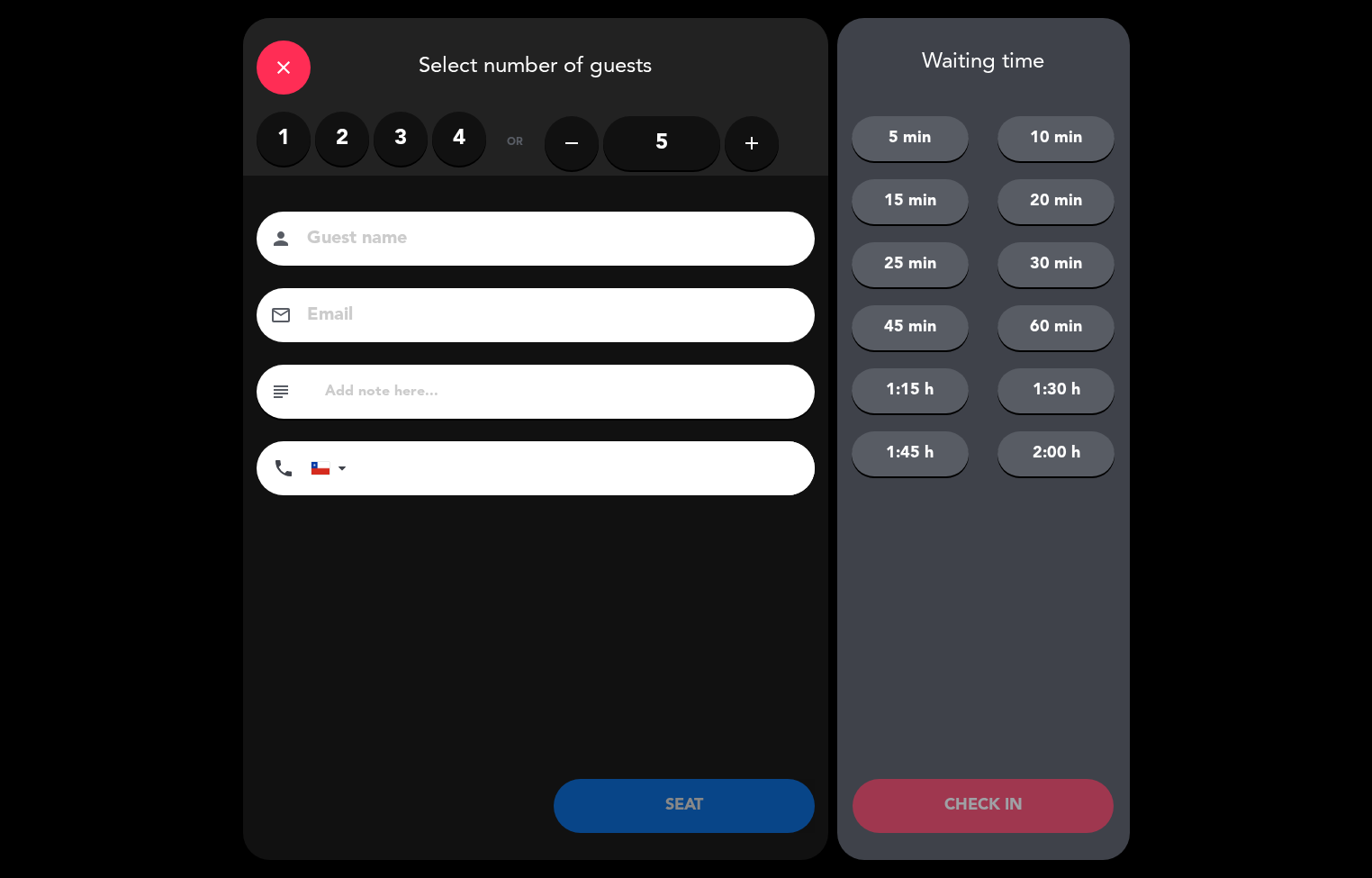
click at [451, 132] on label "4" at bounding box center [460, 139] width 54 height 54
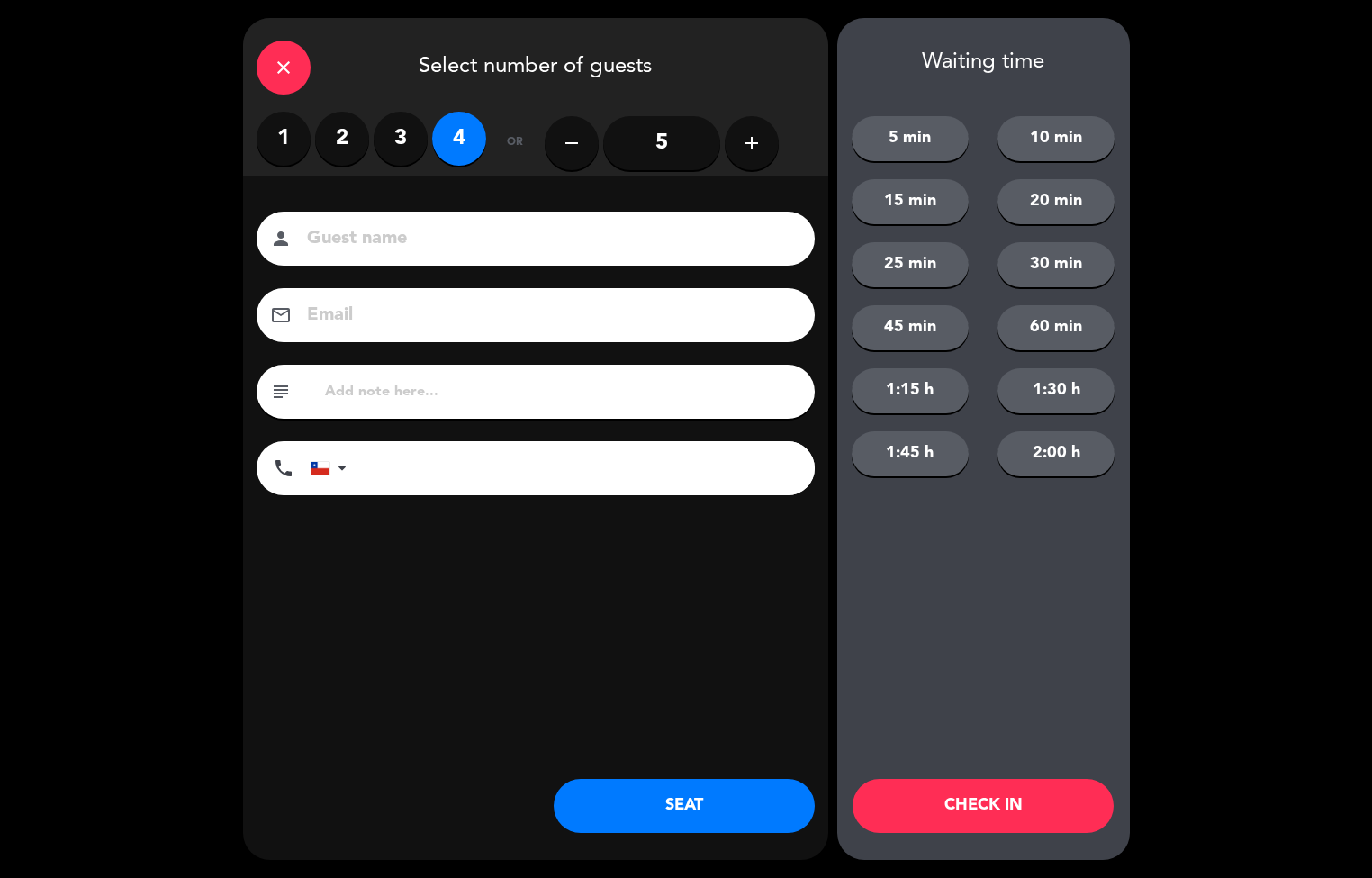
click at [661, 806] on button "SEAT" at bounding box center [685, 807] width 261 height 54
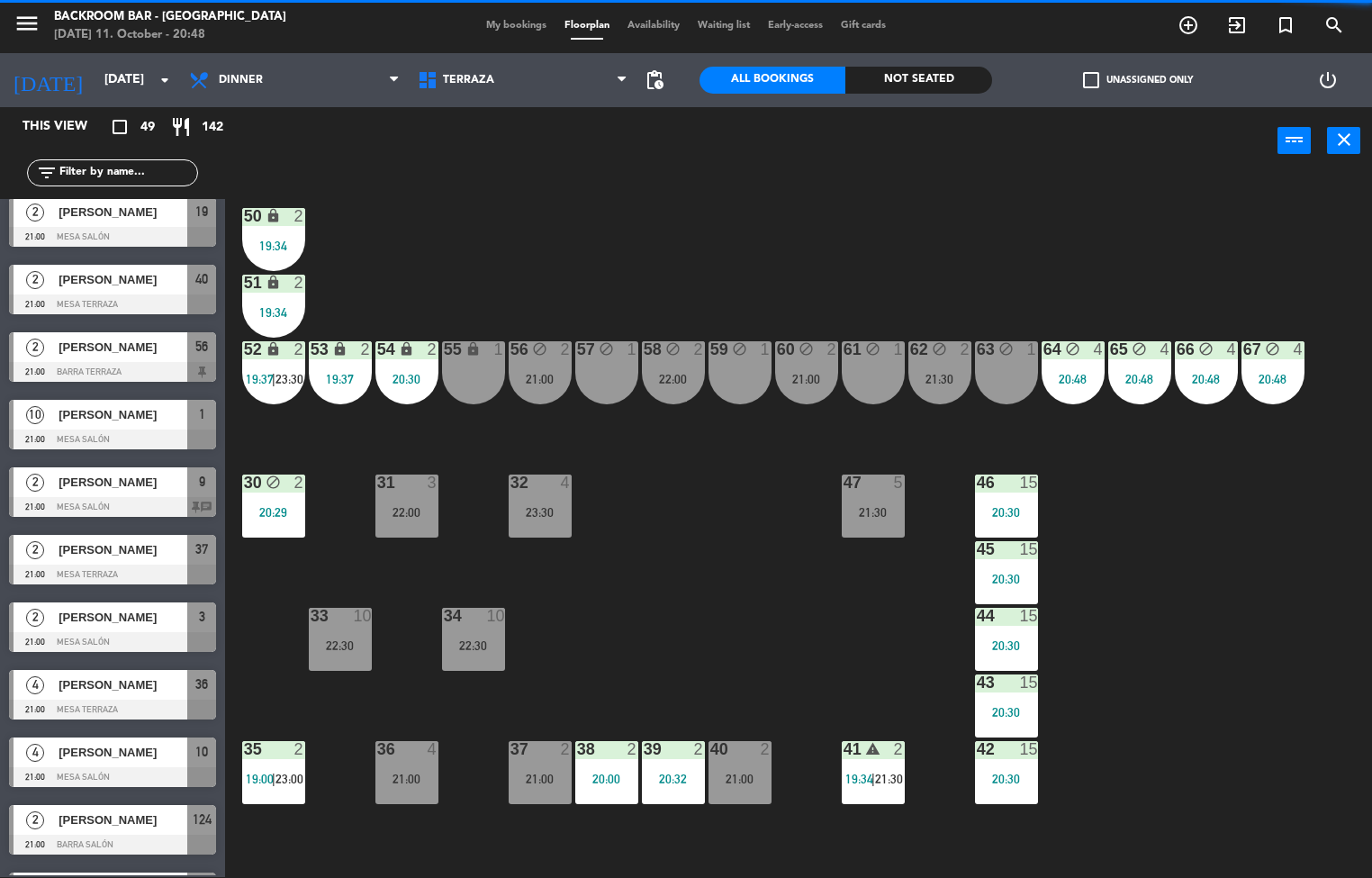
scroll to position [0, 0]
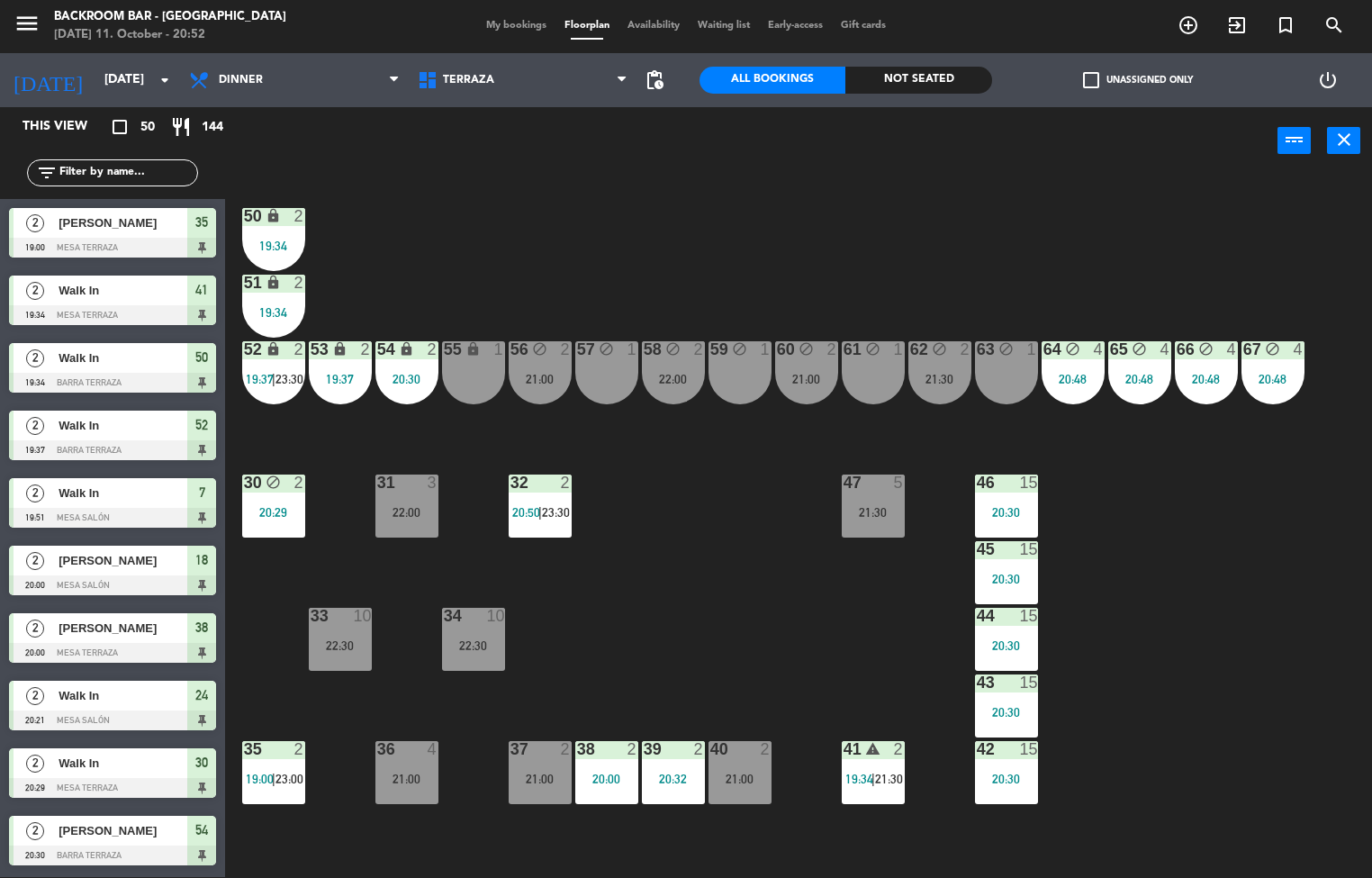
click at [1061, 379] on div "20:48" at bounding box center [1073, 379] width 63 height 13
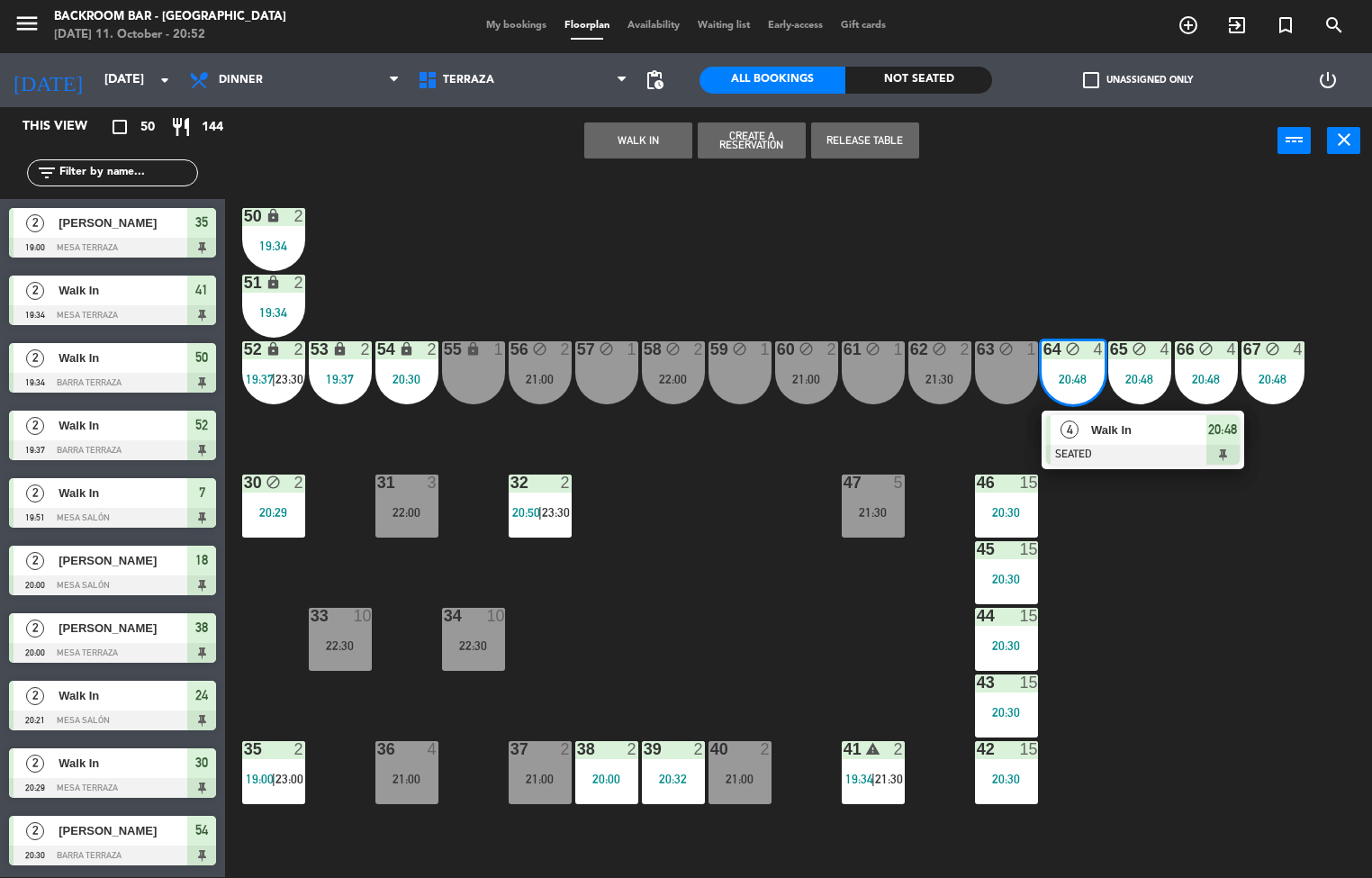
click at [1146, 448] on div at bounding box center [1143, 455] width 194 height 20
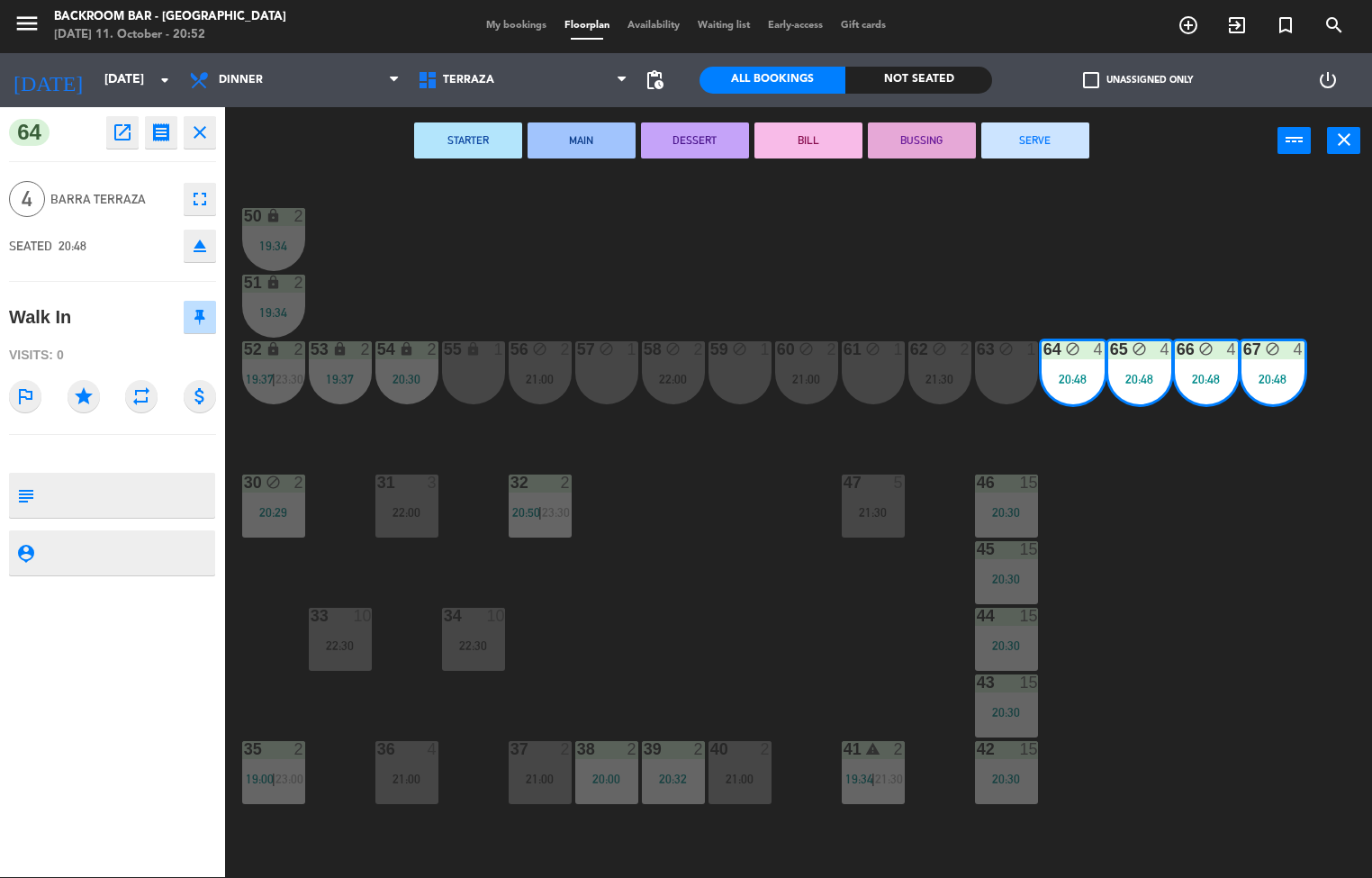
click at [1041, 138] on button "SERVE" at bounding box center [1035, 140] width 108 height 36
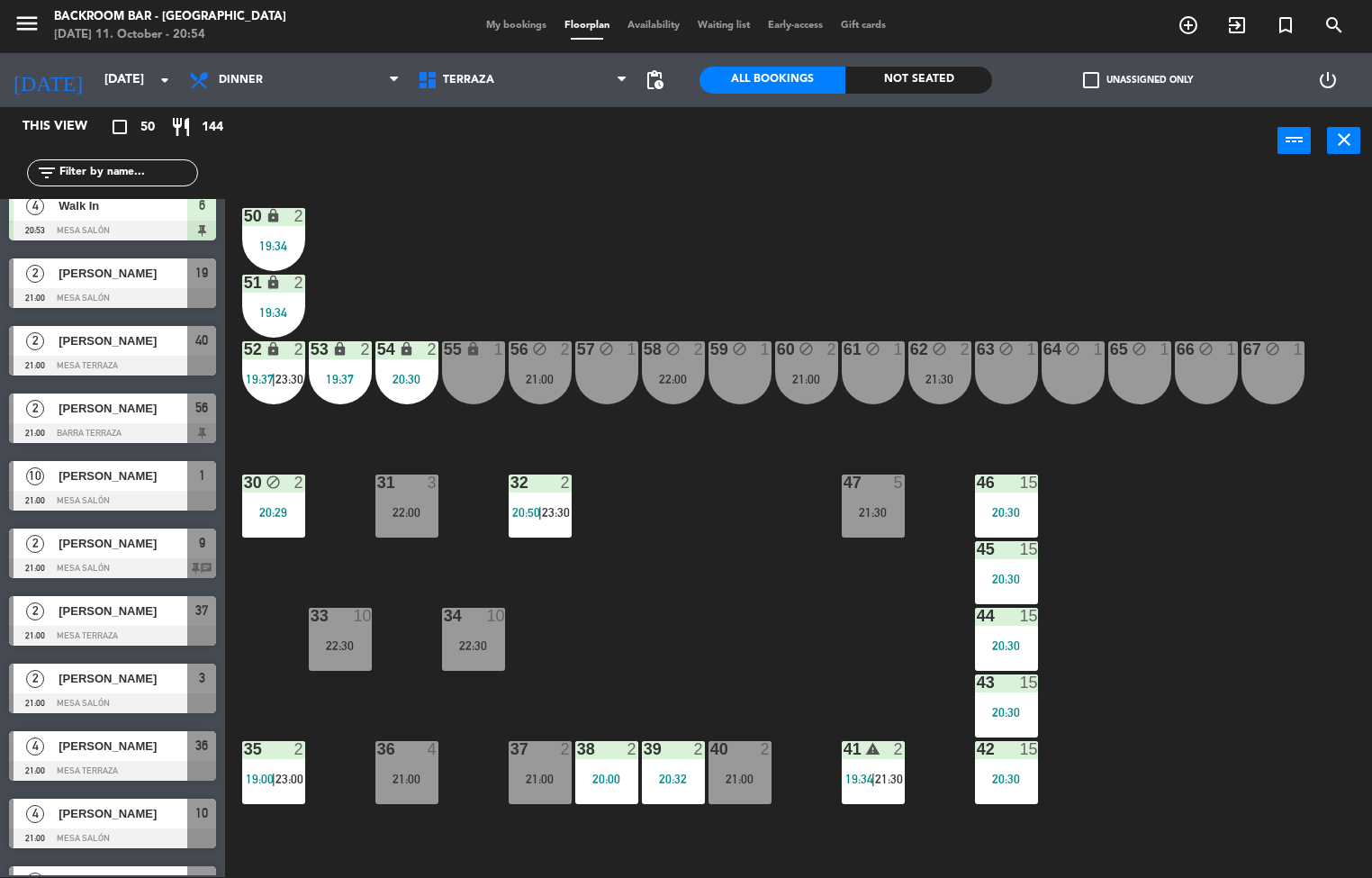
scroll to position [1033, 0]
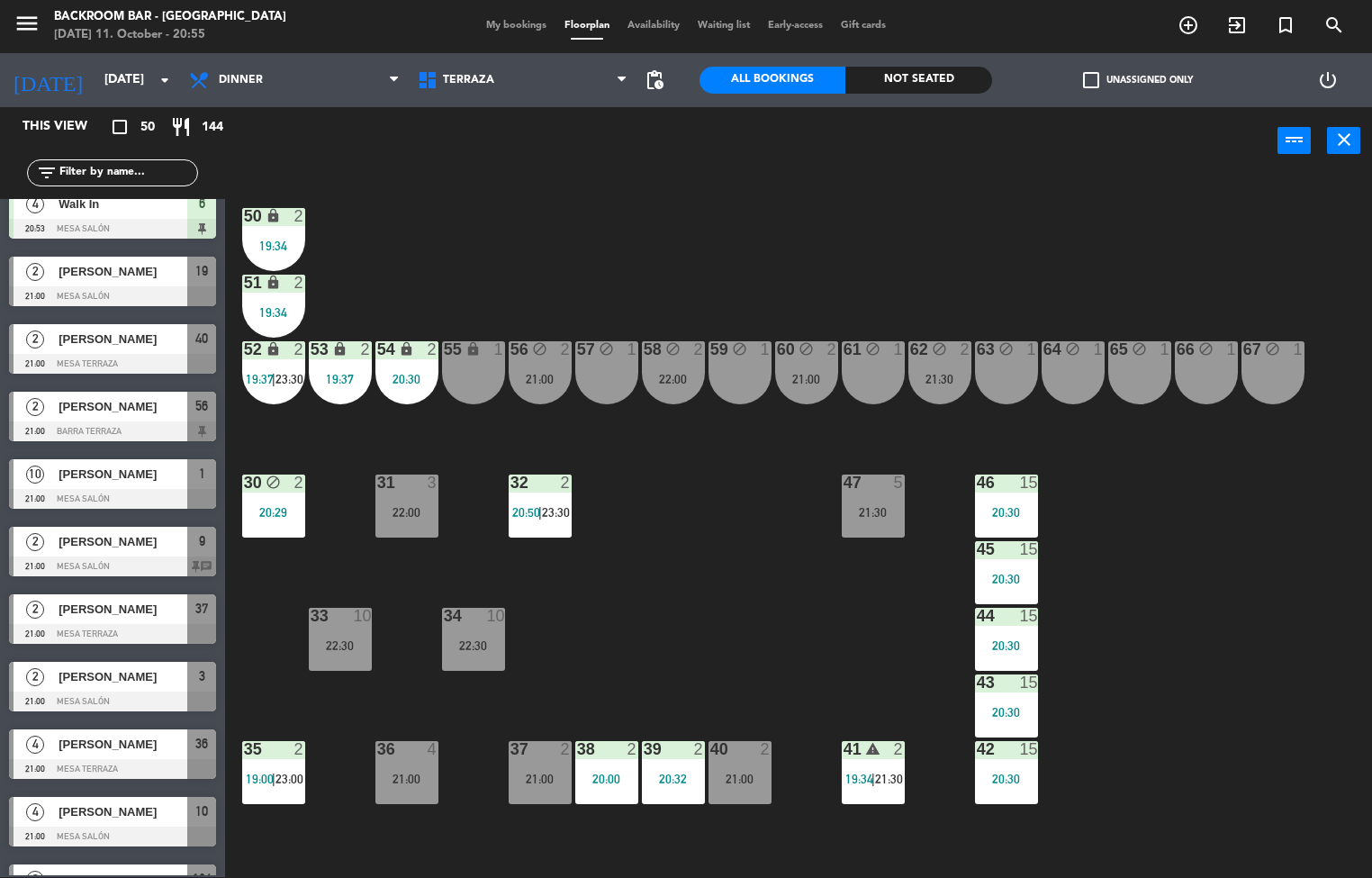
click at [500, 25] on span "My bookings" at bounding box center [516, 25] width 78 height 10
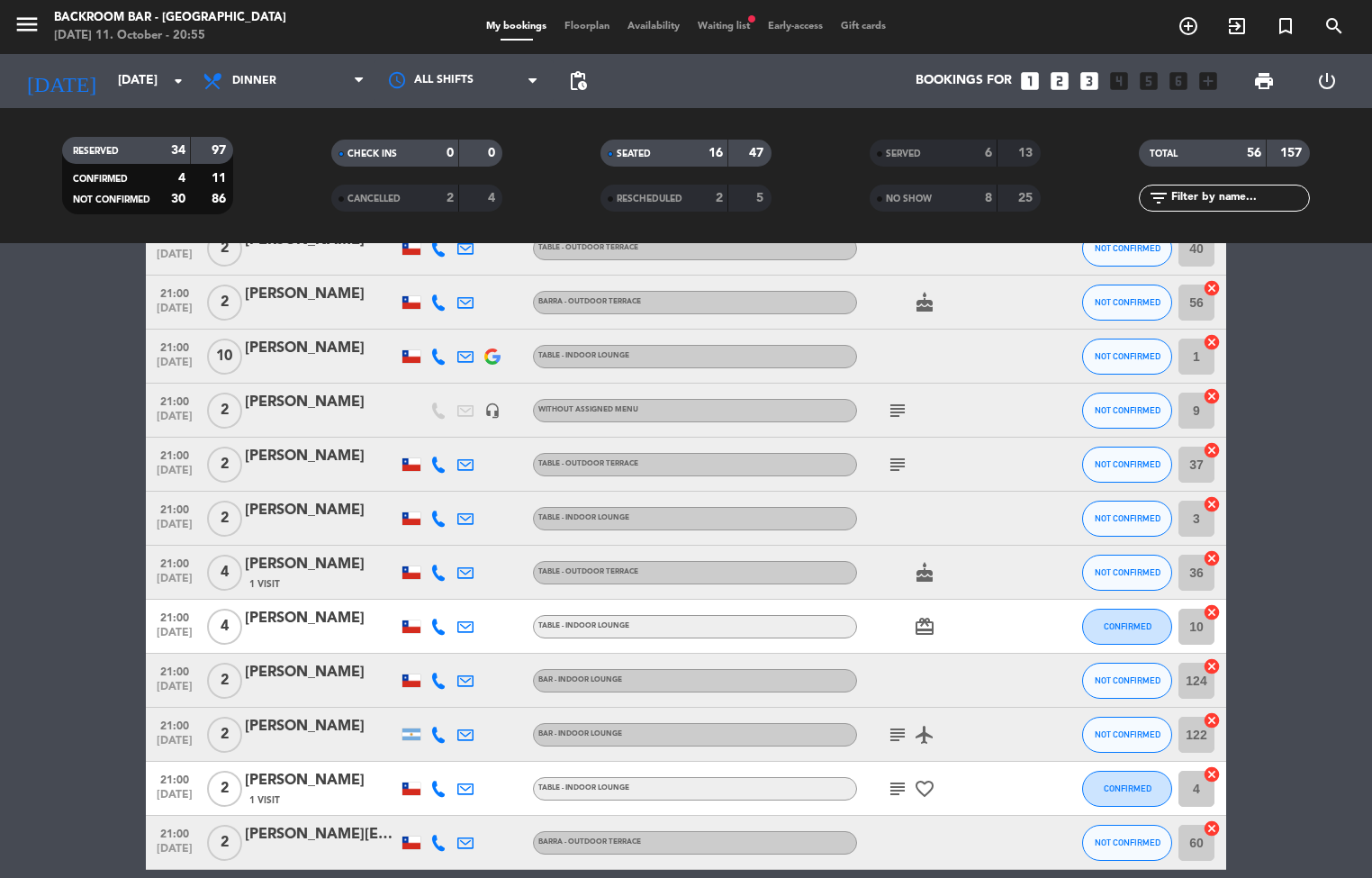
scroll to position [1315, 0]
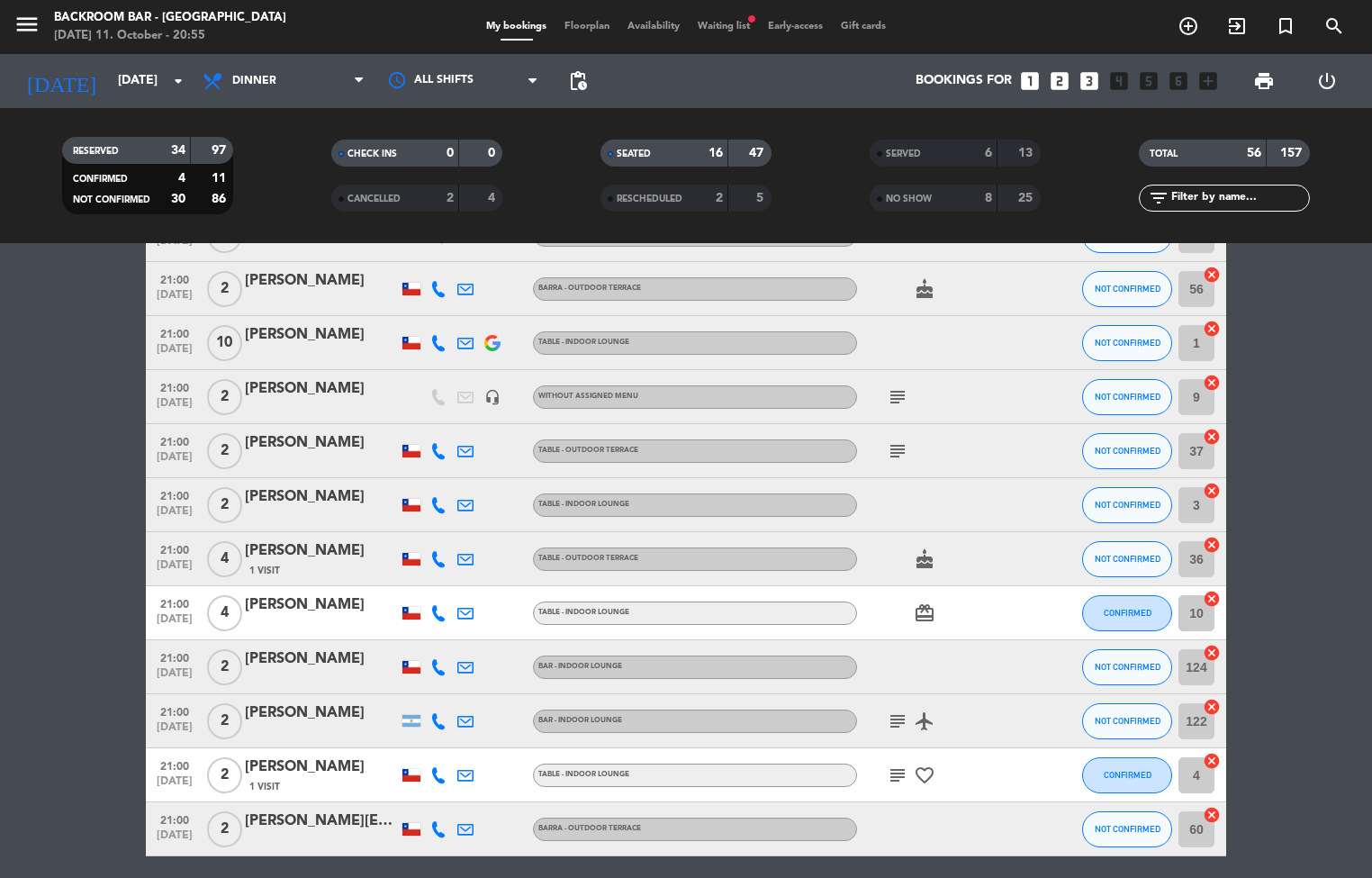
click at [578, 31] on span "Floorplan" at bounding box center [586, 26] width 63 height 10
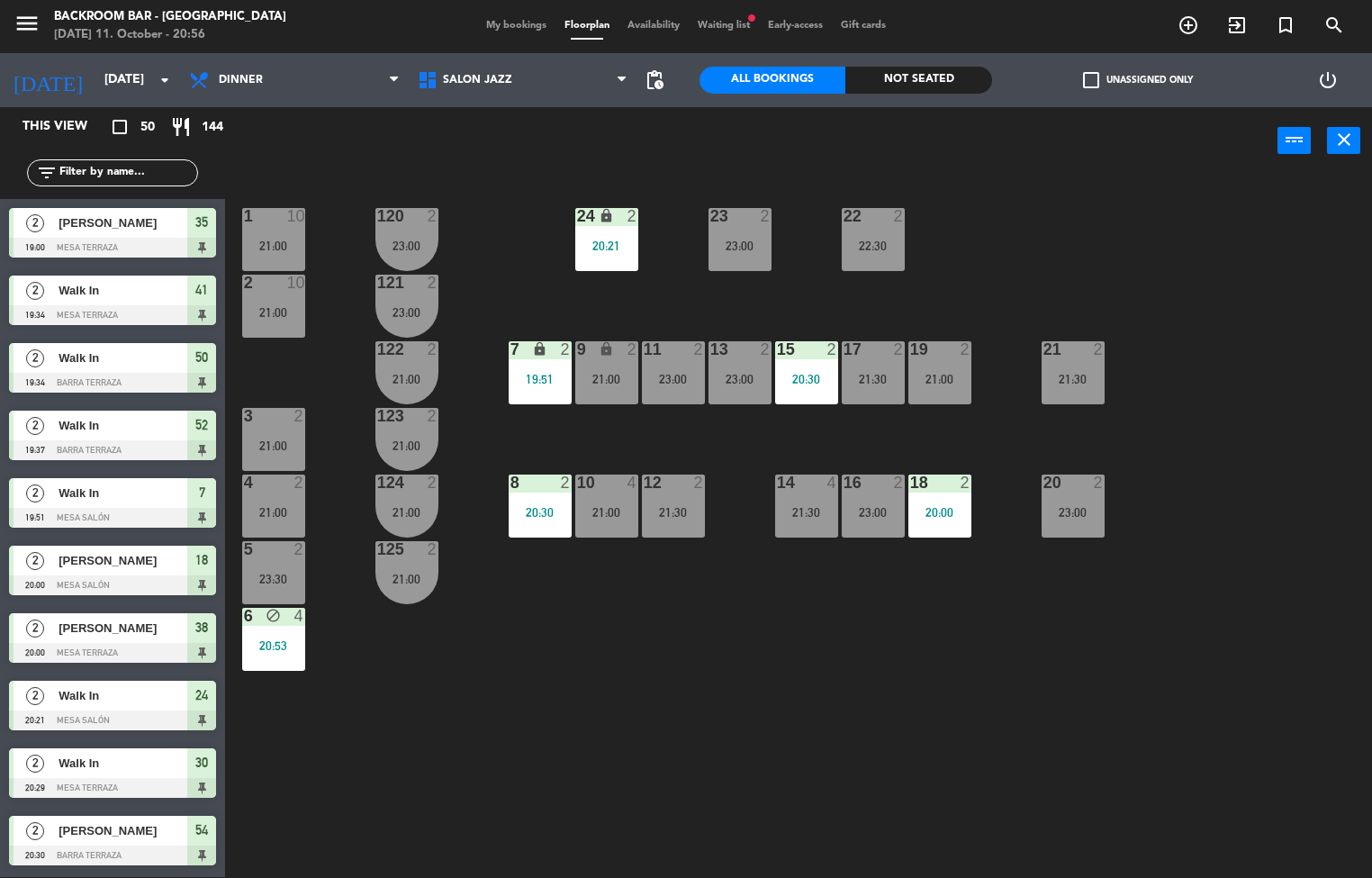
click at [743, 216] on div at bounding box center [740, 215] width 30 height 16
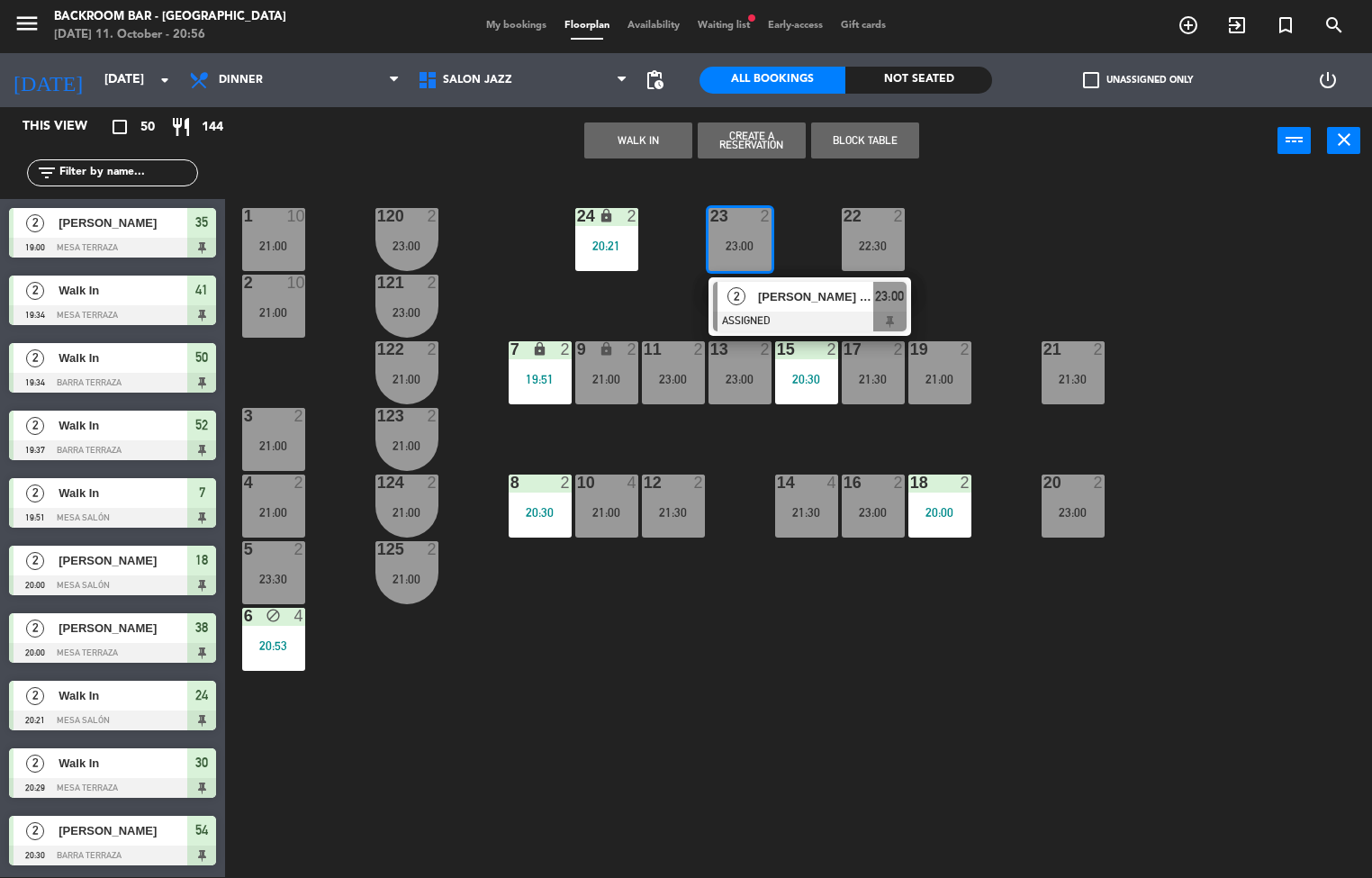
click at [813, 300] on span "[PERSON_NAME] Canabes" at bounding box center [815, 297] width 115 height 19
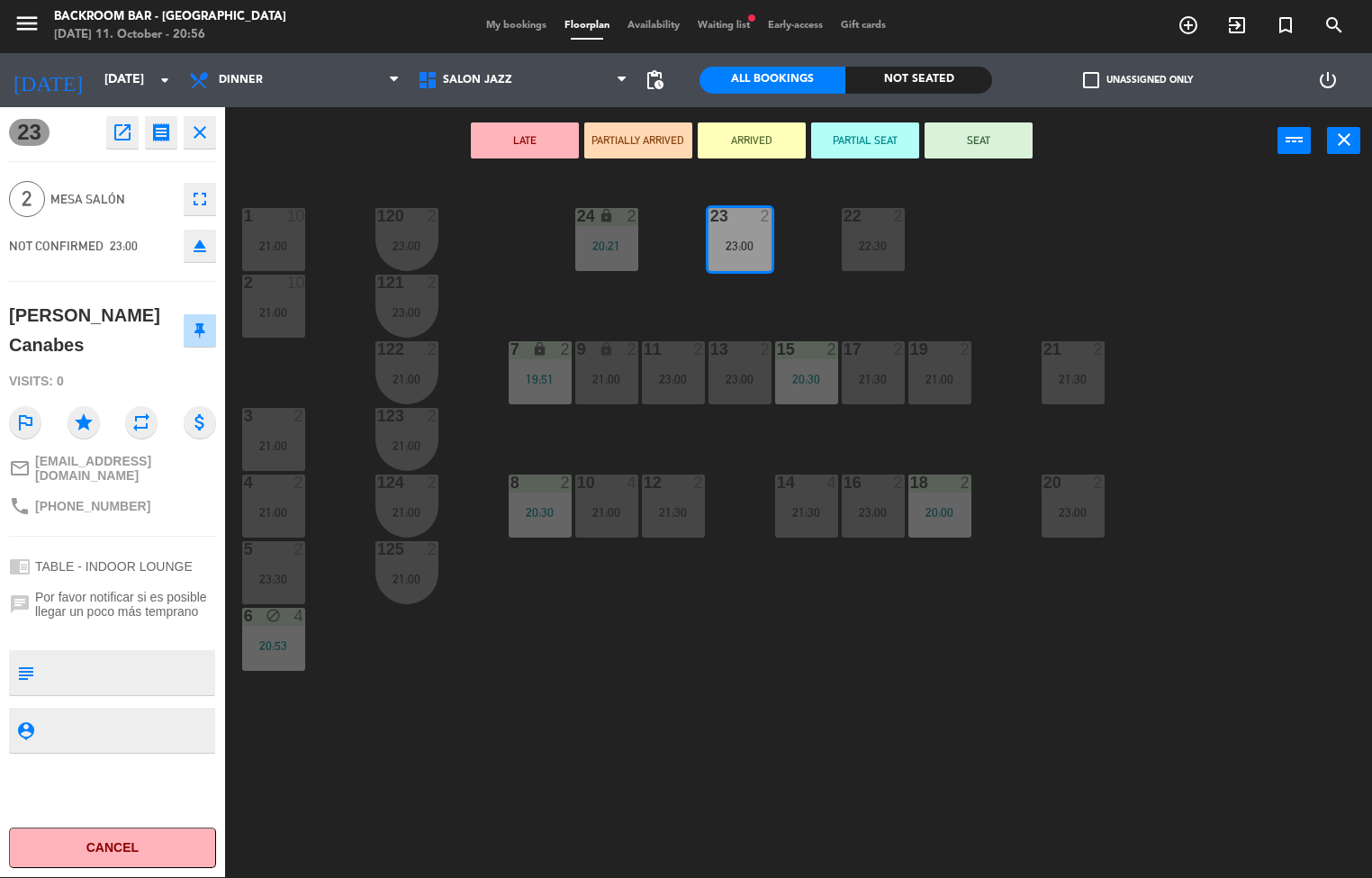
click at [149, 603] on span "Por favor notificar si es posible llegar un poco más temprano" at bounding box center [125, 605] width 181 height 29
click at [378, 756] on div "1 10 21:00 24 lock 2 20:21 23 2 23:00 22 2 22:30 120 2 23:00 2 10 21:00 121 2 2…" at bounding box center [805, 526] width 1134 height 702
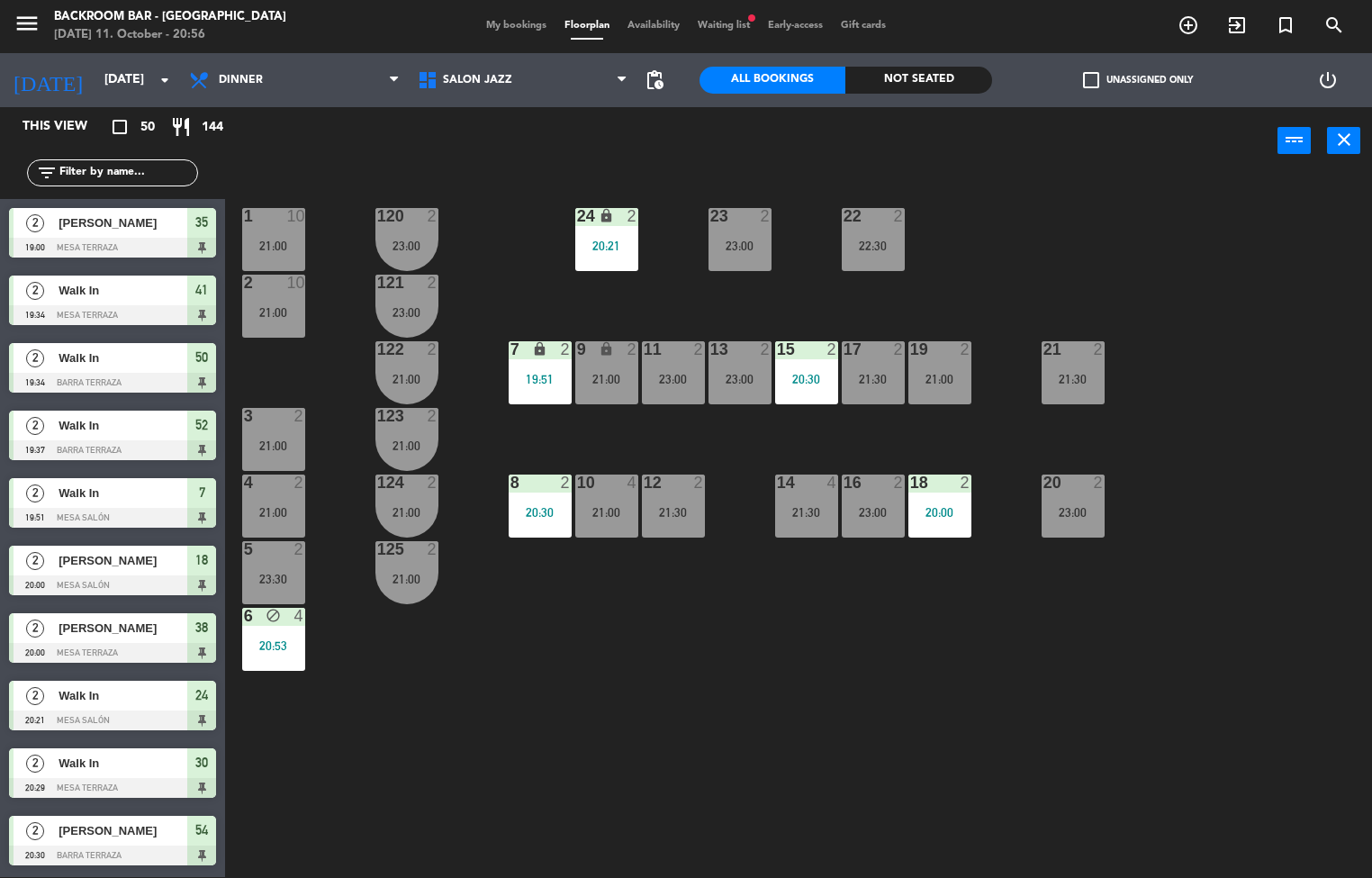
scroll to position [581, 0]
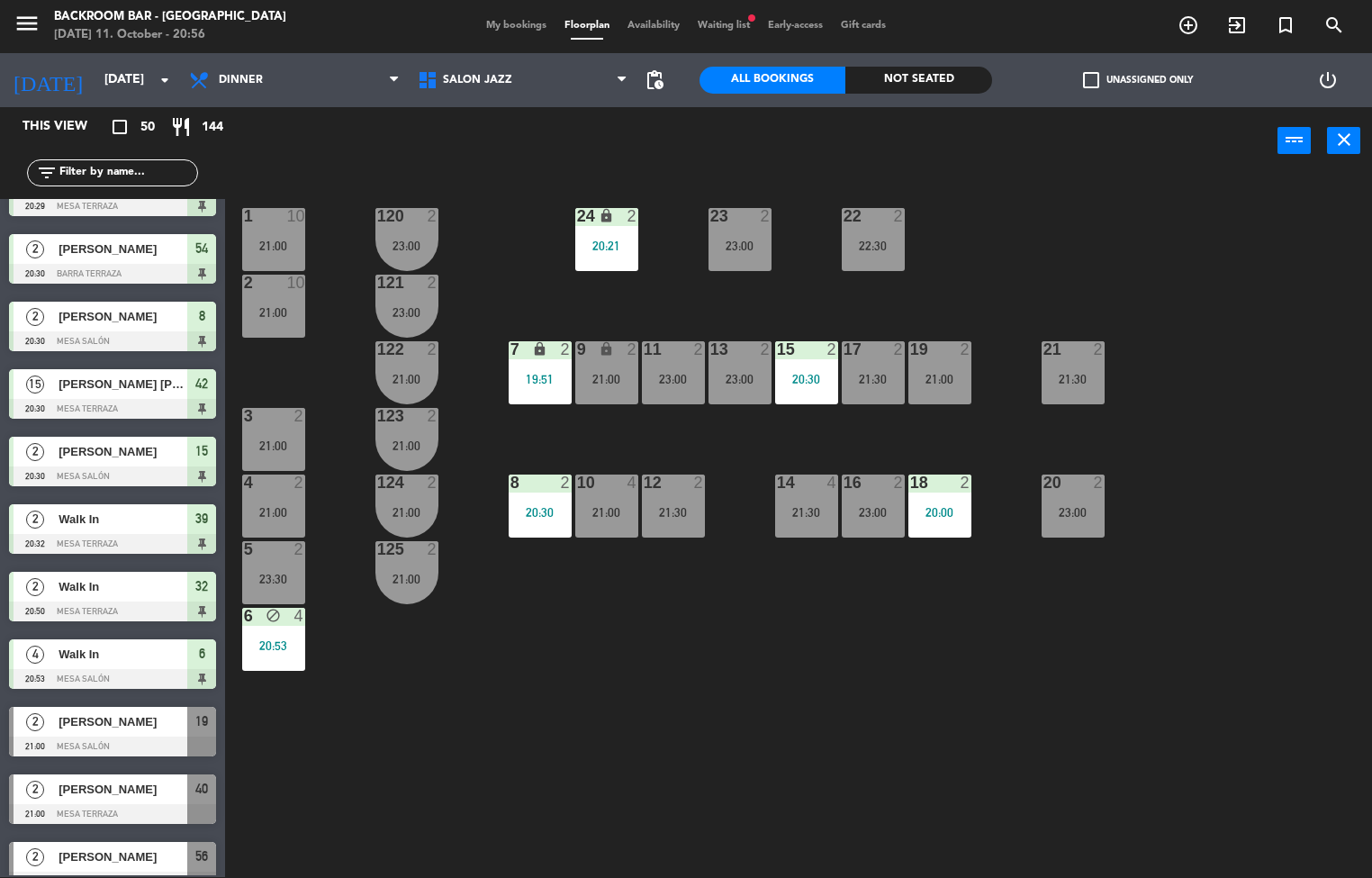
click at [502, 25] on span "My bookings" at bounding box center [516, 25] width 78 height 10
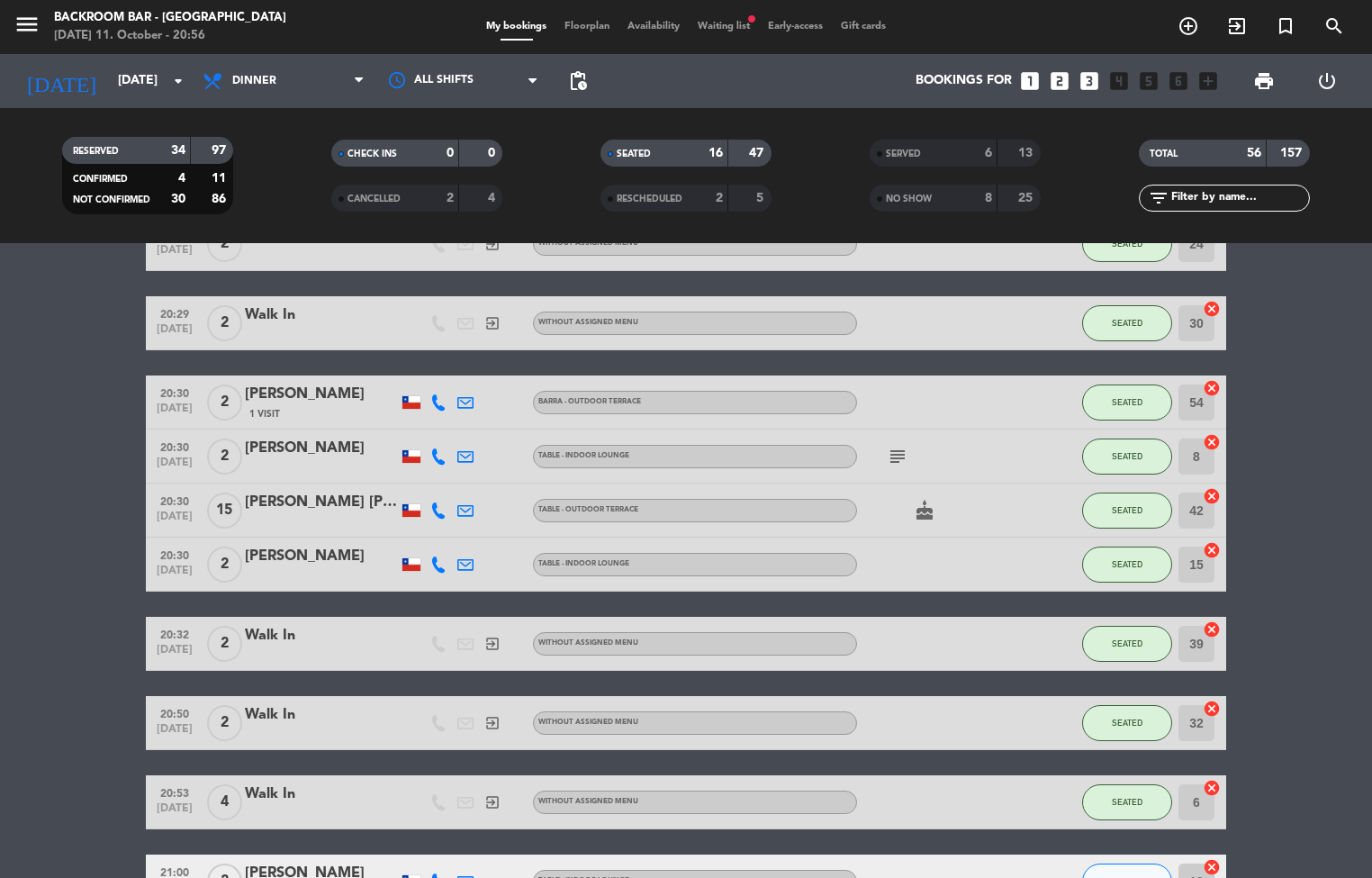
scroll to position [637, 0]
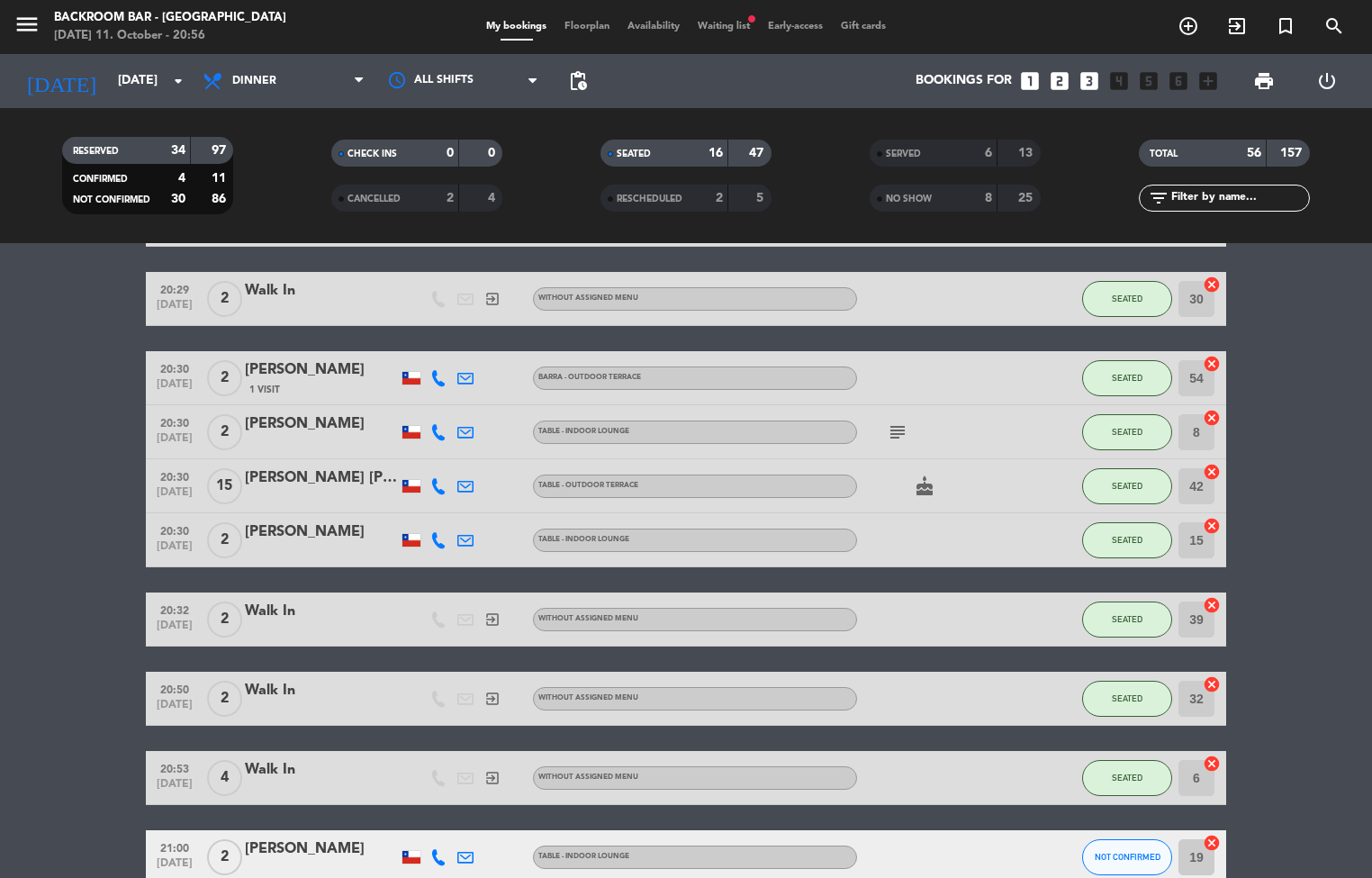
click at [892, 440] on icon "subject" at bounding box center [898, 432] width 21 height 21
click at [581, 28] on span "Floorplan" at bounding box center [586, 26] width 63 height 10
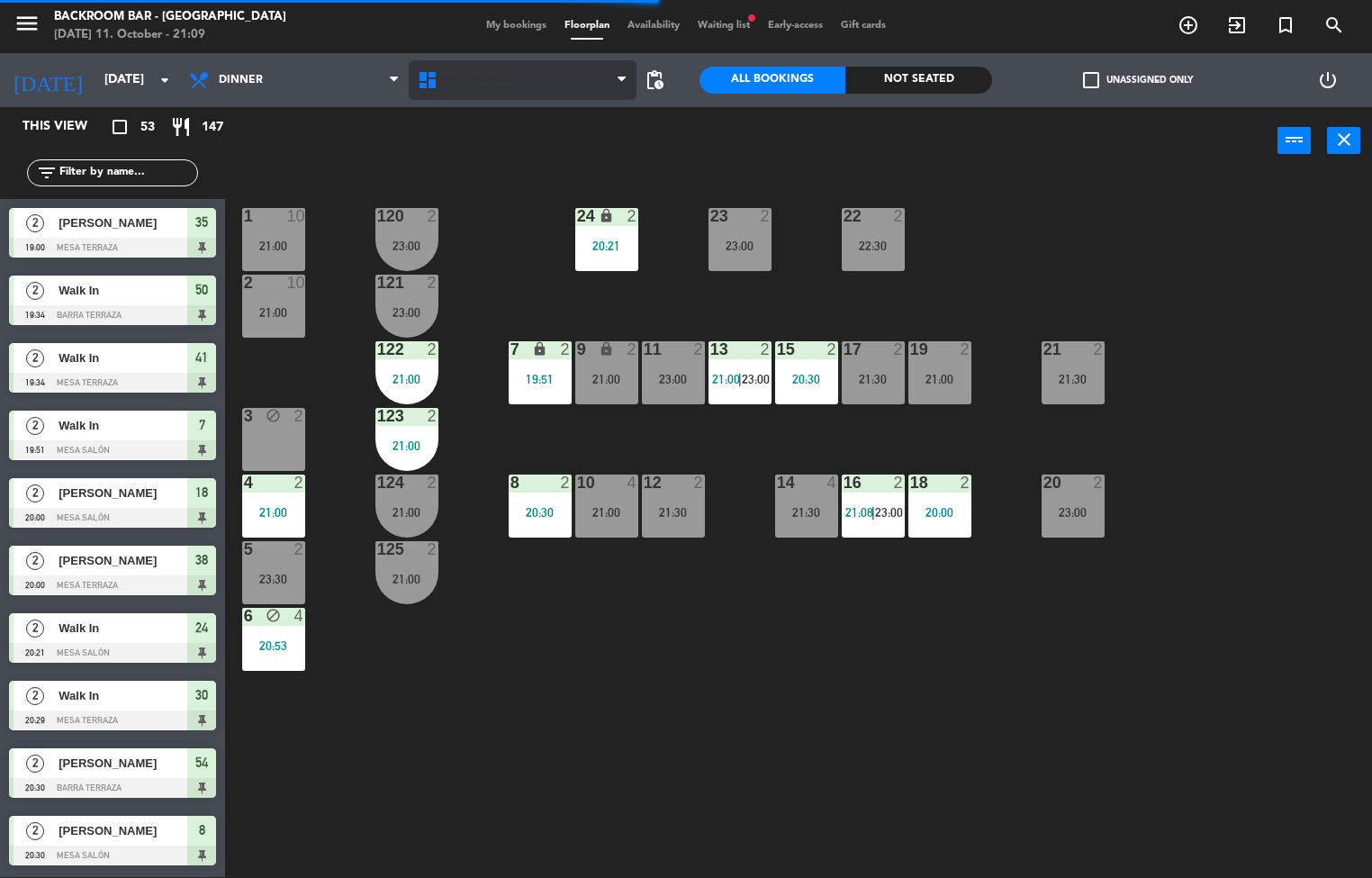
click at [544, 87] on span "Salón jazz" at bounding box center [522, 79] width 229 height 40
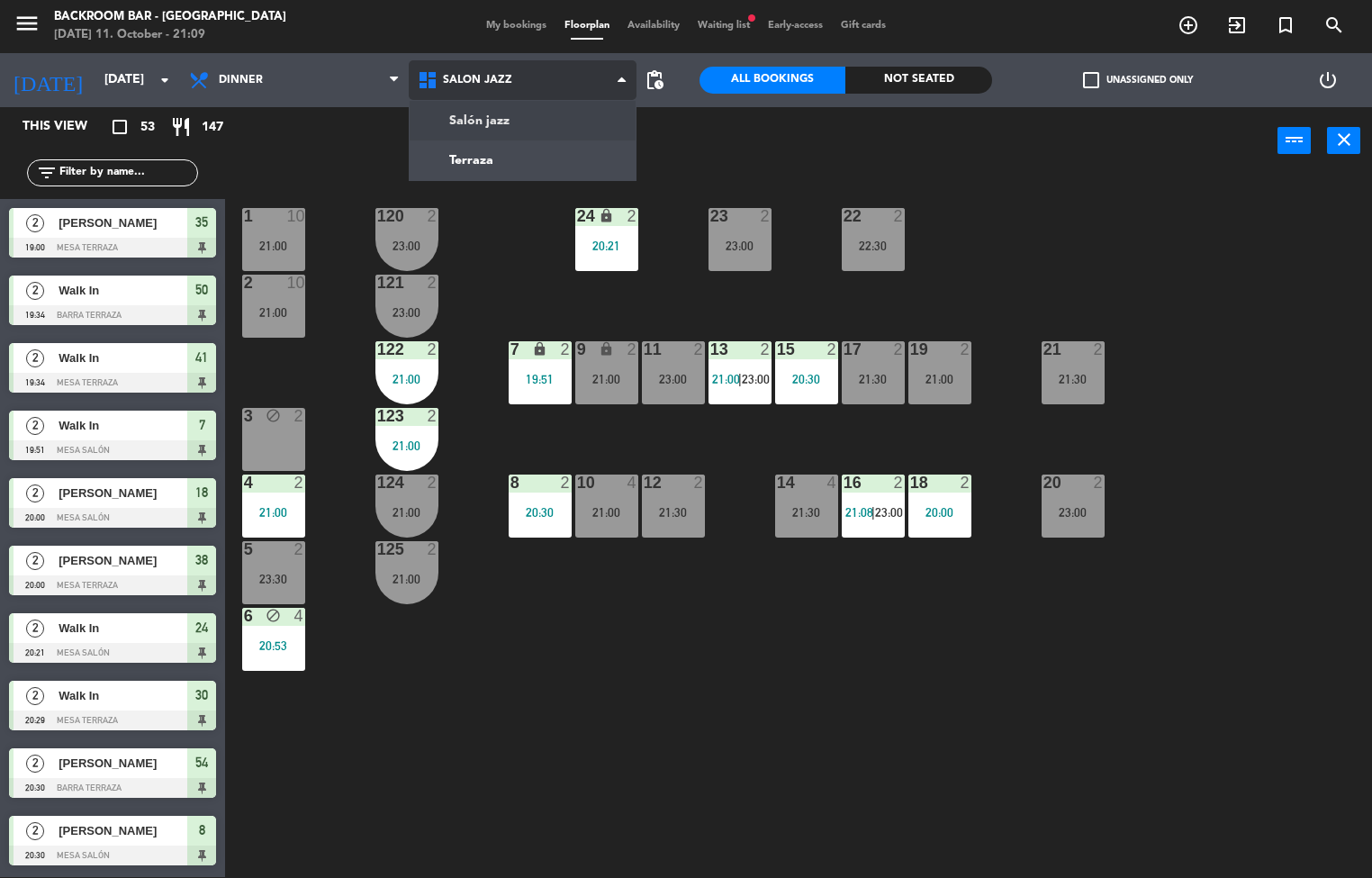
click at [525, 170] on ng-component "menu Backroom Bar - [GEOGRAPHIC_DATA] [DATE] 11. October - 21:09 My bookings Fl…" at bounding box center [686, 439] width 1372 height 879
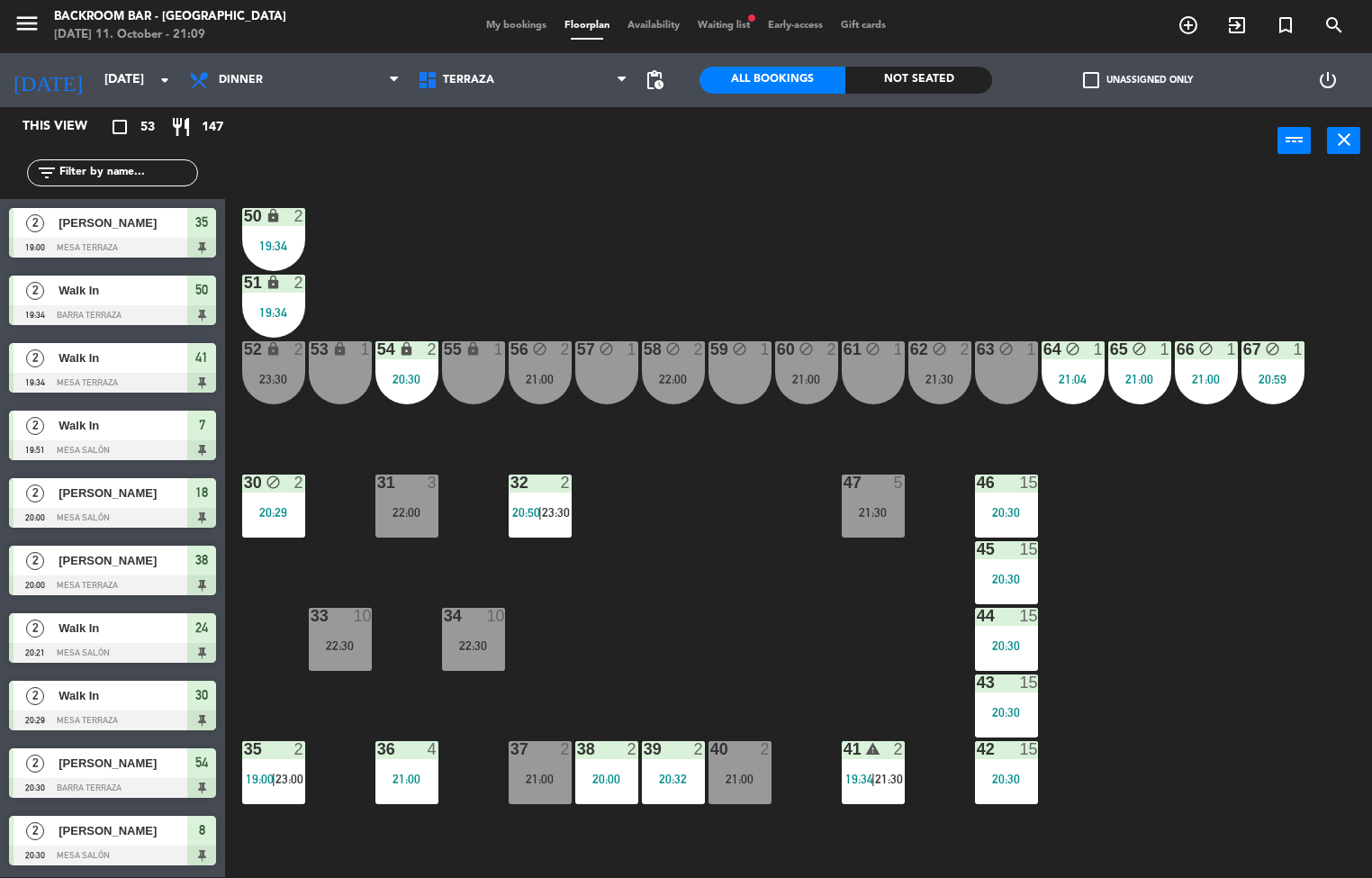
click at [888, 779] on span "21:30" at bounding box center [888, 779] width 28 height 14
click at [464, 84] on span "Terraza" at bounding box center [468, 79] width 51 height 13
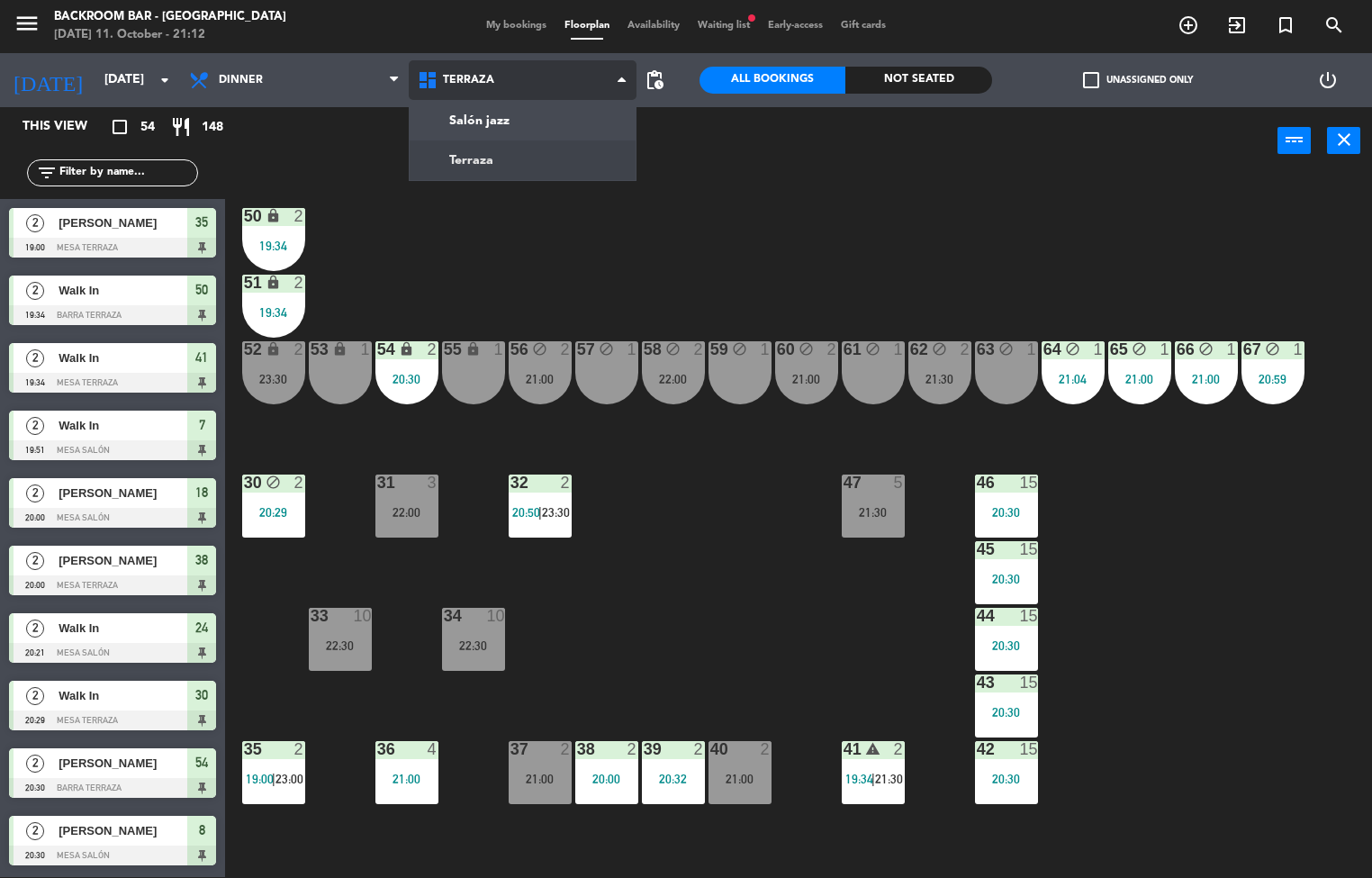
click at [492, 123] on ng-component "menu Backroom Bar - [GEOGRAPHIC_DATA] [DATE] 11. October - 21:12 My bookings Fl…" at bounding box center [686, 439] width 1372 height 879
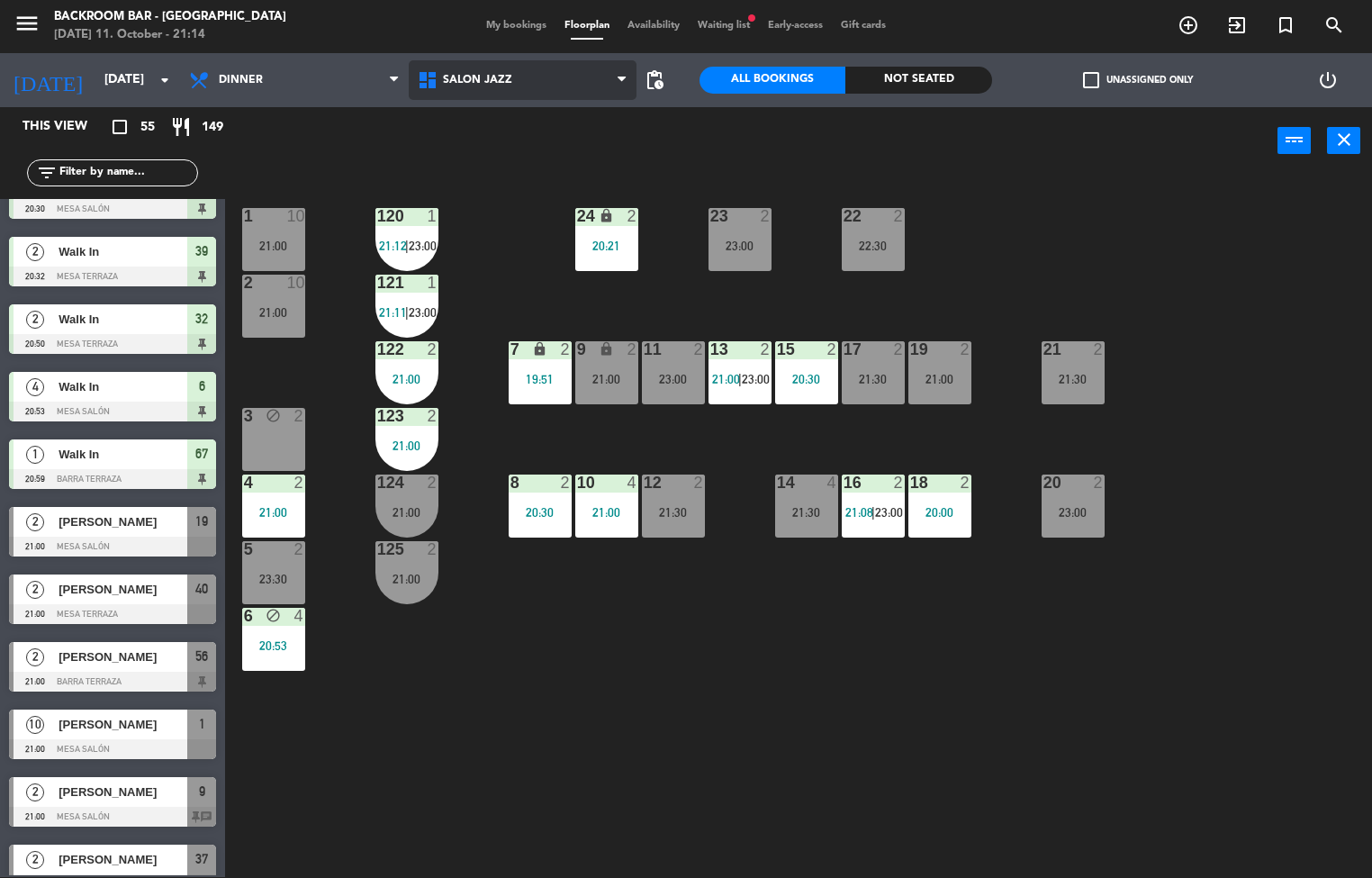
scroll to position [789, 0]
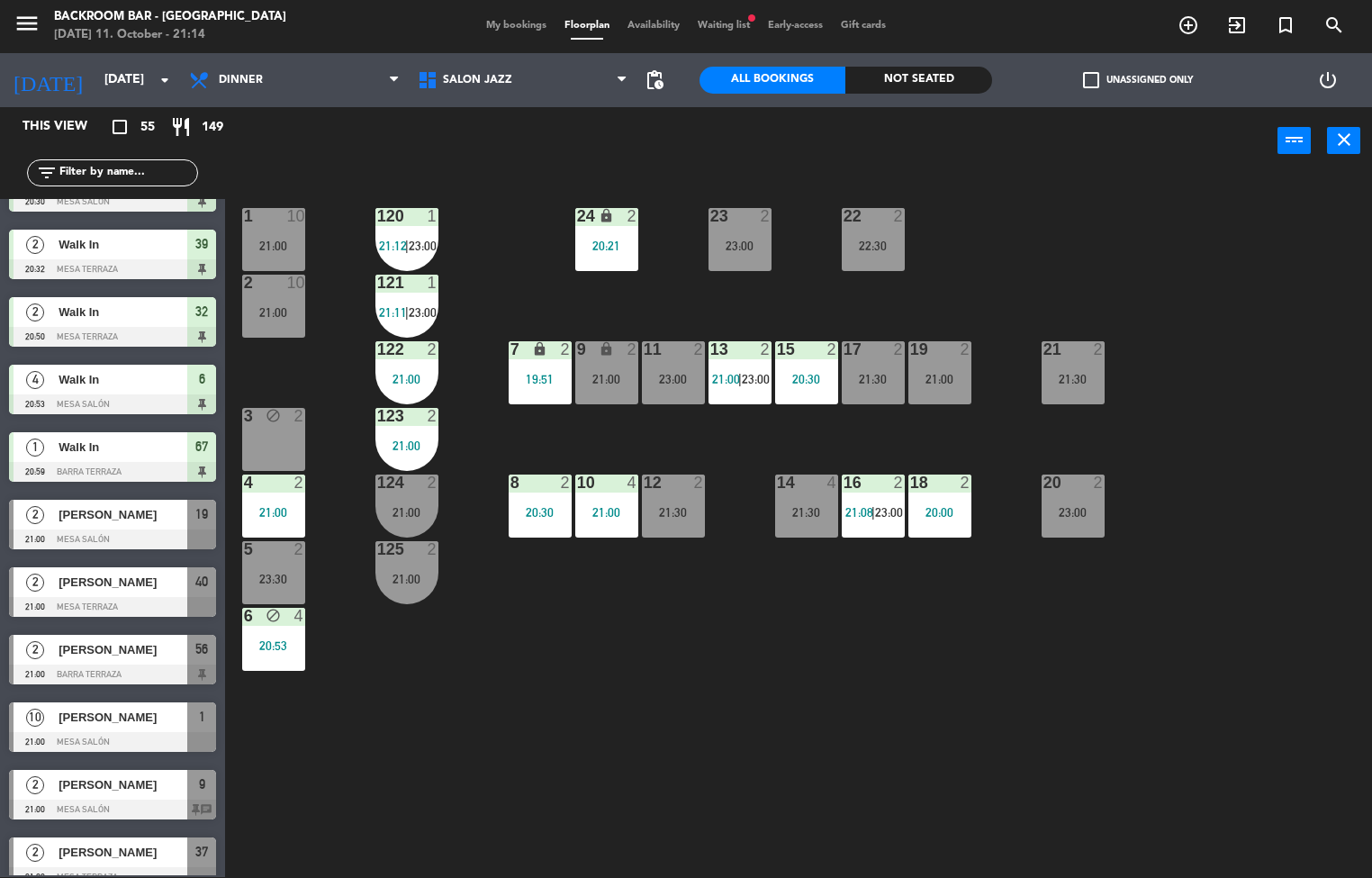
click at [425, 579] on div "21:00" at bounding box center [406, 579] width 63 height 13
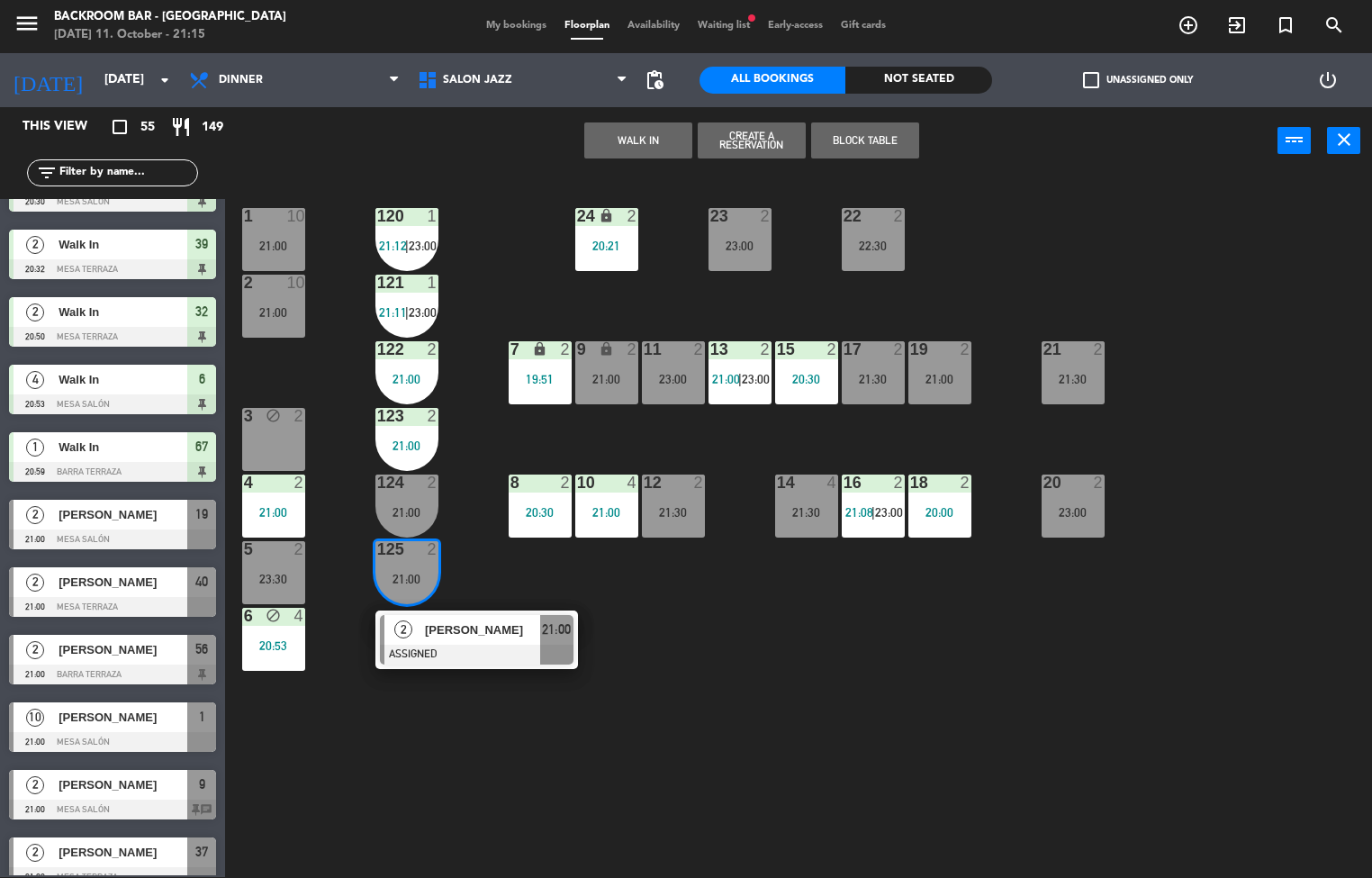
click at [434, 597] on div "125 2 21:00" at bounding box center [406, 572] width 63 height 63
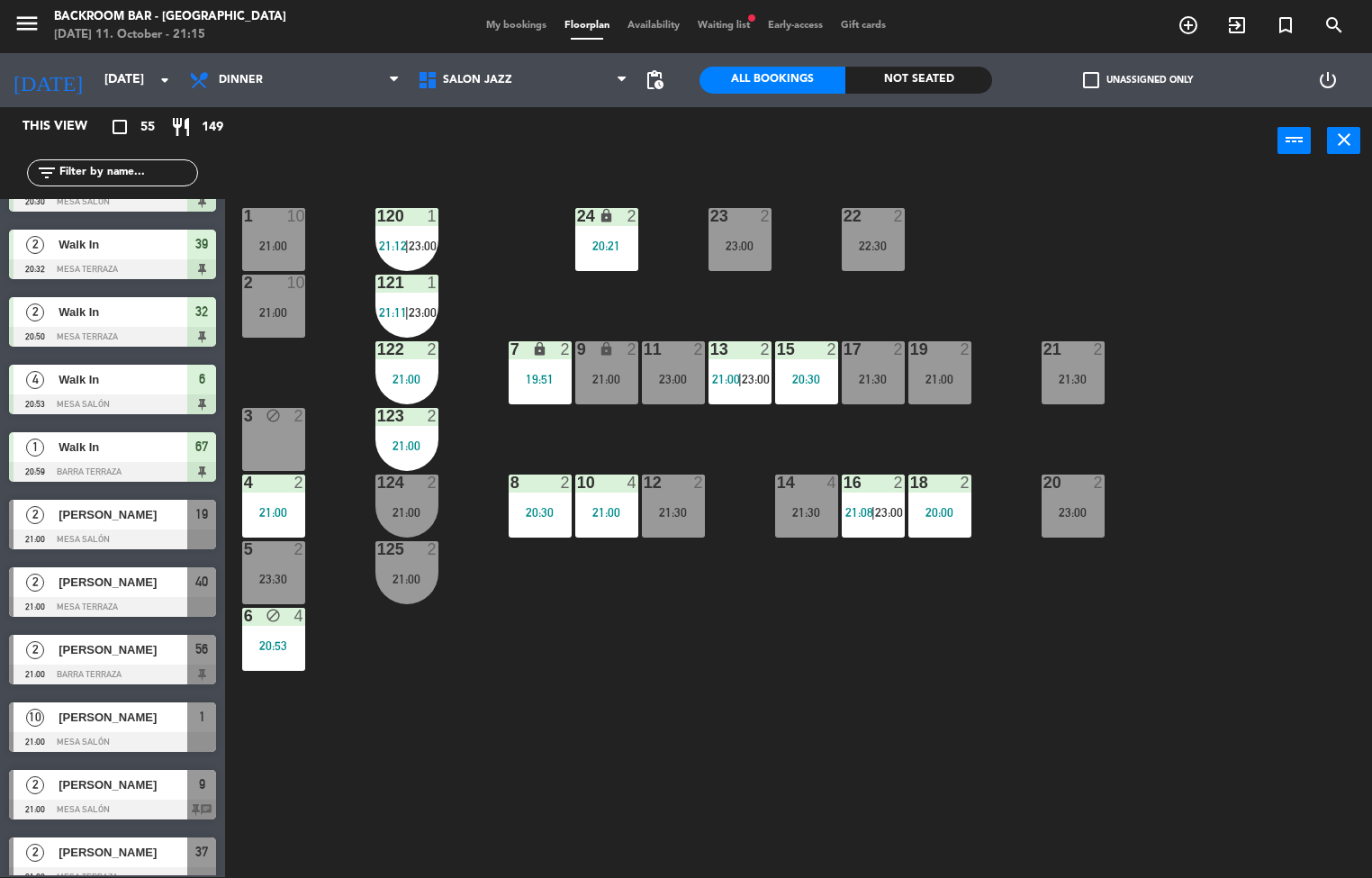
click at [421, 485] on div "2" at bounding box center [435, 482] width 30 height 16
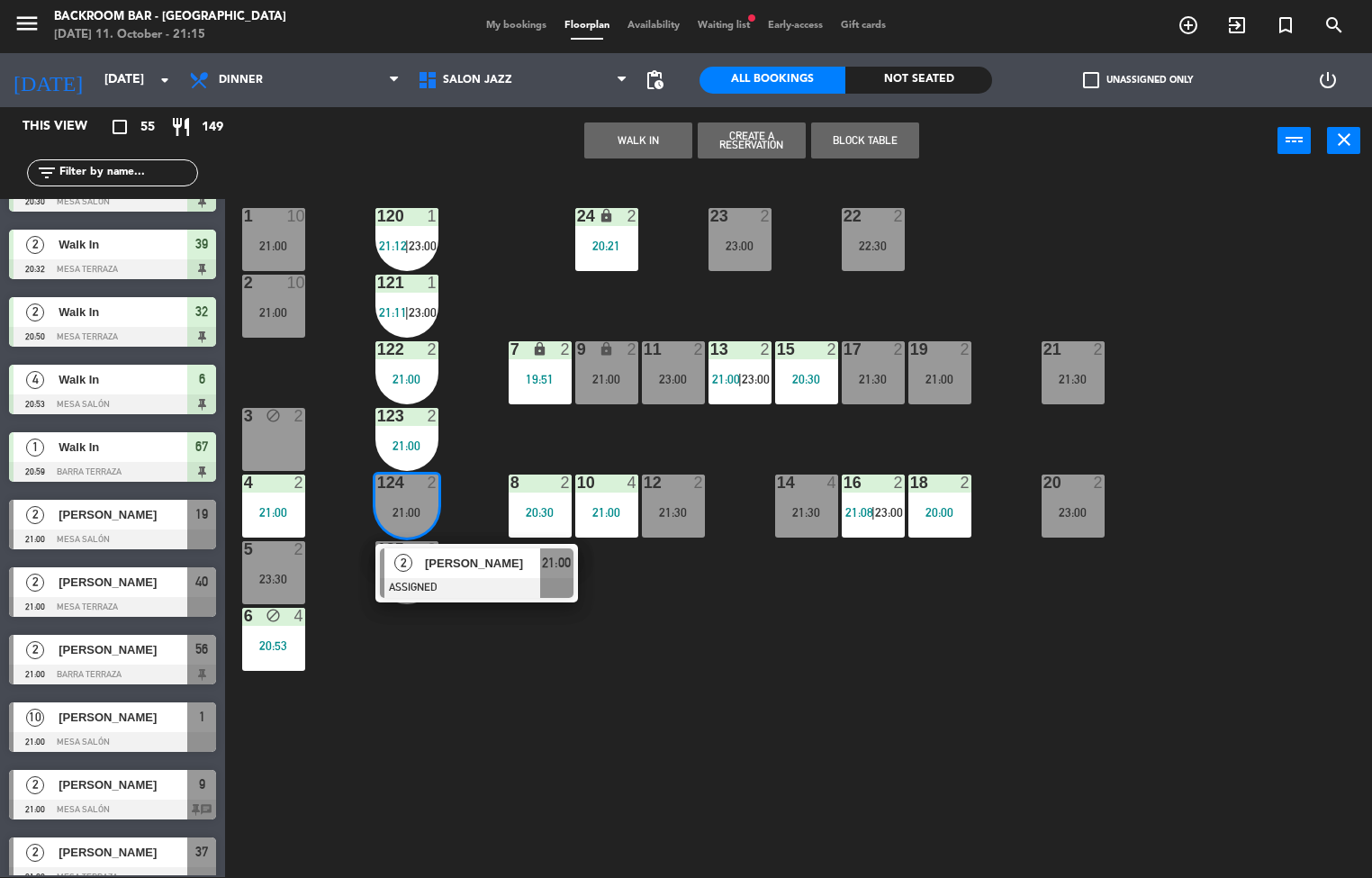
click at [401, 702] on div "1 10 21:00 24 lock 2 20:21 23 2 23:00 22 2 22:30 120 1 21:12 | 23:00 2 10 21:00…" at bounding box center [805, 526] width 1134 height 702
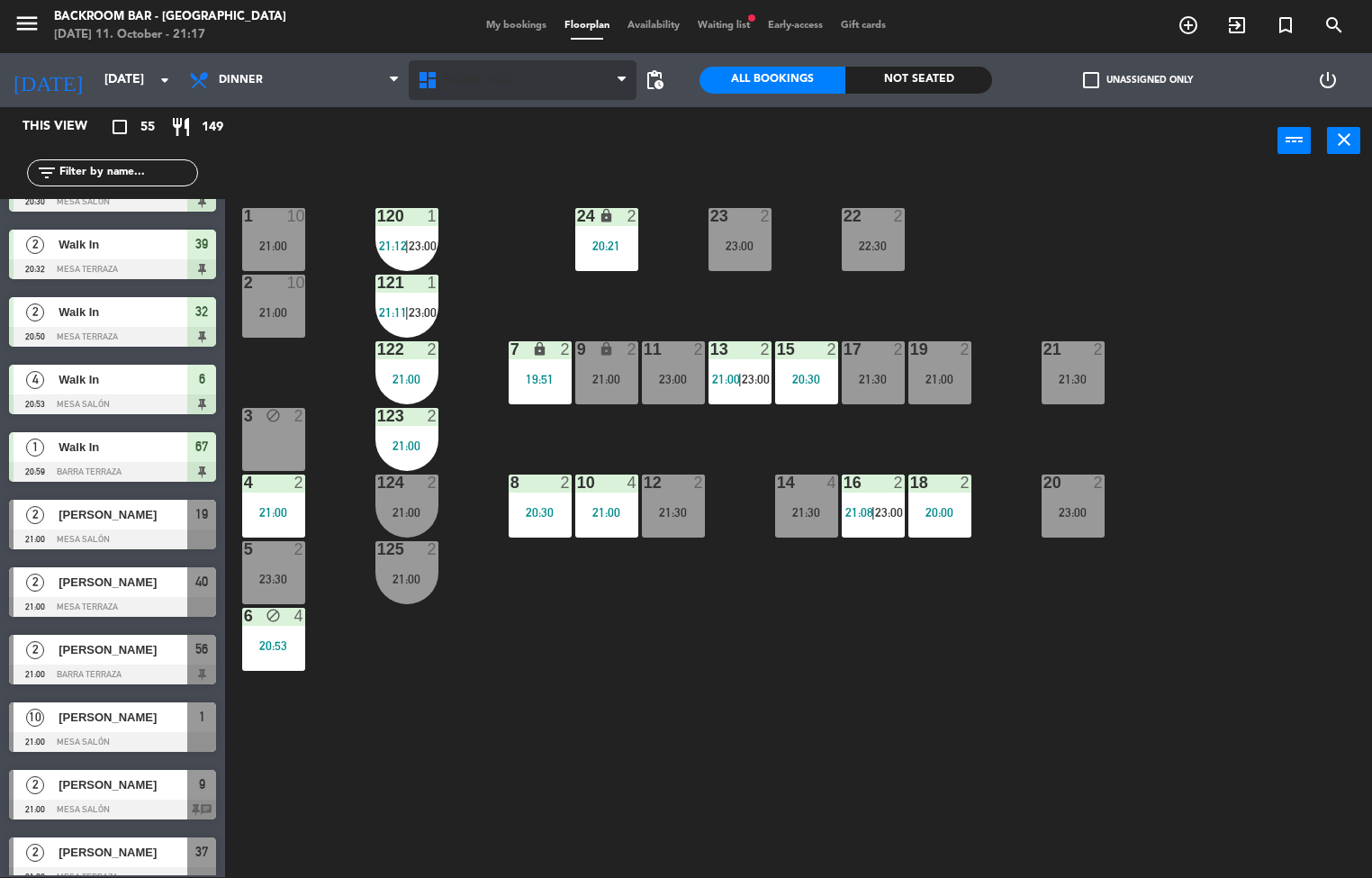
click at [514, 92] on span "Salón jazz" at bounding box center [522, 79] width 229 height 40
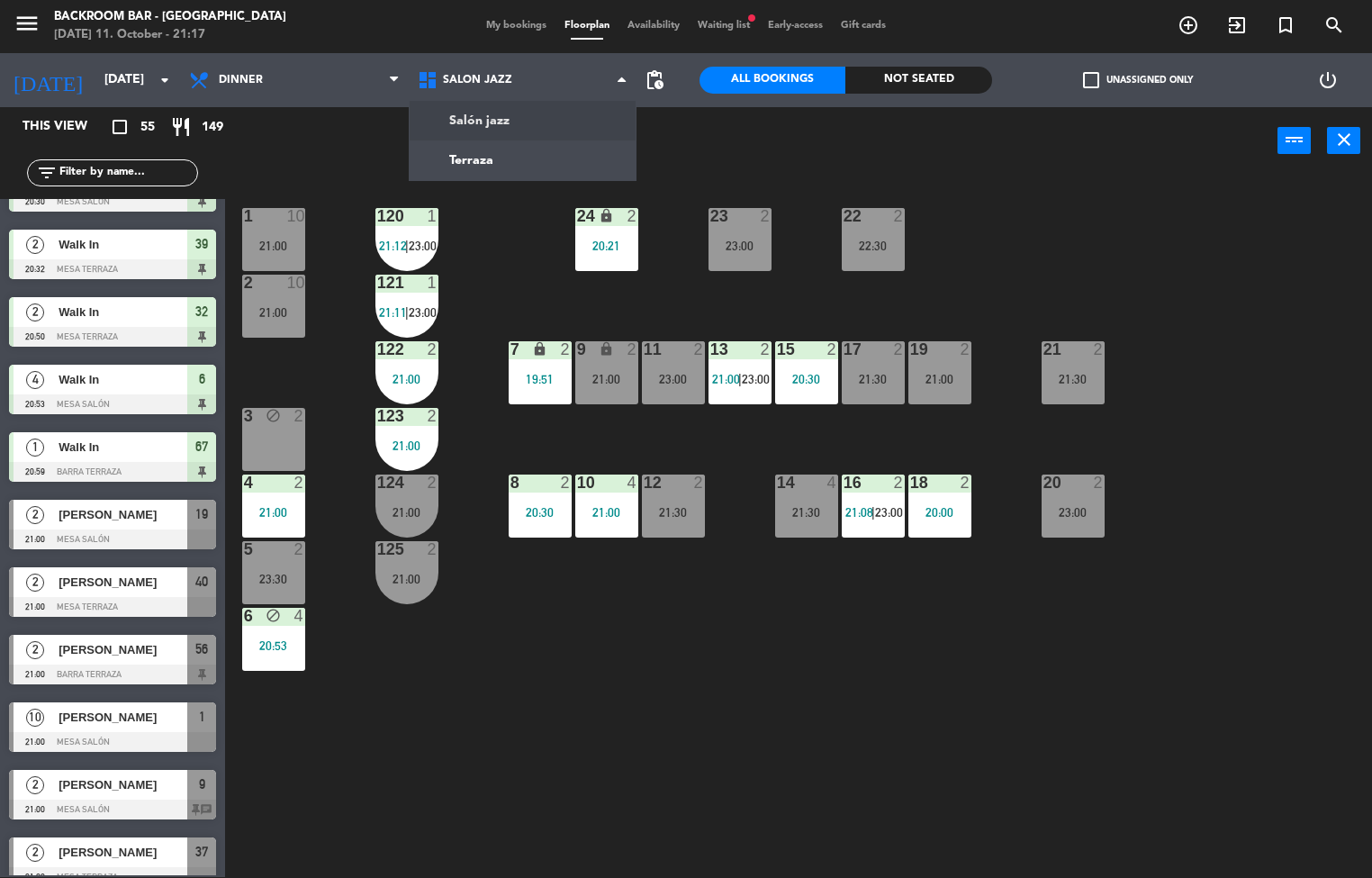
click at [536, 756] on div "1 10 21:00 24 lock 2 20:21 23 2 23:00 22 2 22:30 120 1 21:12 | 23:00 2 10 21:00…" at bounding box center [805, 526] width 1134 height 702
